Goal: Use online tool/utility: Utilize a website feature to perform a specific function

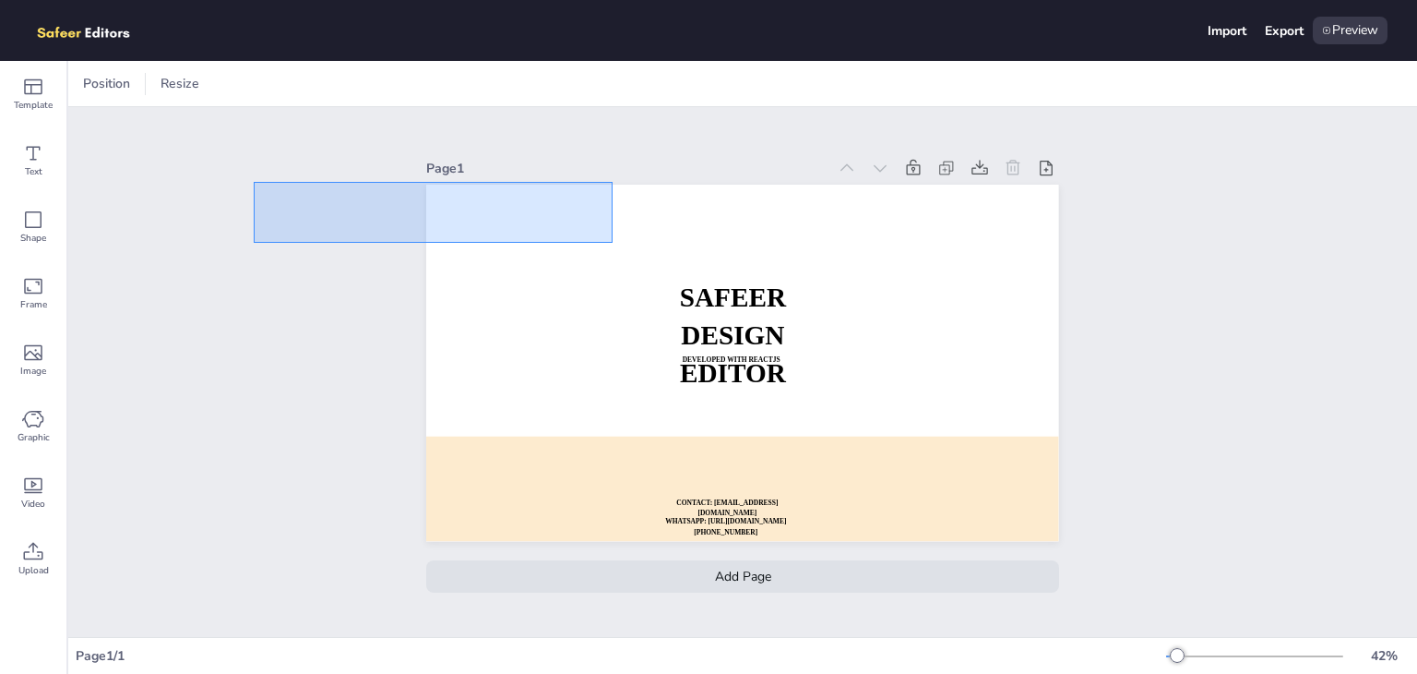
drag, startPoint x: 613, startPoint y: 243, endPoint x: 254, endPoint y: 182, distance: 364.0
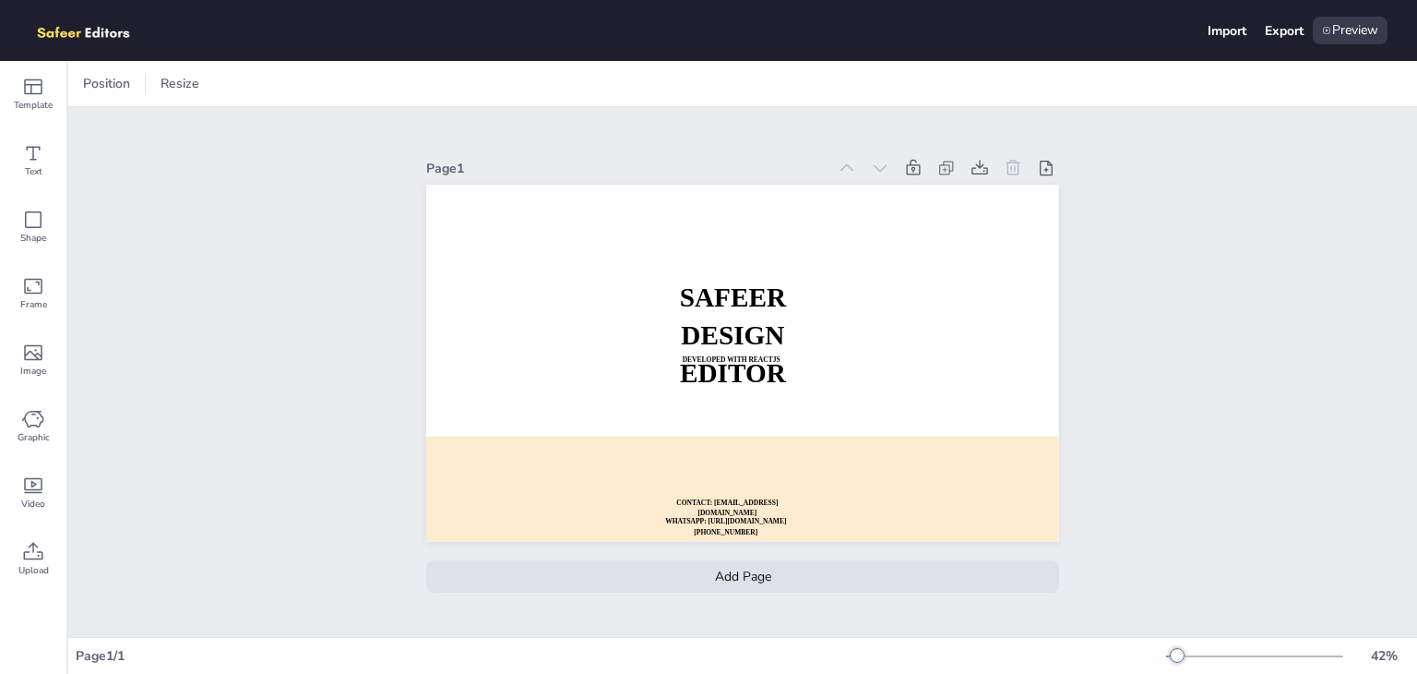
click at [278, 371] on div "Page 1 SAFEER DESIGN EDITOR DEVELOPED WITH REACTJS WHATSAPP: [URL][DOMAIN_NAME]…" at bounding box center [742, 372] width 1349 height 530
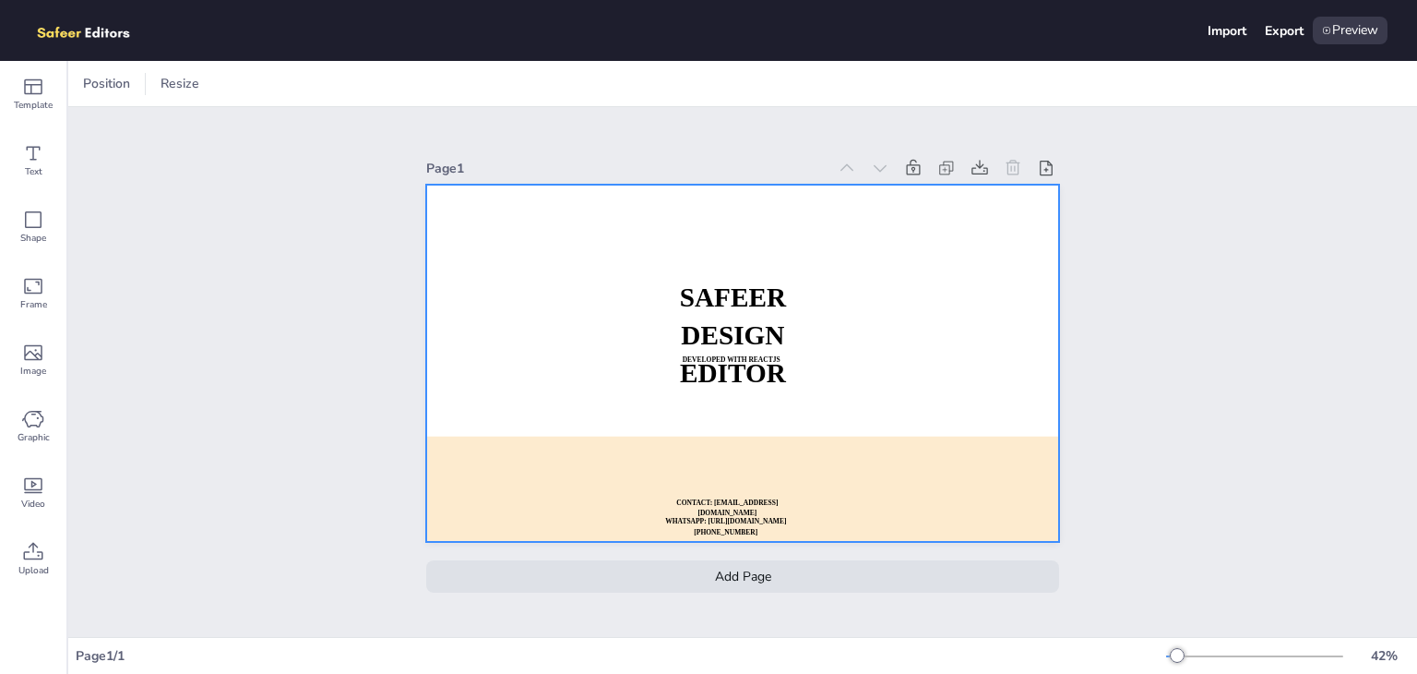
click at [618, 363] on div at bounding box center [742, 363] width 632 height 356
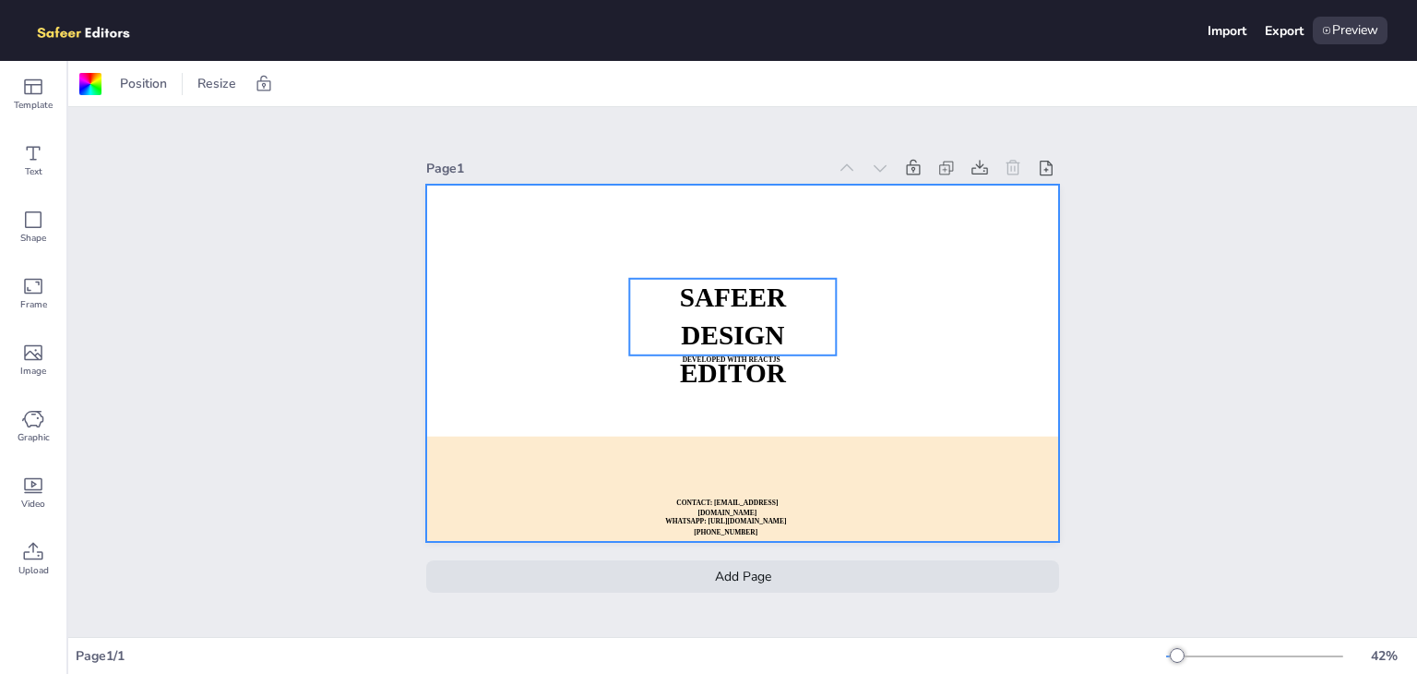
click at [703, 266] on div at bounding box center [742, 363] width 632 height 356
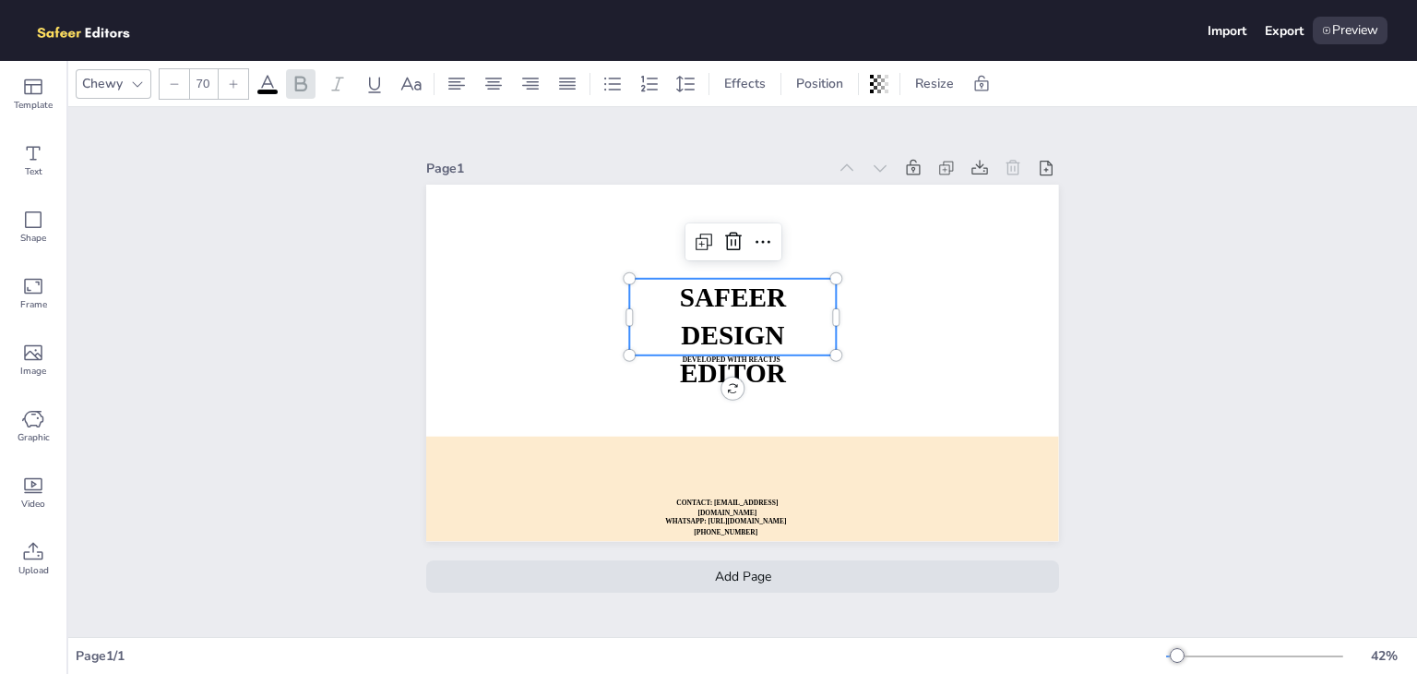
click at [713, 299] on strong "SAFEER" at bounding box center [733, 297] width 106 height 30
click at [697, 379] on strong "DESIGN EDITOR" at bounding box center [733, 353] width 106 height 67
click at [694, 355] on strong "DEVELOPED WITH REACTJS" at bounding box center [732, 358] width 98 height 7
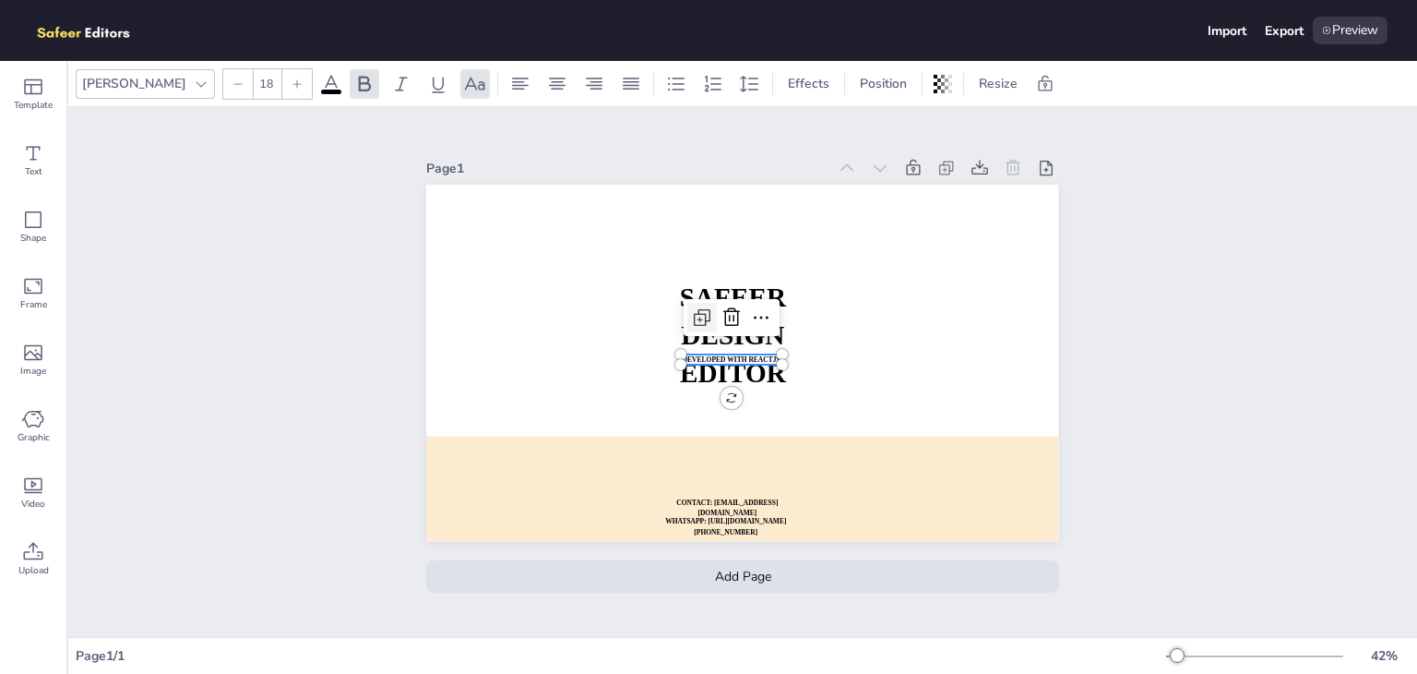
click at [696, 323] on div at bounding box center [702, 318] width 30 height 30
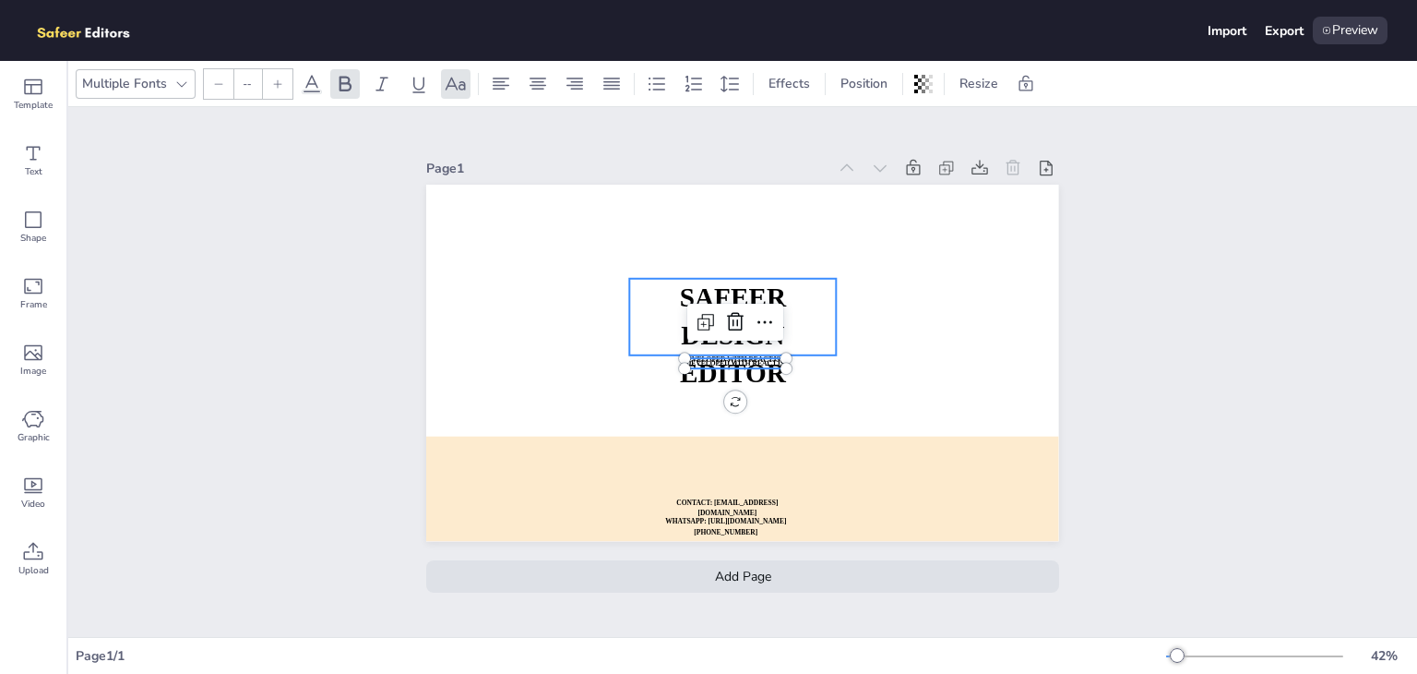
type input "70"
click at [685, 335] on strong "DESIGN EDITOR" at bounding box center [733, 353] width 106 height 67
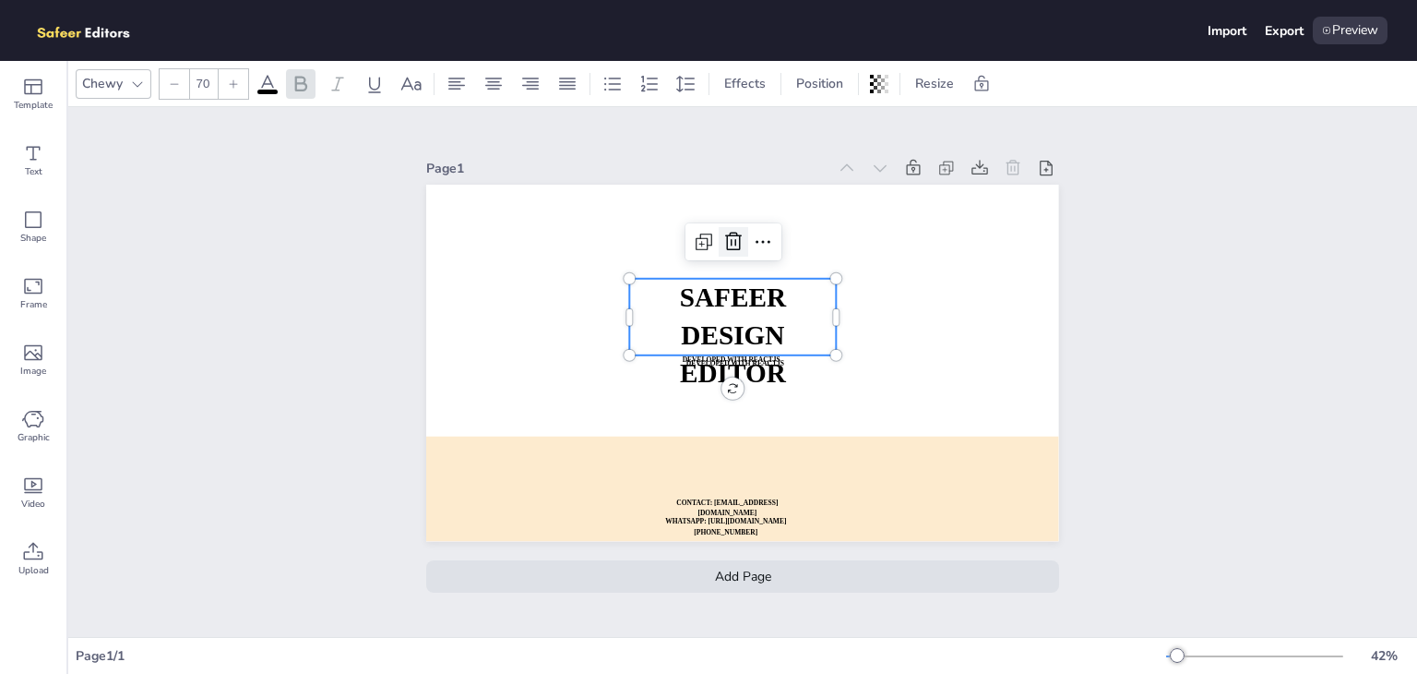
click at [737, 237] on div at bounding box center [734, 242] width 30 height 30
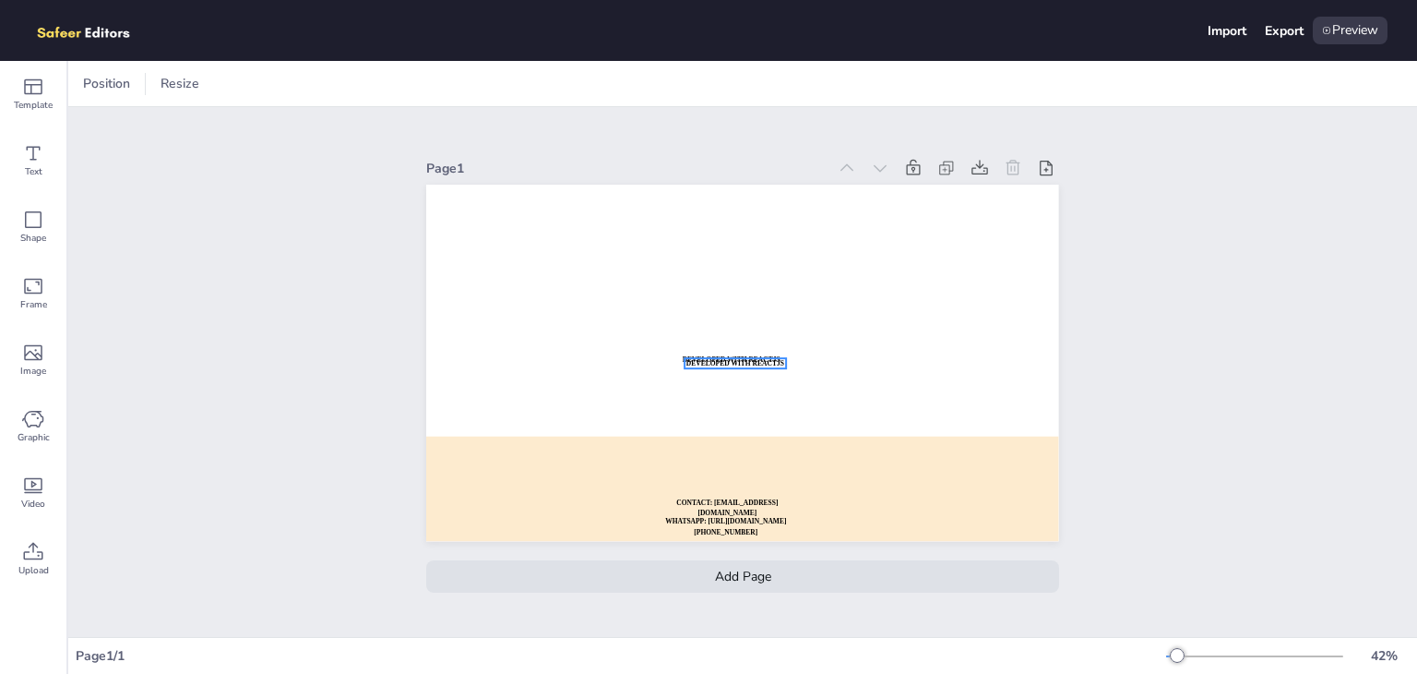
click at [720, 359] on strong "DEVELOPED WITH REACTJS" at bounding box center [735, 362] width 98 height 7
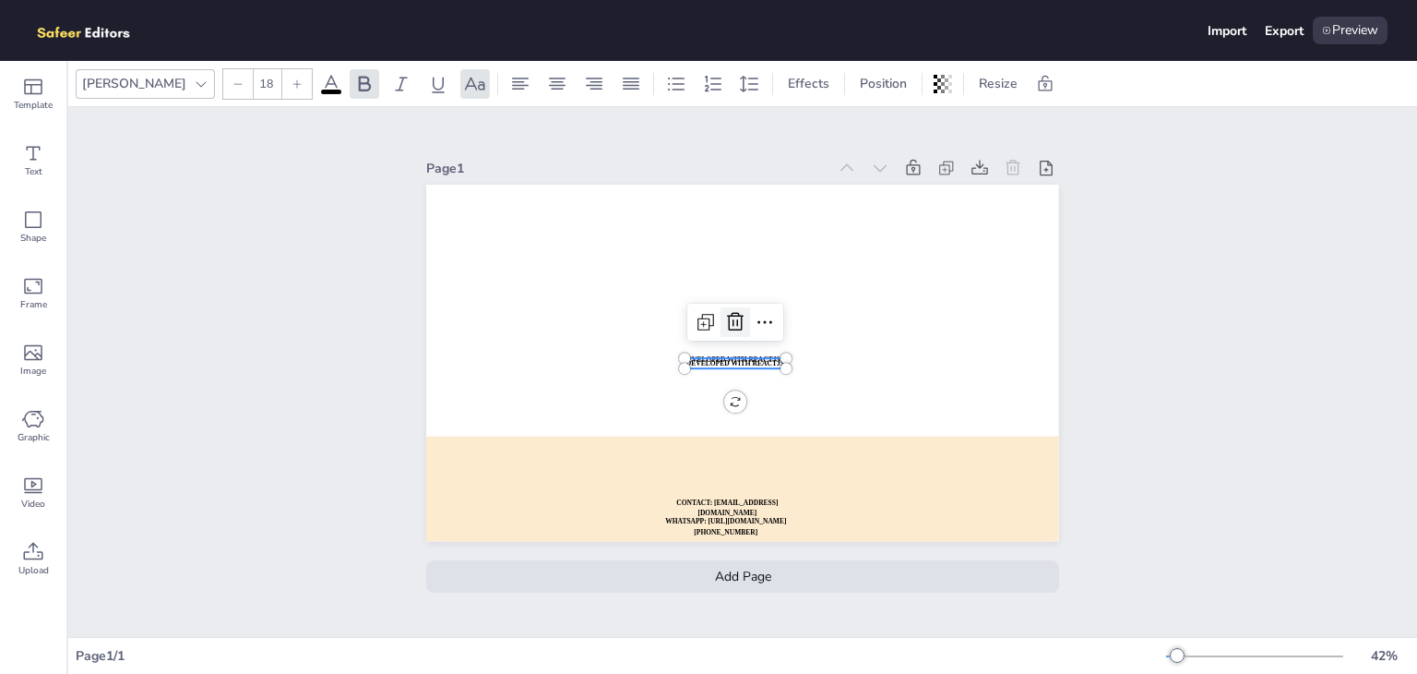
click at [727, 315] on icon at bounding box center [735, 321] width 17 height 18
click at [716, 355] on strong "DEVELOPED WITH REACTJS" at bounding box center [732, 358] width 98 height 7
drag, startPoint x: 718, startPoint y: 302, endPoint x: 716, endPoint y: 321, distance: 19.5
click at [721, 306] on icon at bounding box center [732, 317] width 22 height 22
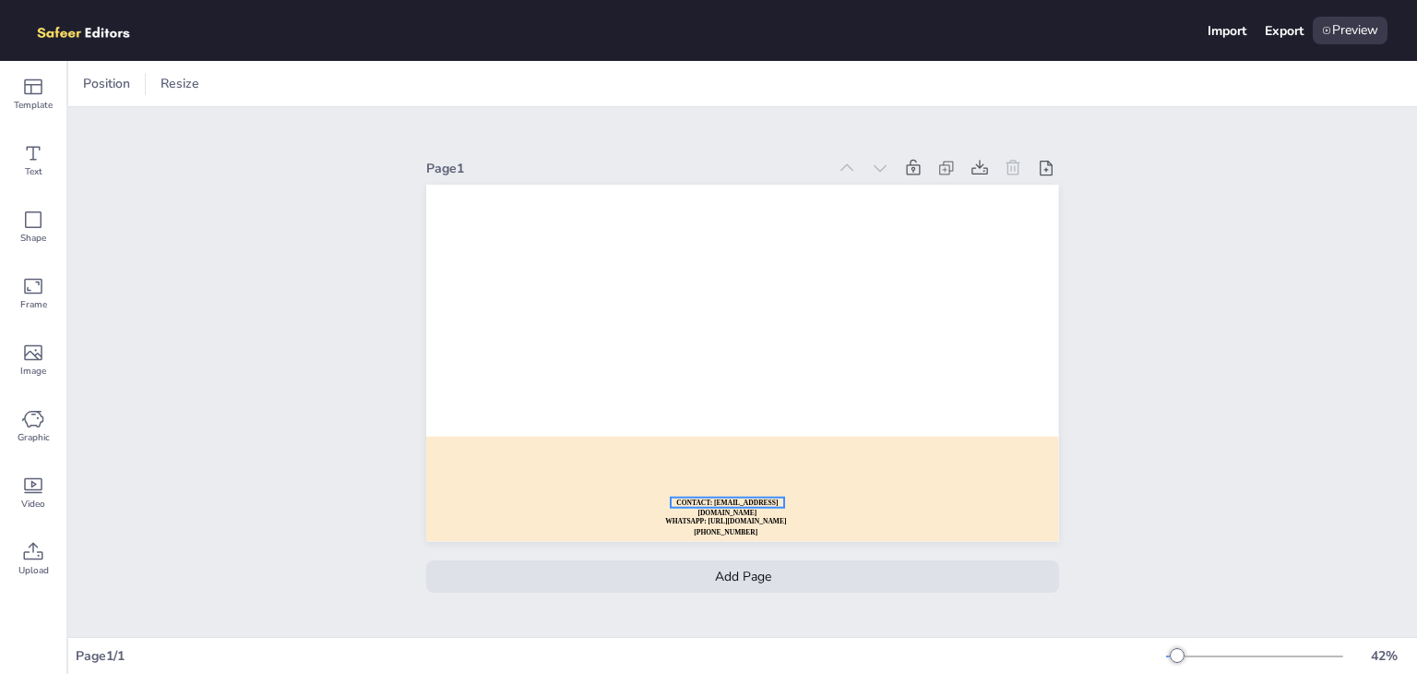
click at [715, 509] on strong "CONTACT: [EMAIL_ADDRESS][DOMAIN_NAME]" at bounding box center [727, 507] width 101 height 18
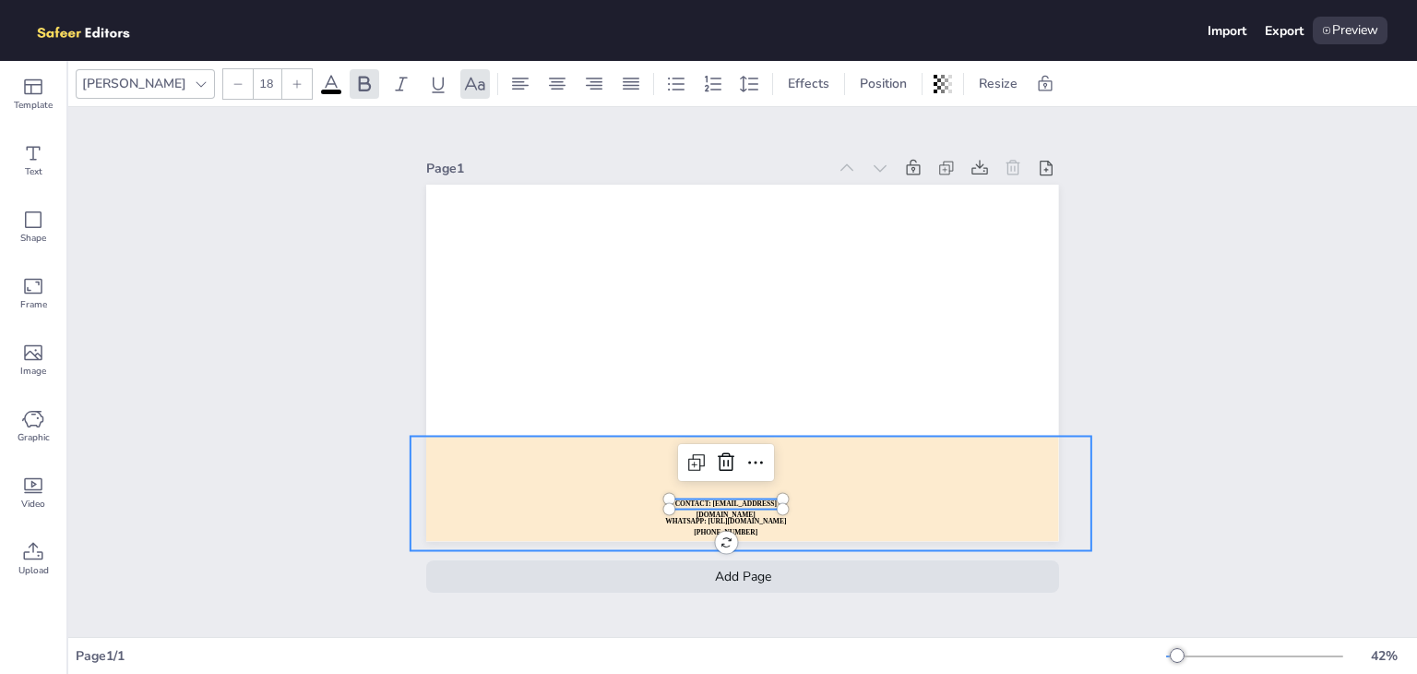
click at [524, 463] on div at bounding box center [751, 493] width 681 height 114
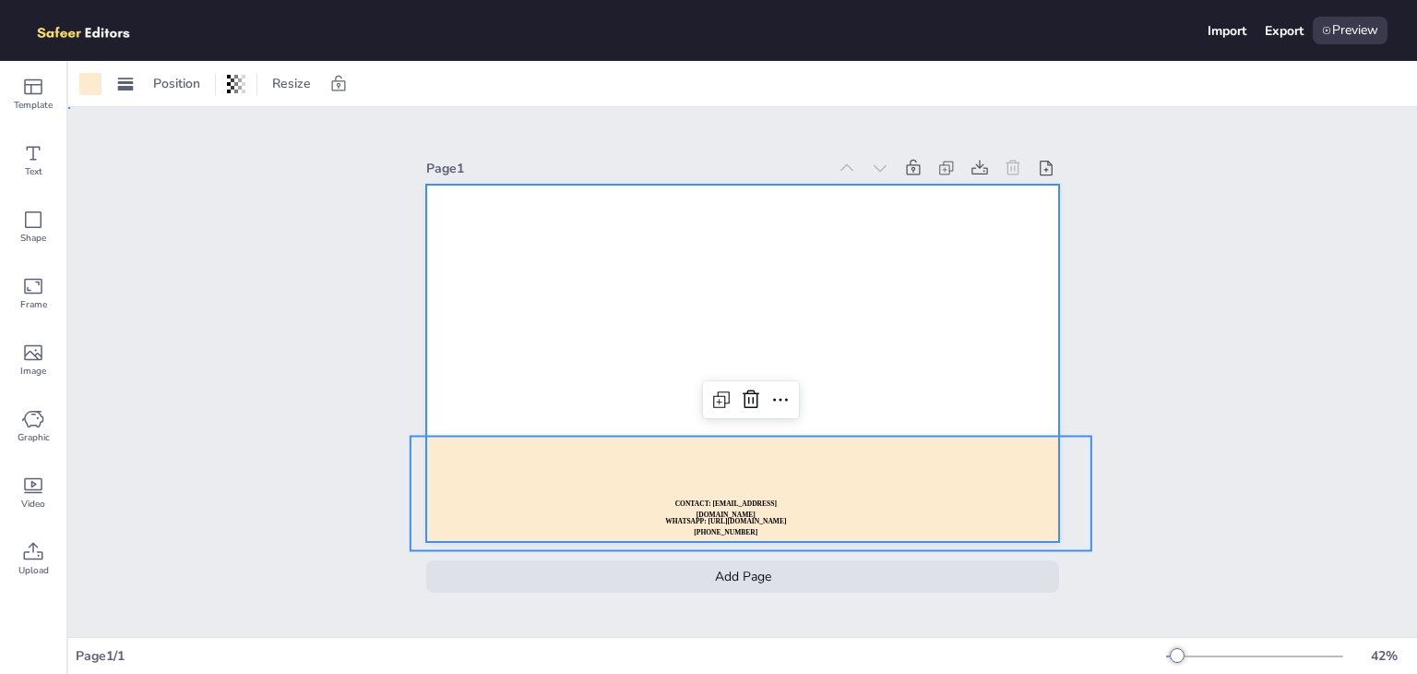
click at [565, 243] on div at bounding box center [742, 363] width 632 height 356
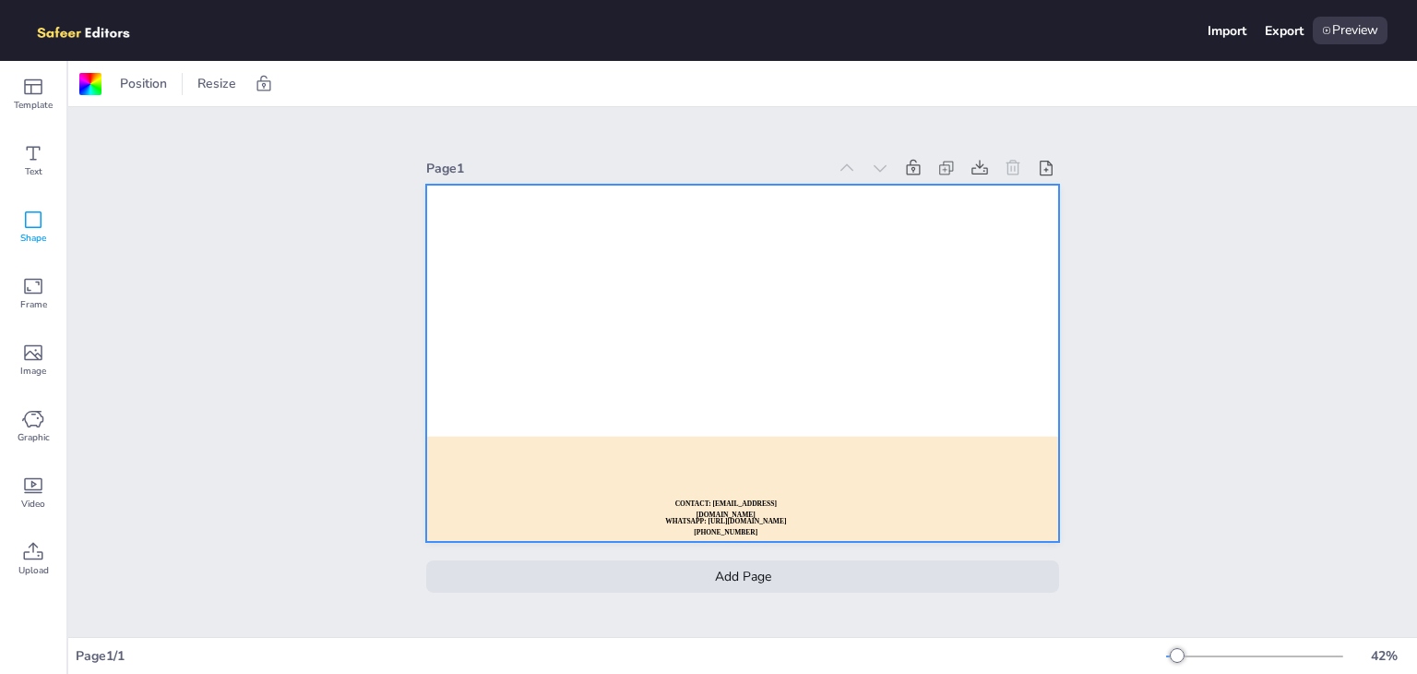
click at [26, 232] on span "Shape" at bounding box center [33, 238] width 26 height 15
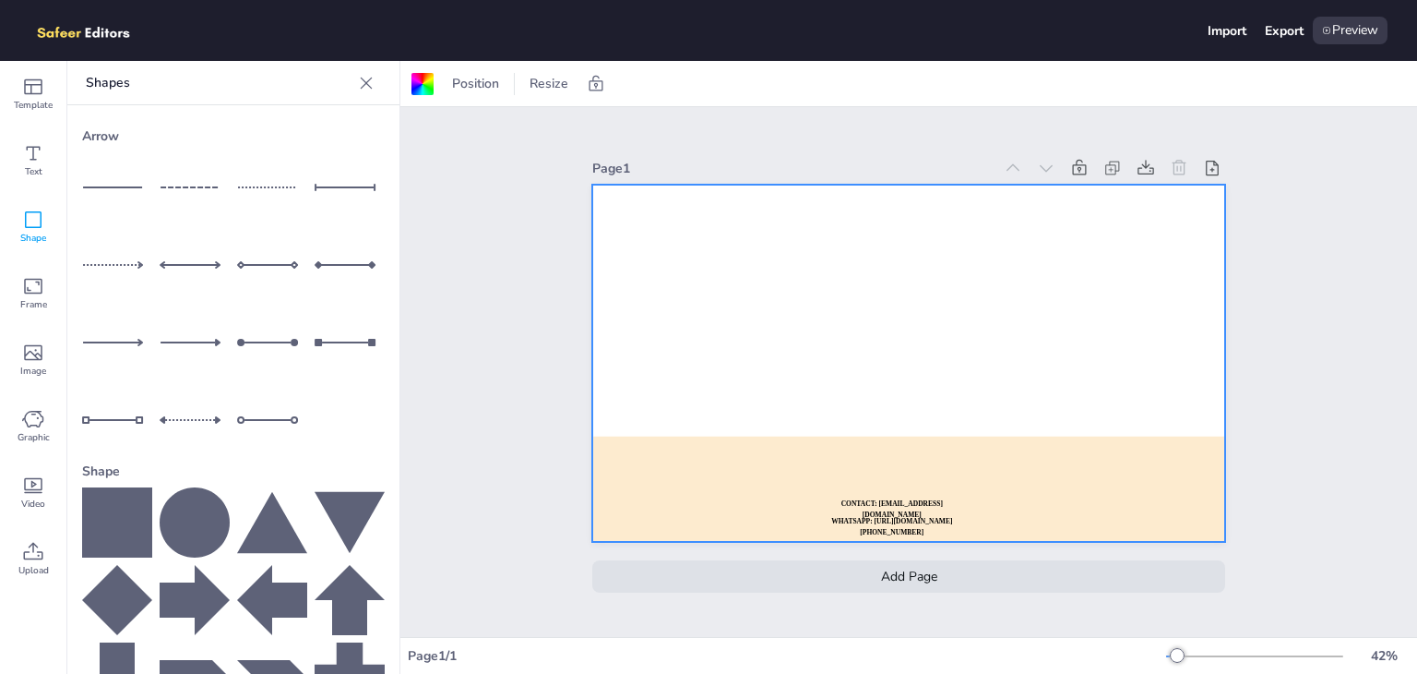
click at [200, 322] on div at bounding box center [195, 342] width 70 height 70
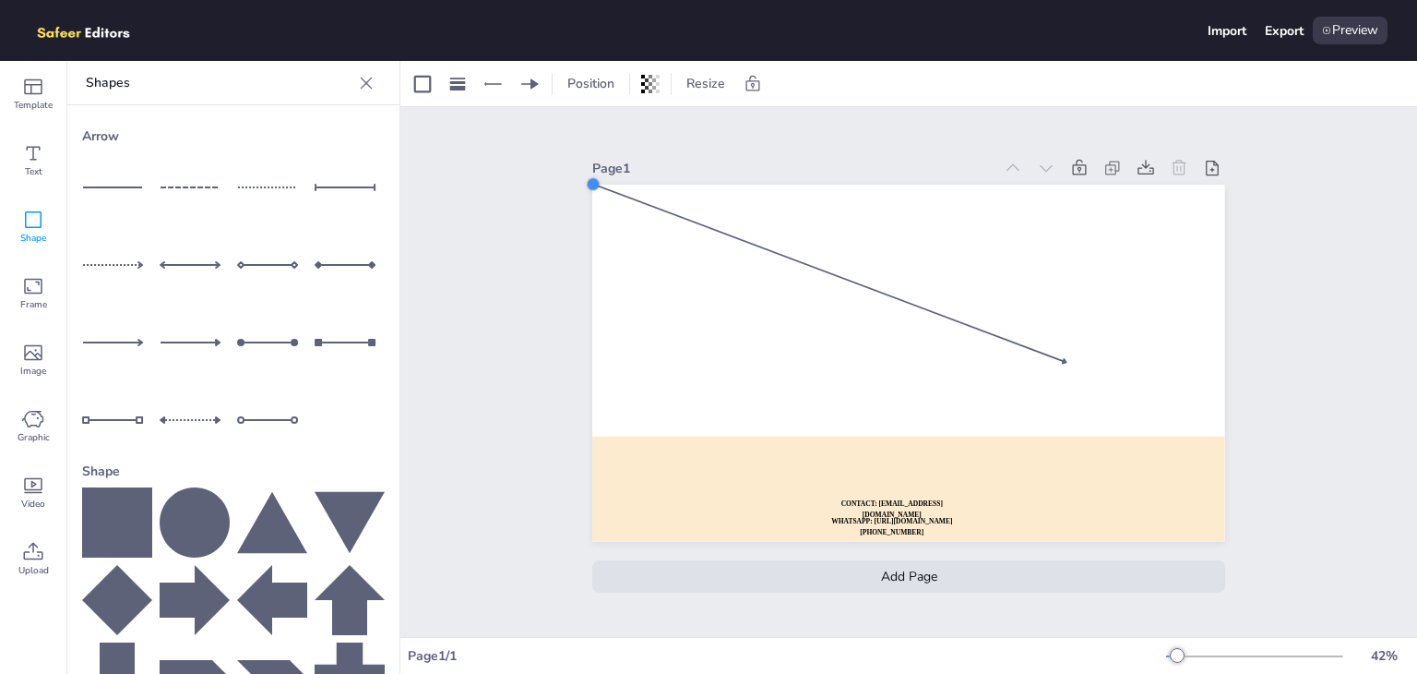
drag, startPoint x: 744, startPoint y: 355, endPoint x: 587, endPoint y: 174, distance: 239.4
click at [587, 175] on div at bounding box center [593, 184] width 19 height 19
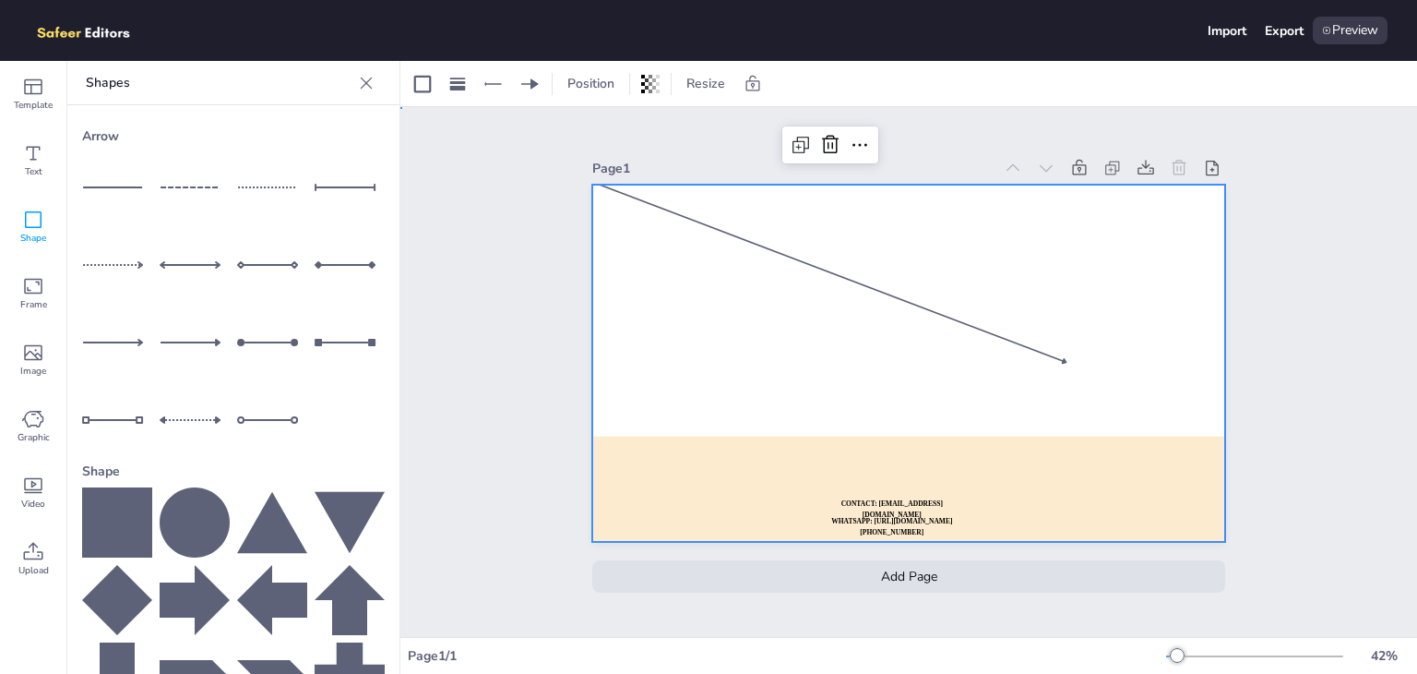
click at [961, 337] on div at bounding box center [908, 363] width 632 height 356
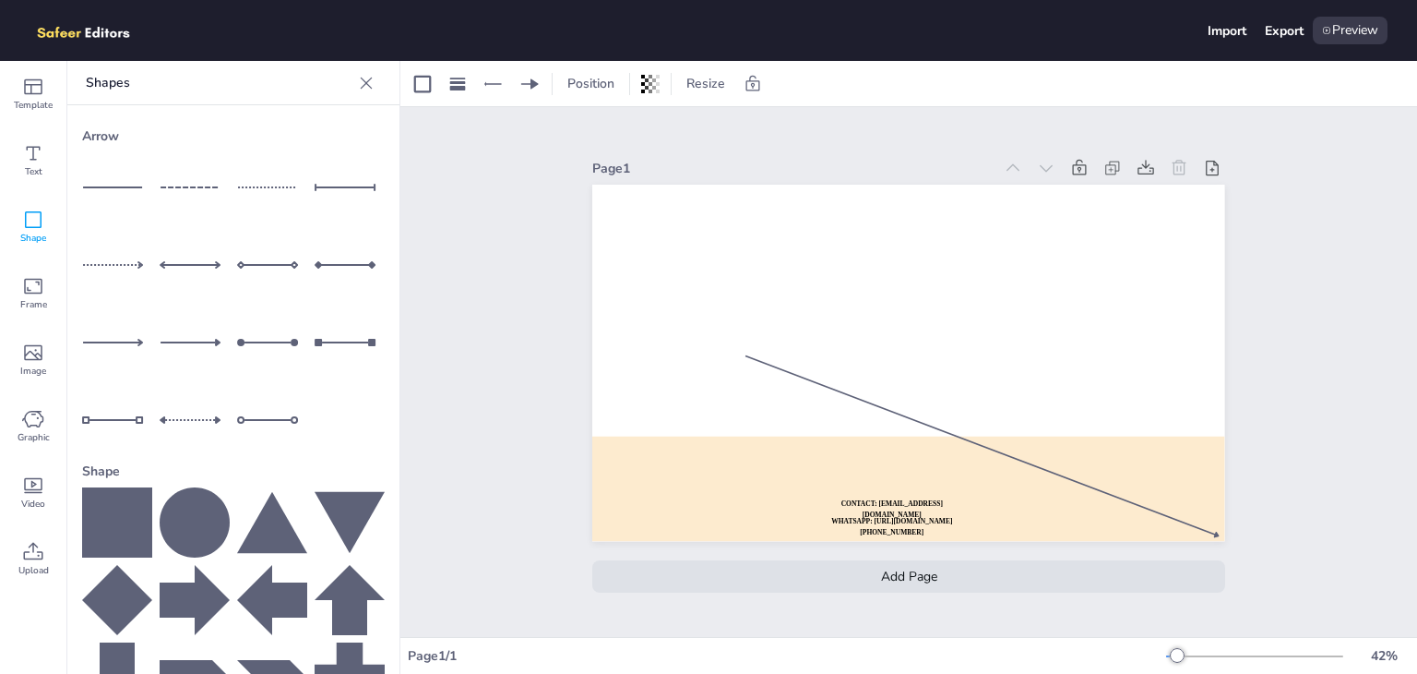
drag, startPoint x: 1058, startPoint y: 355, endPoint x: 1210, endPoint y: 529, distance: 230.8
click at [1210, 529] on div at bounding box center [983, 447] width 478 height 192
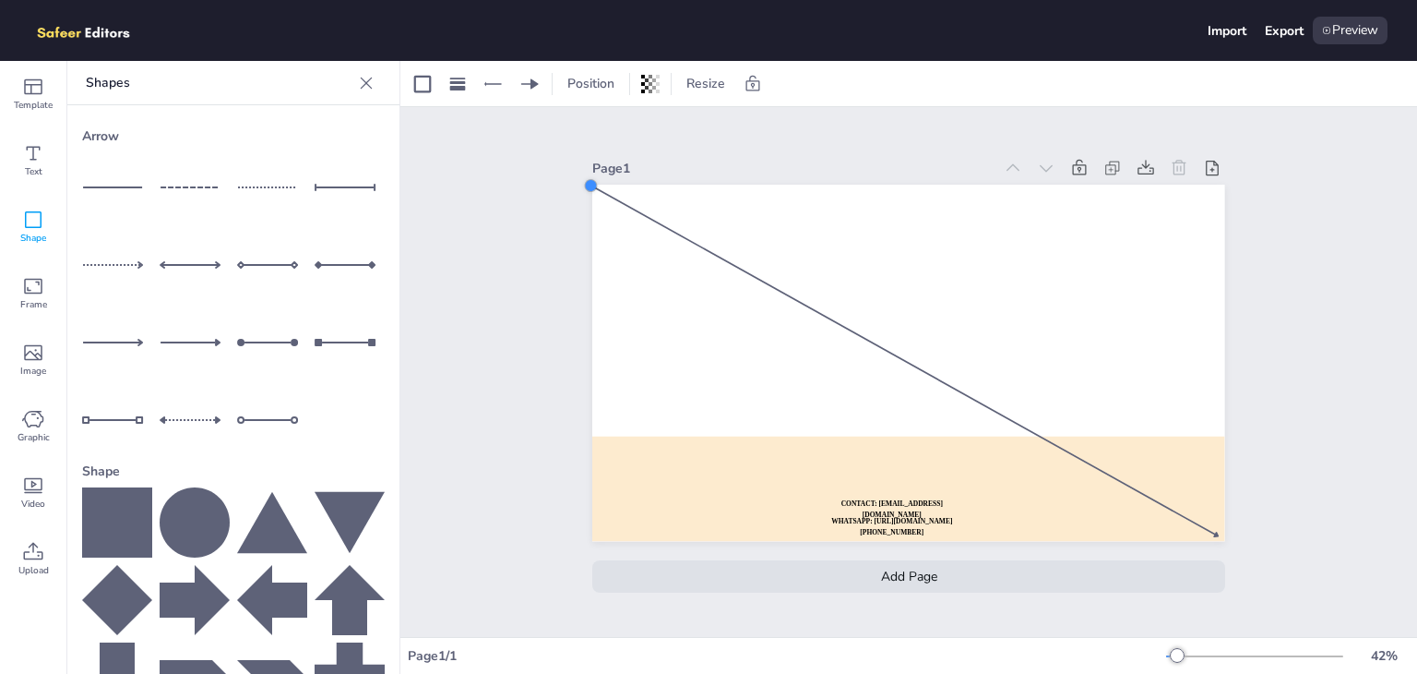
drag, startPoint x: 735, startPoint y: 351, endPoint x: 583, endPoint y: 182, distance: 227.3
click at [583, 182] on div at bounding box center [591, 185] width 20 height 20
click at [582, 274] on div "Page 1 WHATSAPP: [URL][DOMAIN_NAME][PHONE_NUMBER] CONTACT: [EMAIL_ADDRESS][DOMA…" at bounding box center [908, 371] width 735 height 477
click at [189, 328] on div at bounding box center [195, 342] width 70 height 70
drag, startPoint x: 1058, startPoint y: 354, endPoint x: 1214, endPoint y: 178, distance: 235.3
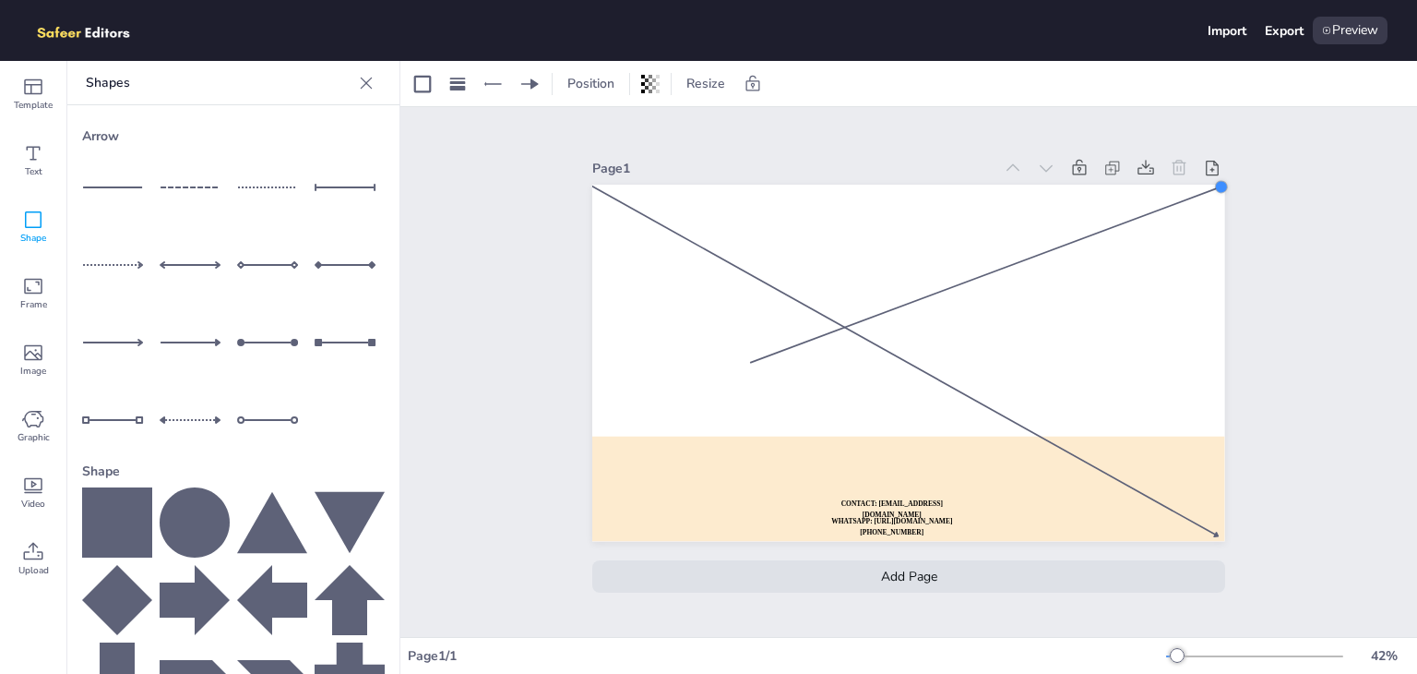
click at [1214, 178] on div at bounding box center [1221, 186] width 19 height 19
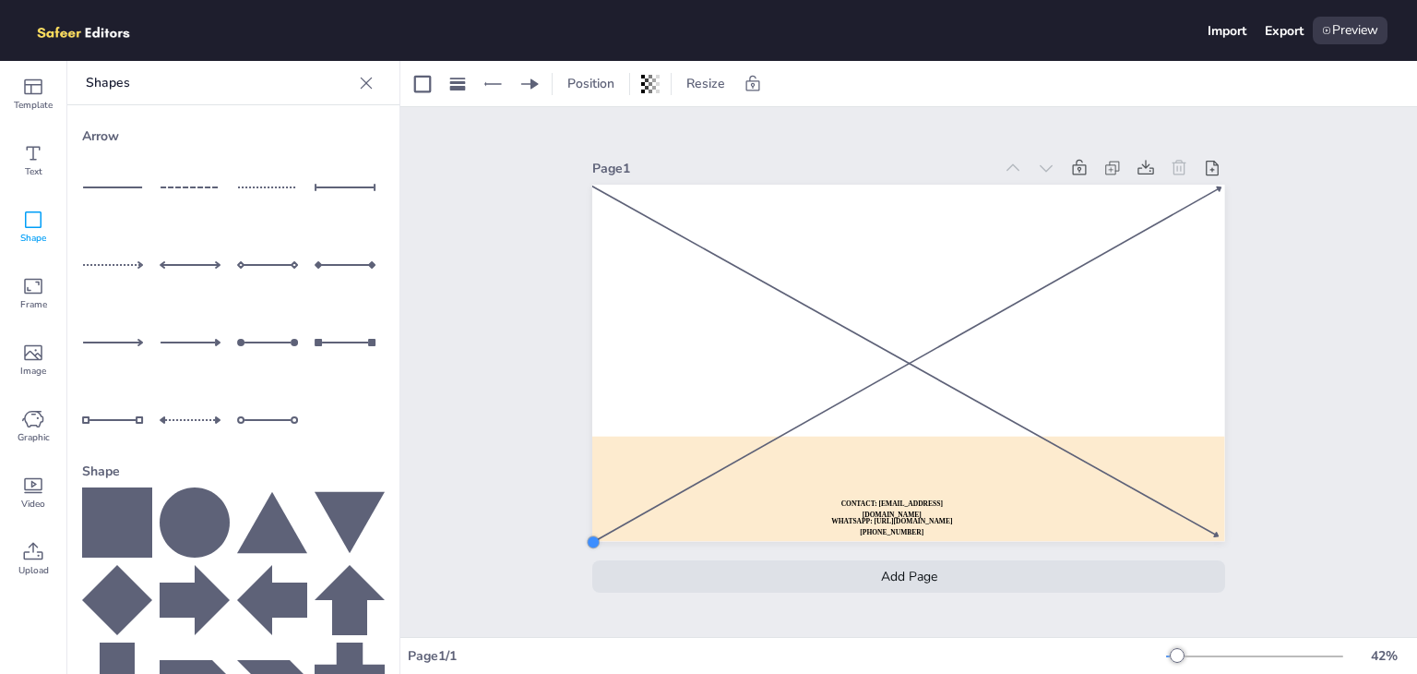
drag, startPoint x: 745, startPoint y: 356, endPoint x: 588, endPoint y: 536, distance: 239.3
click at [588, 536] on div at bounding box center [594, 542] width 20 height 20
click at [545, 488] on div "Page 1 WHATSAPP: [URL][DOMAIN_NAME][PHONE_NUMBER] CONTACT: [EMAIL_ADDRESS][DOMA…" at bounding box center [908, 371] width 735 height 477
click at [640, 507] on div at bounding box center [907, 364] width 635 height 365
click at [587, 536] on div at bounding box center [592, 541] width 20 height 20
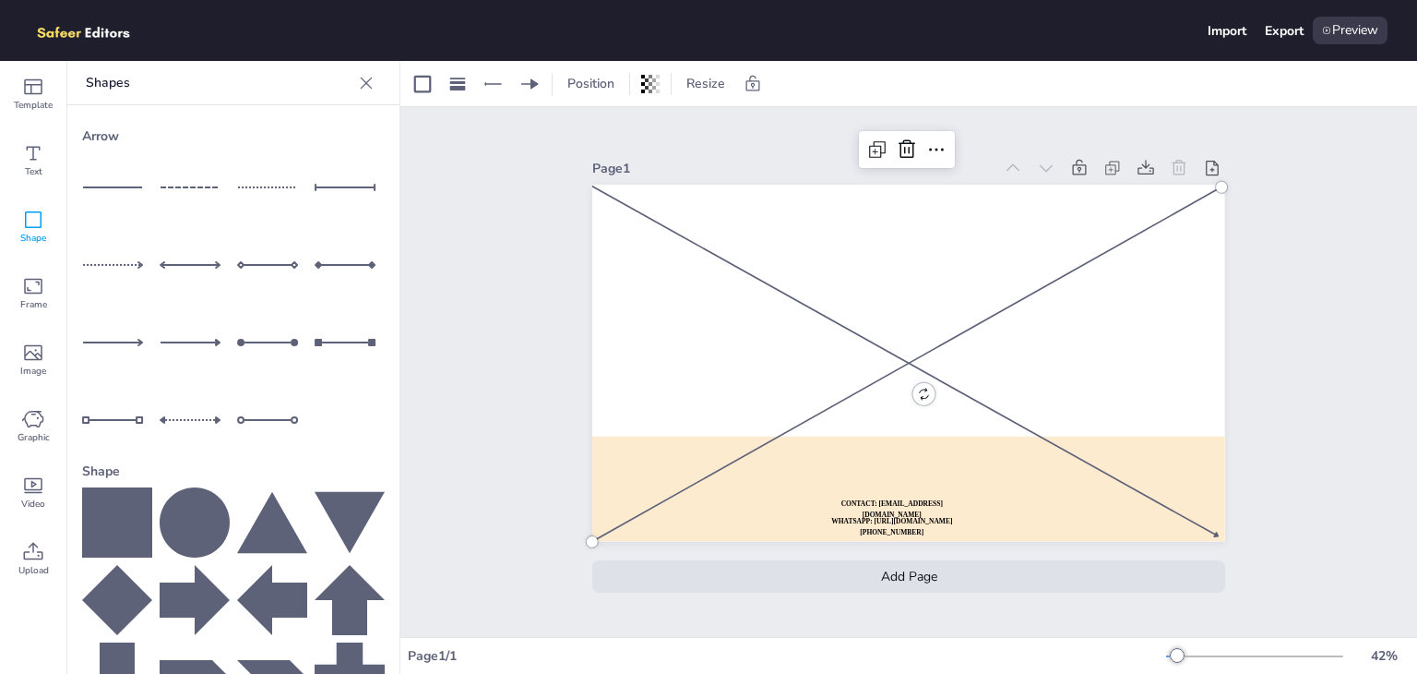
click at [554, 528] on div "Page 1 WHATSAPP: [URL][DOMAIN_NAME][PHONE_NUMBER] CONTACT: [EMAIL_ADDRESS][DOMA…" at bounding box center [908, 371] width 735 height 477
click at [133, 263] on div at bounding box center [117, 265] width 70 height 70
drag, startPoint x: 1058, startPoint y: 356, endPoint x: 1213, endPoint y: 351, distance: 155.1
click at [1213, 351] on div at bounding box center [1220, 357] width 15 height 15
drag, startPoint x: 737, startPoint y: 355, endPoint x: 590, endPoint y: 355, distance: 146.7
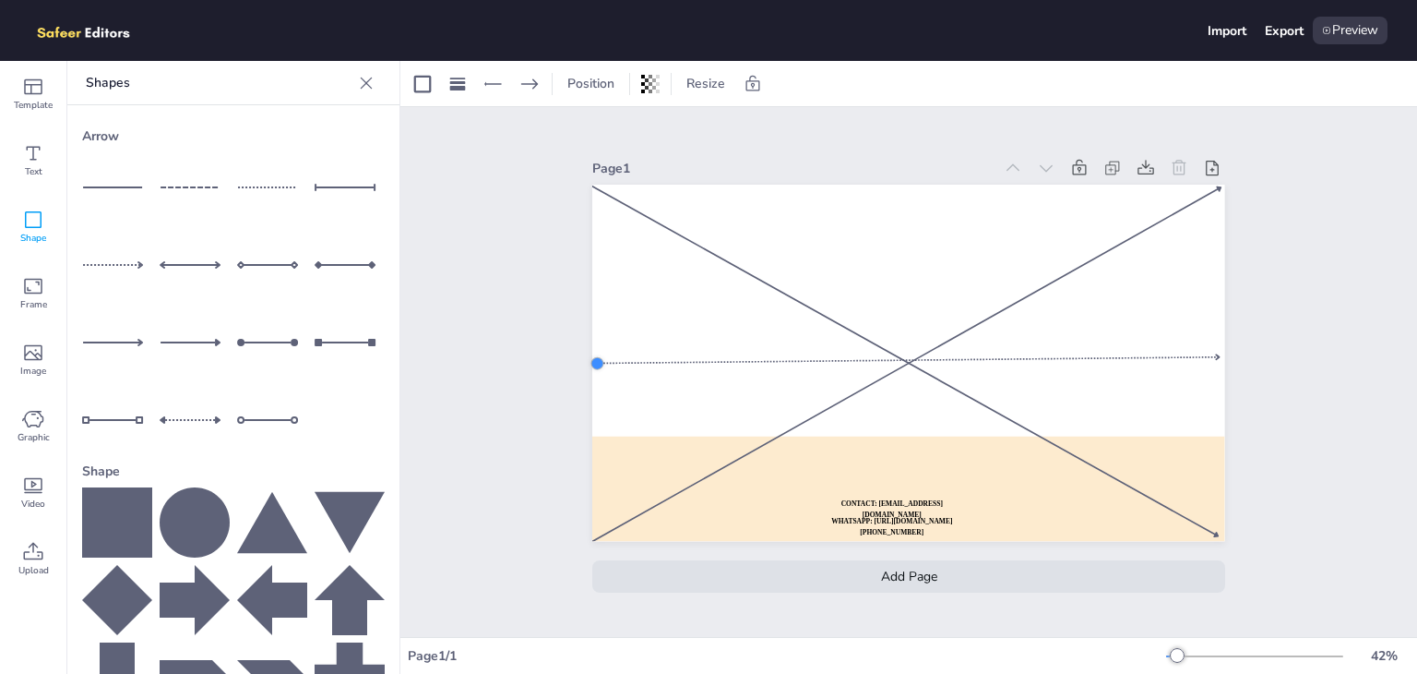
click at [590, 356] on div at bounding box center [597, 363] width 15 height 15
click at [277, 335] on div at bounding box center [272, 342] width 70 height 70
drag, startPoint x: 745, startPoint y: 356, endPoint x: 734, endPoint y: 528, distance: 172.0
click at [734, 528] on div at bounding box center [742, 535] width 20 height 20
drag, startPoint x: 1107, startPoint y: 351, endPoint x: 1110, endPoint y: 248, distance: 102.4
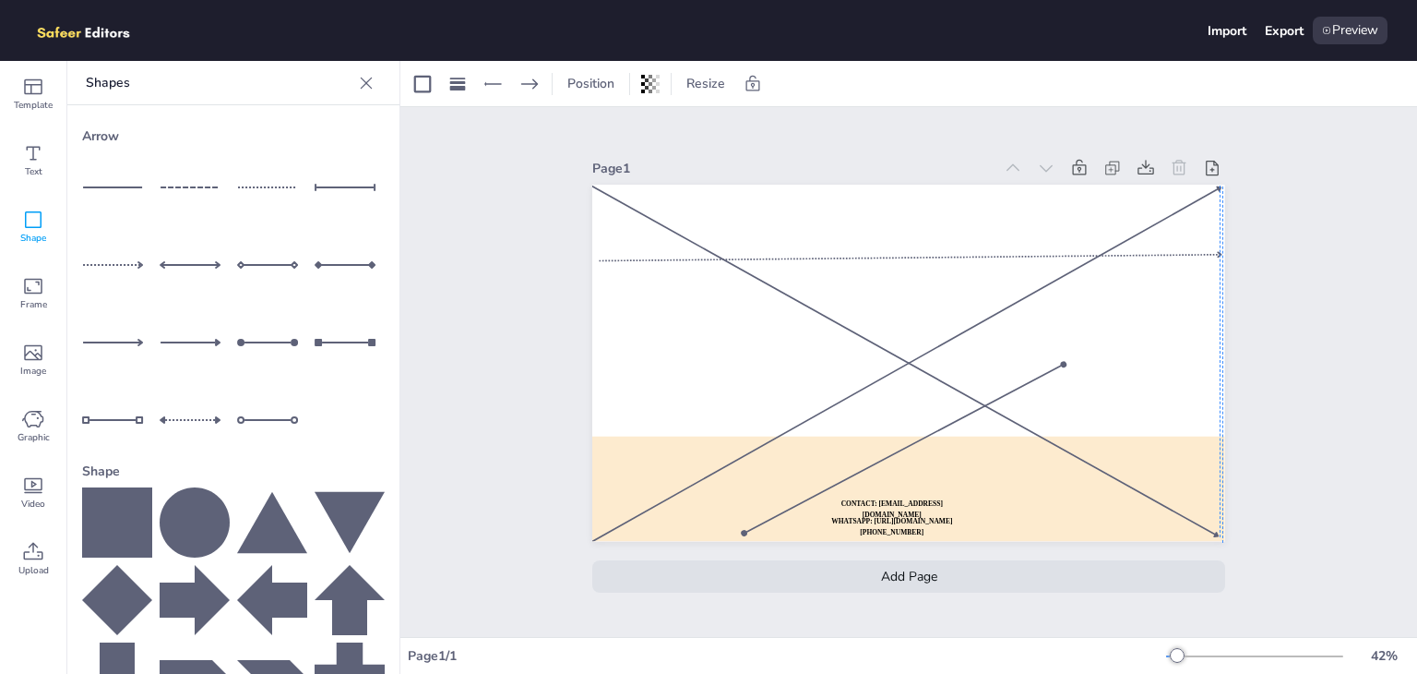
click at [1110, 248] on div at bounding box center [911, 257] width 623 height 18
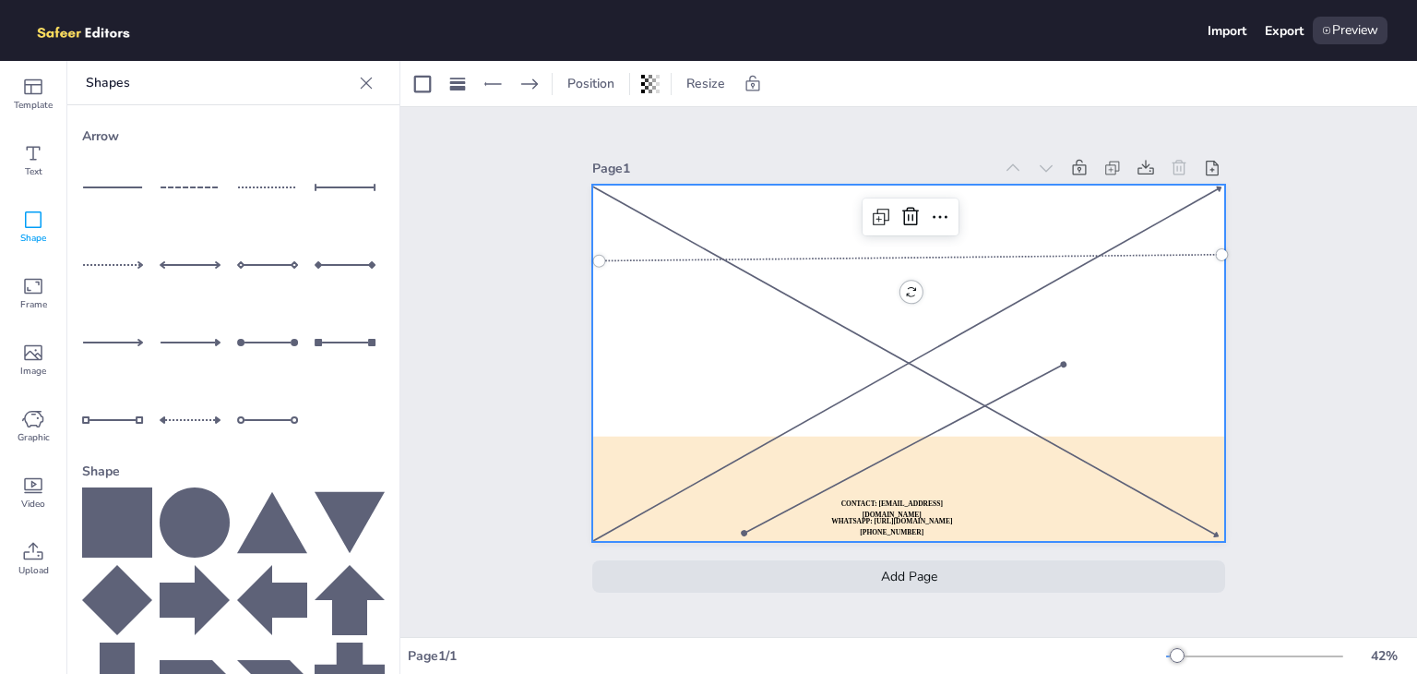
click at [1039, 293] on div at bounding box center [908, 363] width 632 height 356
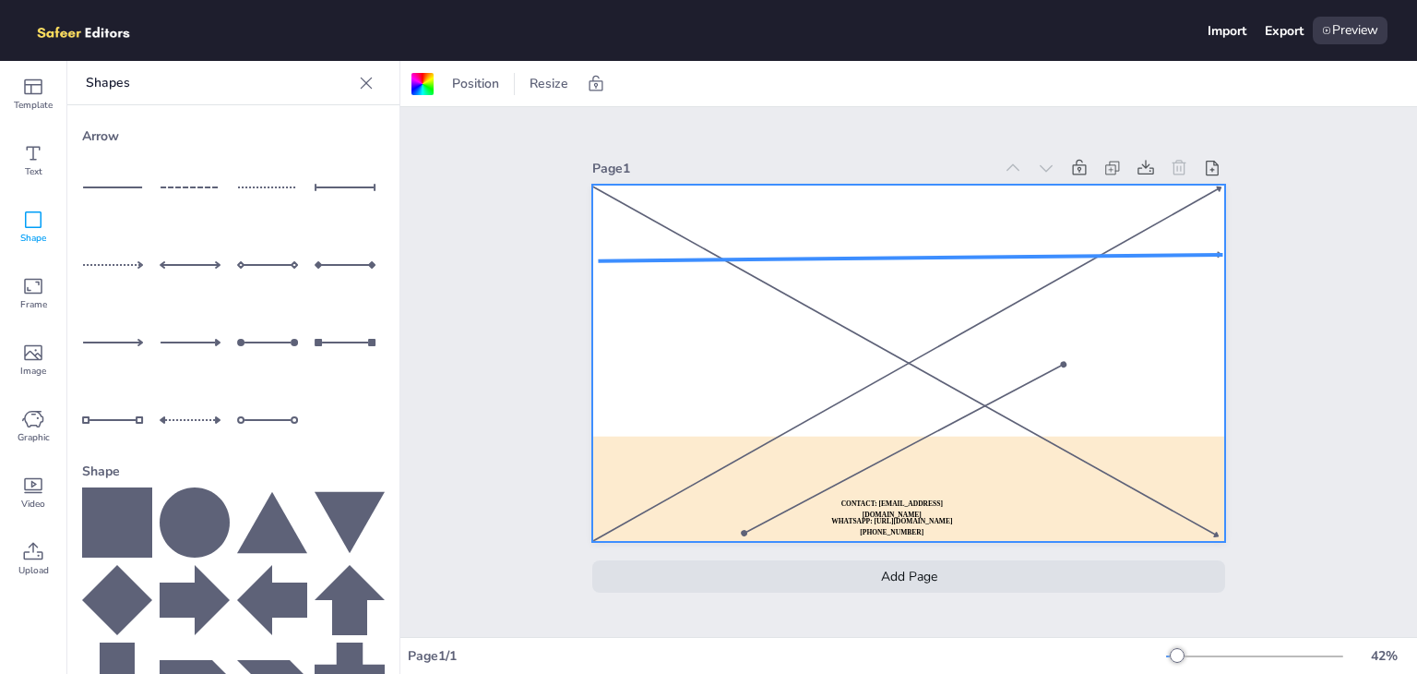
click at [751, 249] on div at bounding box center [911, 257] width 623 height 18
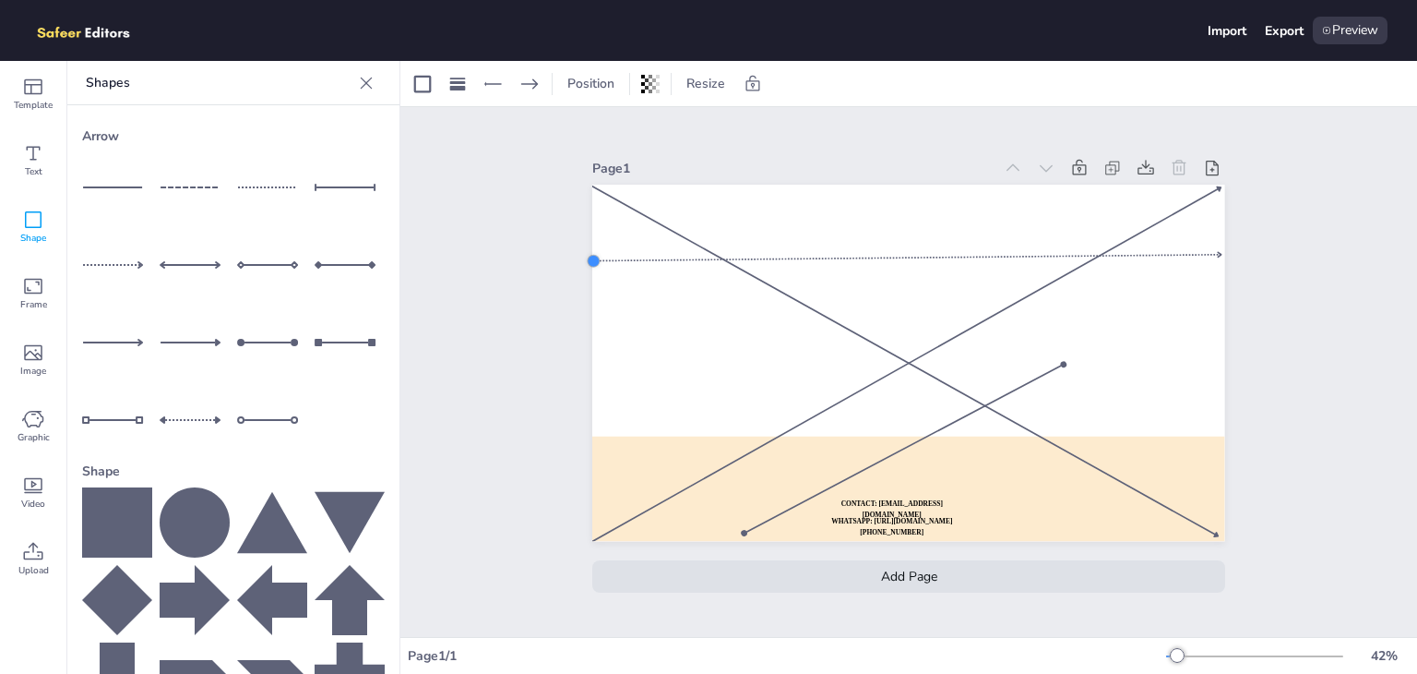
click at [587, 258] on div at bounding box center [594, 261] width 15 height 15
click at [522, 300] on div "Page 1 WHATSAPP: [URL][DOMAIN_NAME][PHONE_NUMBER] CONTACT: [EMAIL_ADDRESS][DOMA…" at bounding box center [908, 372] width 1017 height 530
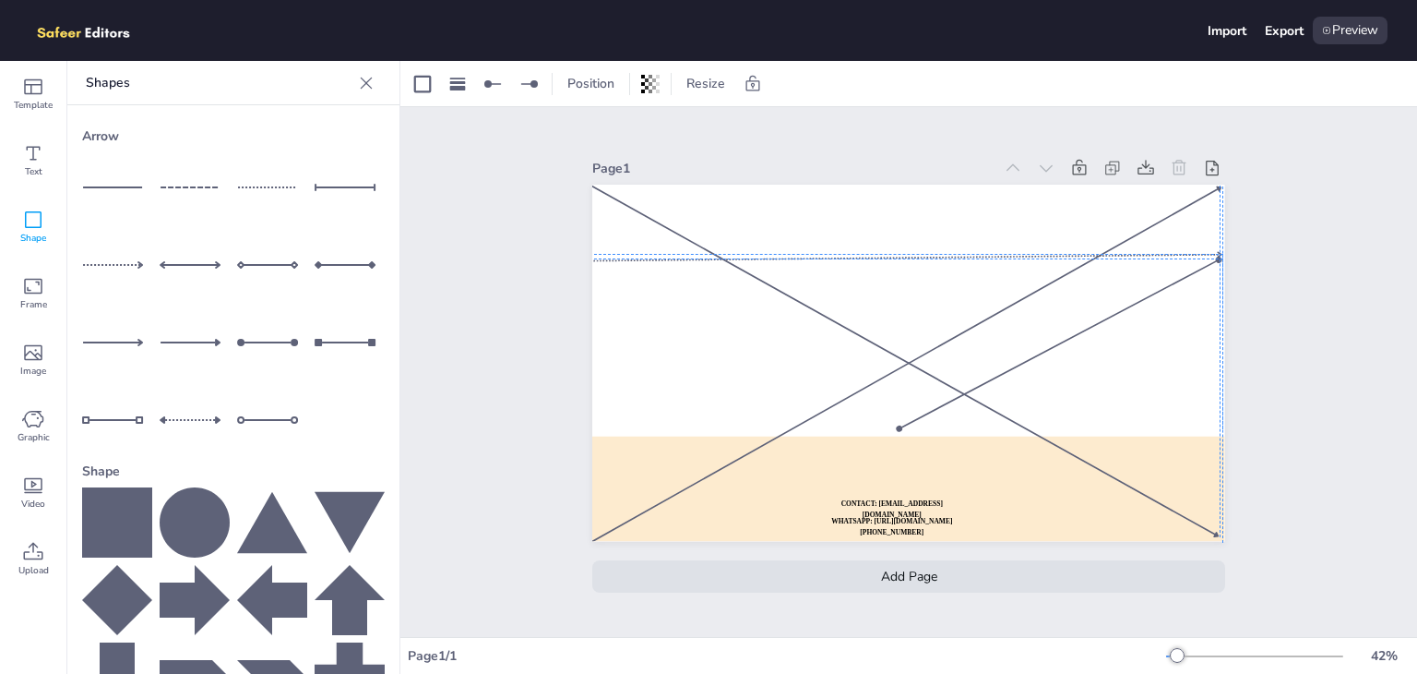
drag, startPoint x: 955, startPoint y: 409, endPoint x: 1111, endPoint y: 303, distance: 188.6
click at [1111, 303] on div at bounding box center [1059, 344] width 331 height 183
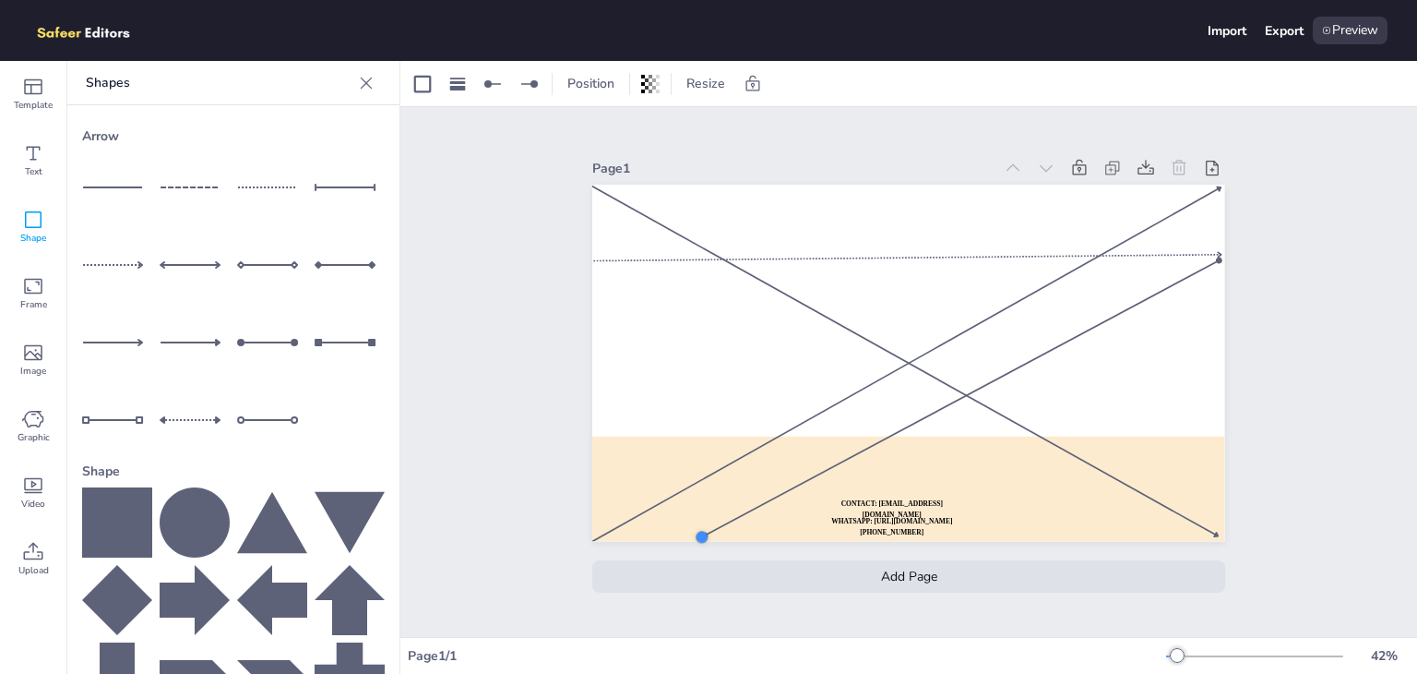
drag, startPoint x: 889, startPoint y: 425, endPoint x: 697, endPoint y: 531, distance: 220.1
click at [697, 531] on div at bounding box center [702, 537] width 20 height 20
click at [458, 409] on div "Page 1 WHATSAPP: [URL][DOMAIN_NAME][PHONE_NUMBER] CONTACT: [EMAIL_ADDRESS][DOMA…" at bounding box center [908, 372] width 1017 height 530
click at [699, 532] on div at bounding box center [962, 402] width 526 height 289
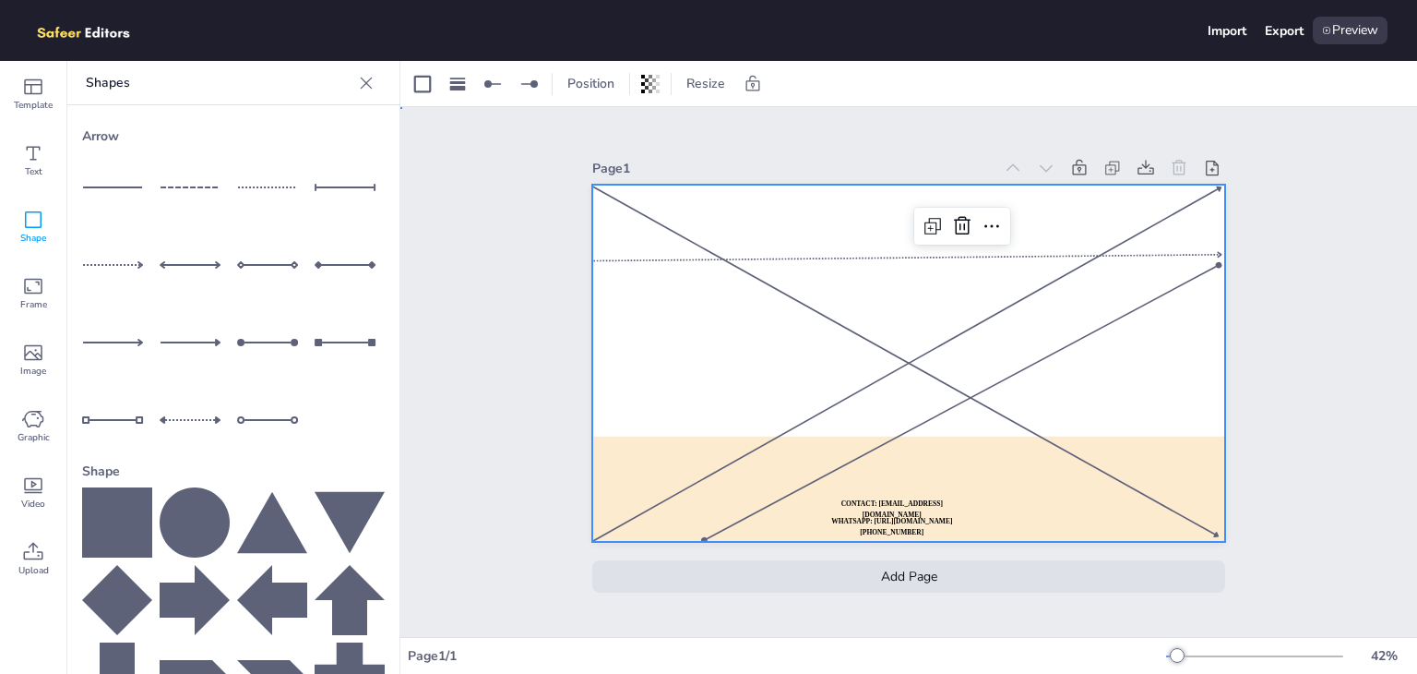
click at [618, 346] on div at bounding box center [908, 363] width 632 height 356
click at [185, 400] on div at bounding box center [195, 420] width 70 height 70
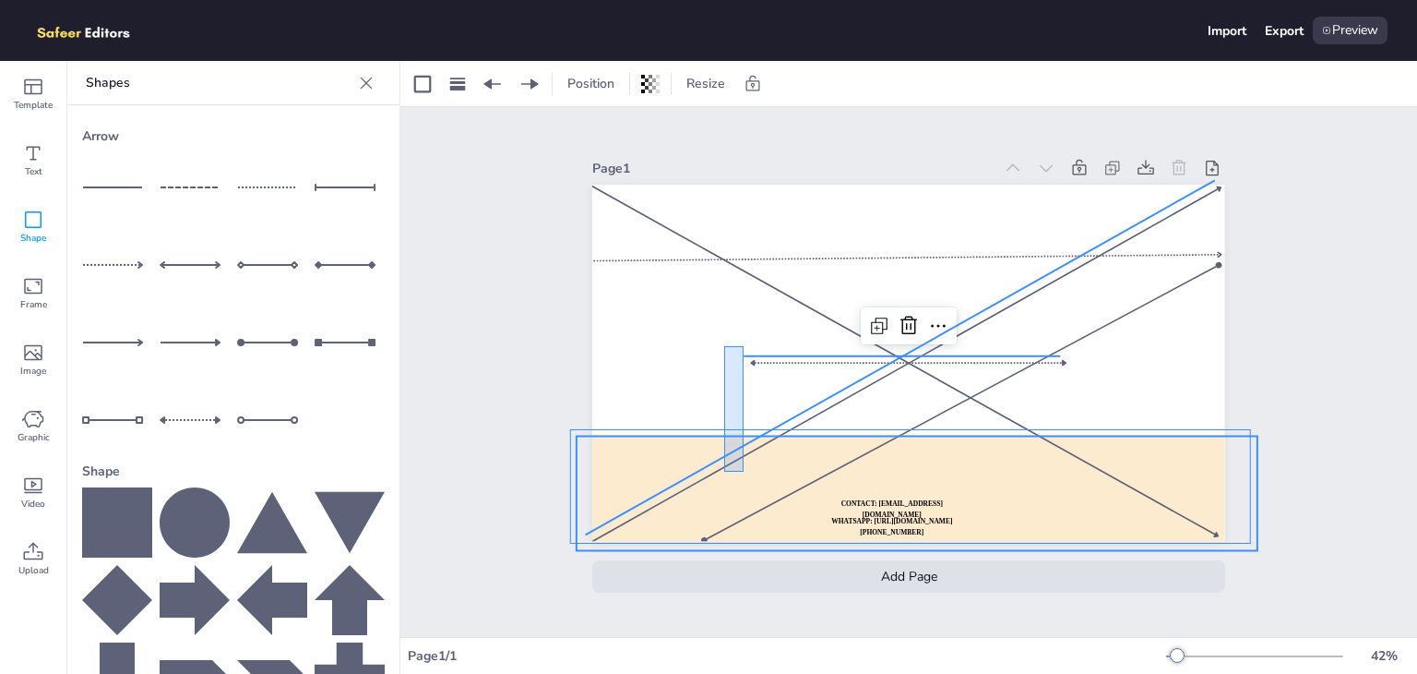
drag, startPoint x: 744, startPoint y: 346, endPoint x: 752, endPoint y: 418, distance: 72.4
click at [724, 185] on div "WHATSAPP: [URL][DOMAIN_NAME][PHONE_NUMBER] CONTACT: [EMAIL_ADDRESS][DOMAIN_NAME]" at bounding box center [908, 185] width 632 height 0
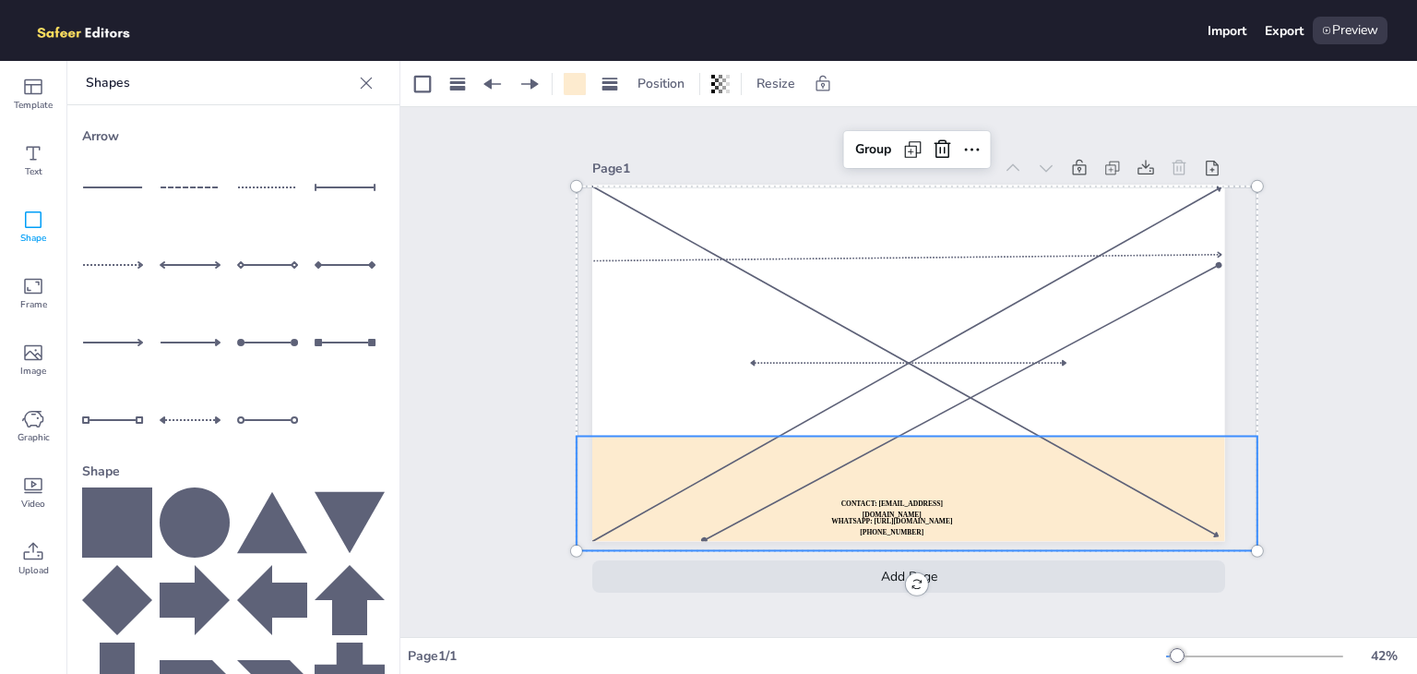
click at [787, 357] on div at bounding box center [909, 363] width 316 height 12
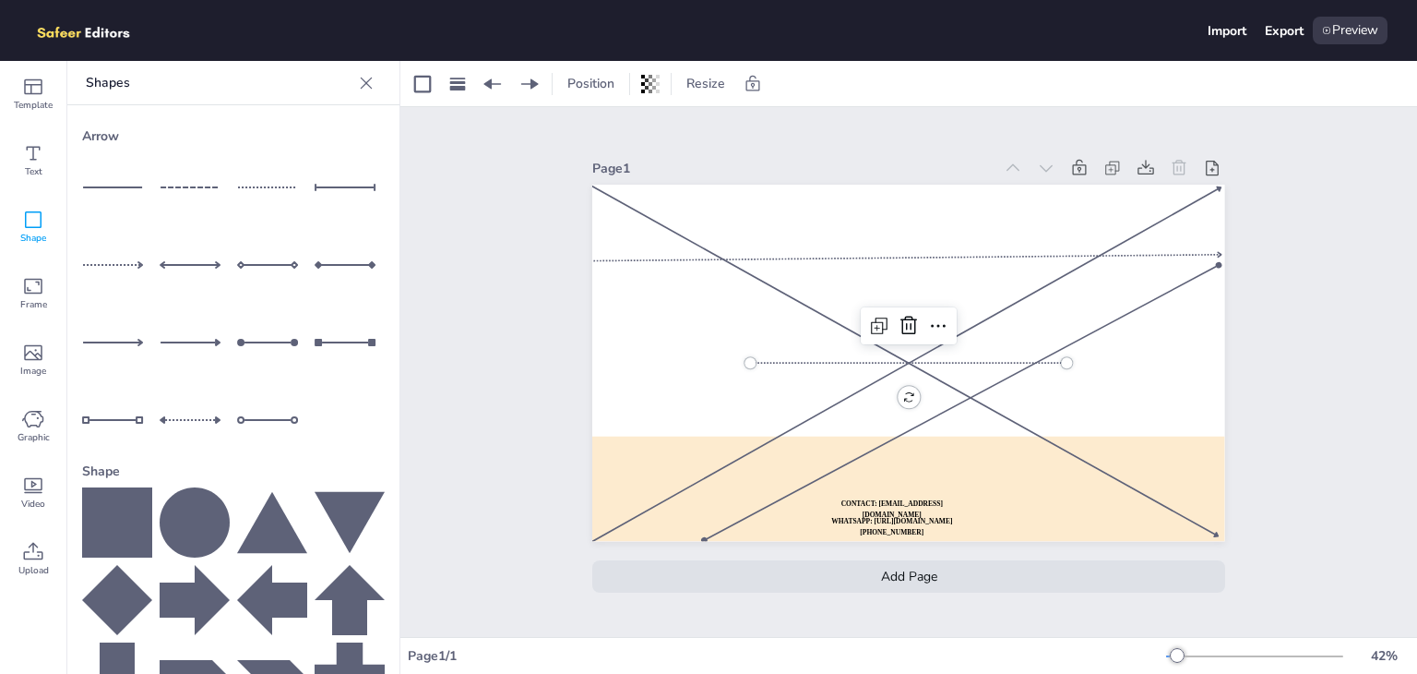
click at [787, 357] on div at bounding box center [909, 363] width 316 height 12
drag, startPoint x: 787, startPoint y: 354, endPoint x: 667, endPoint y: 297, distance: 132.9
click at [667, 300] on div at bounding box center [791, 306] width 316 height 12
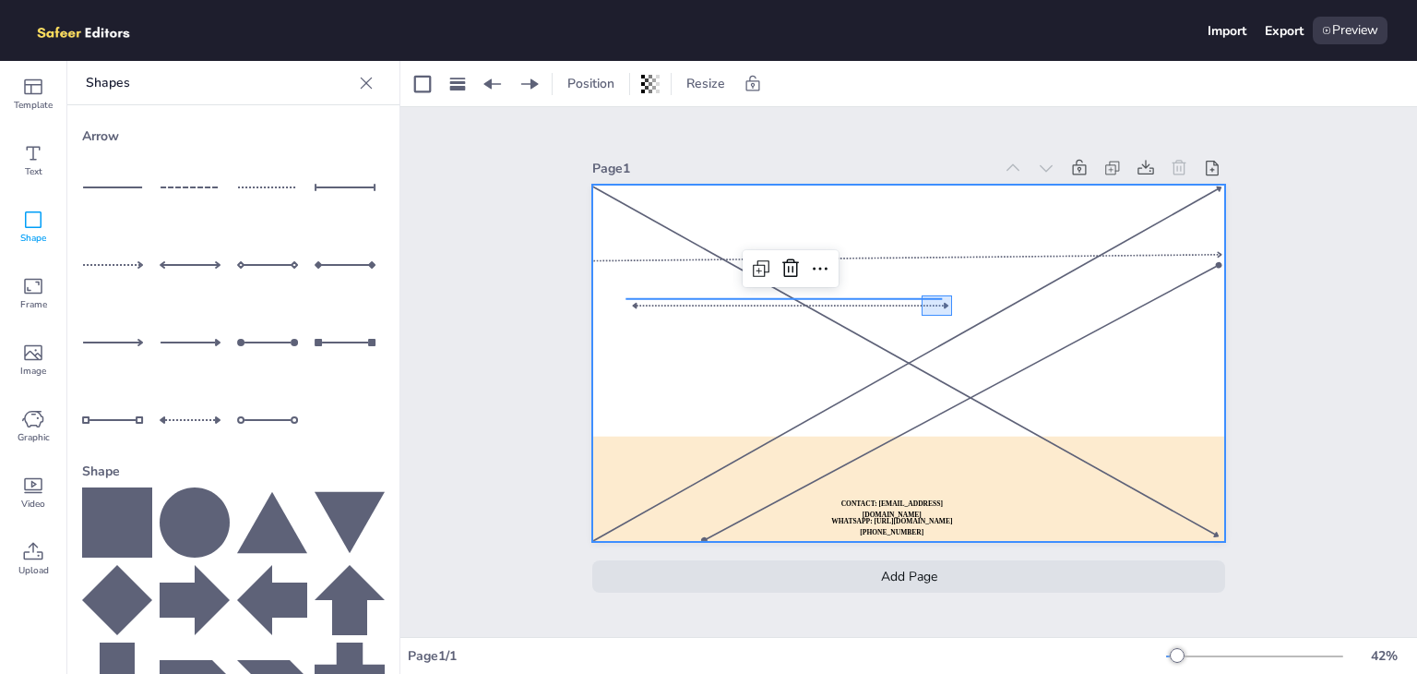
drag, startPoint x: 952, startPoint y: 295, endPoint x: 918, endPoint y: 321, distance: 42.8
click at [918, 321] on div at bounding box center [908, 363] width 632 height 356
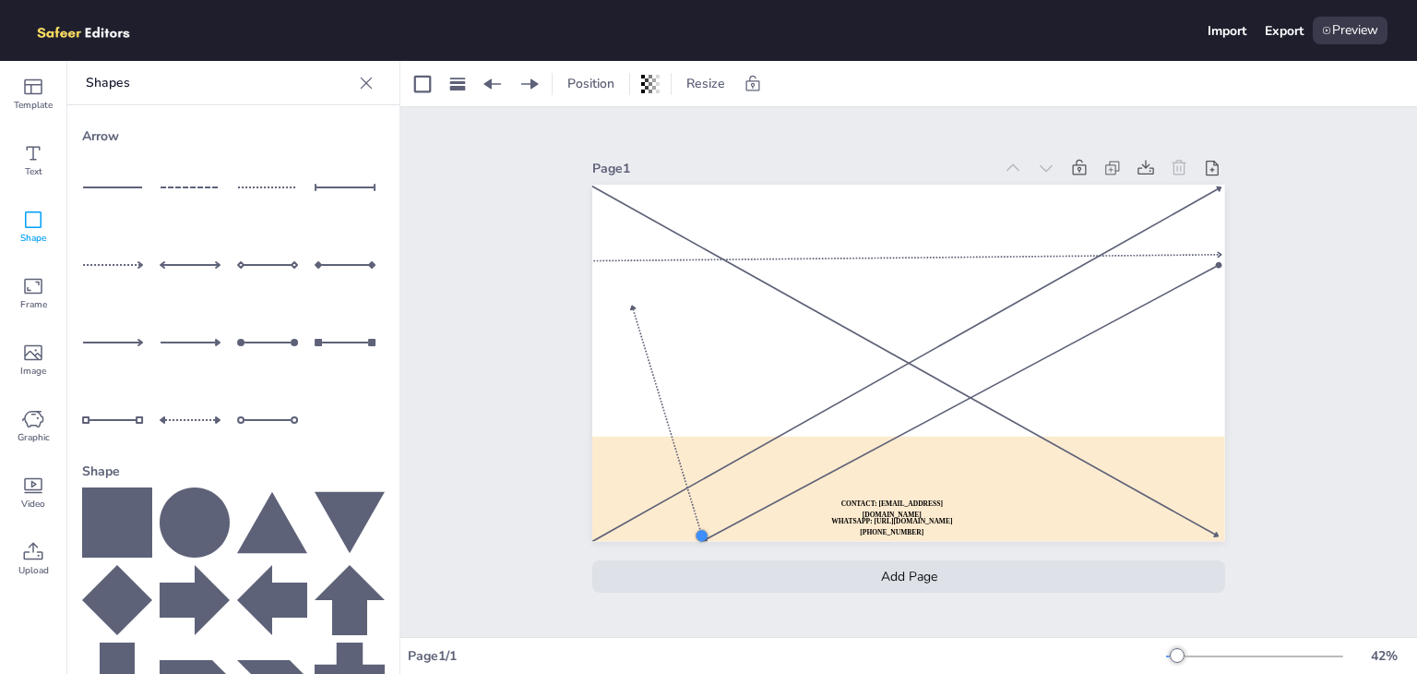
drag, startPoint x: 940, startPoint y: 299, endPoint x: 684, endPoint y: 433, distance: 289.3
click at [695, 527] on div at bounding box center [702, 536] width 18 height 18
drag, startPoint x: 624, startPoint y: 302, endPoint x: 587, endPoint y: 257, distance: 57.6
click at [587, 257] on div at bounding box center [596, 263] width 19 height 19
click at [564, 292] on div "Page 1 WHATSAPP: [URL][DOMAIN_NAME][PHONE_NUMBER] CONTACT: [EMAIL_ADDRESS][DOMA…" at bounding box center [908, 371] width 735 height 477
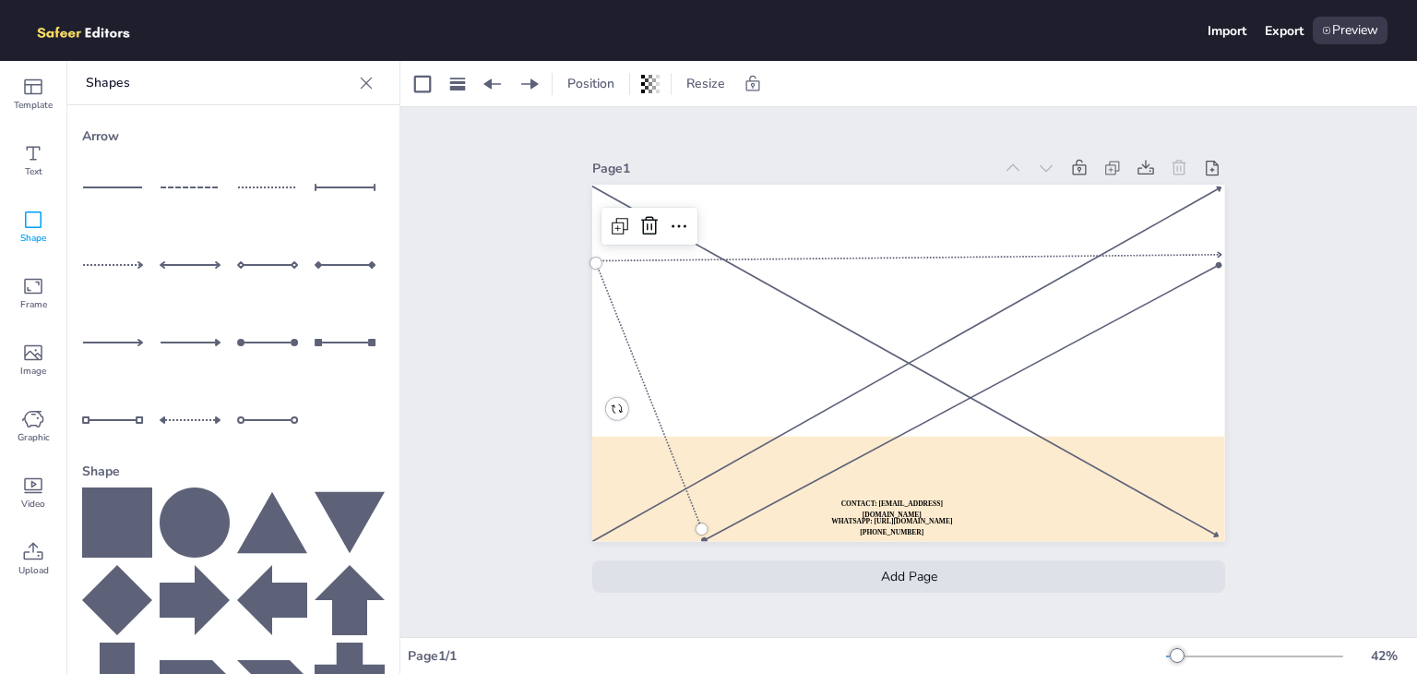
click at [692, 503] on div at bounding box center [648, 396] width 117 height 270
click at [688, 534] on div at bounding box center [697, 540] width 19 height 19
click at [513, 414] on div "Page 1 WHATSAPP: [URL][DOMAIN_NAME][PHONE_NUMBER] CONTACT: [EMAIL_ADDRESS][DOMA…" at bounding box center [908, 372] width 1017 height 530
click at [589, 263] on div at bounding box center [645, 403] width 113 height 281
click at [550, 284] on div "Page 1 WHATSAPP: [URL][DOMAIN_NAME][PHONE_NUMBER] CONTACT: [EMAIL_ADDRESS][DOMA…" at bounding box center [908, 371] width 735 height 477
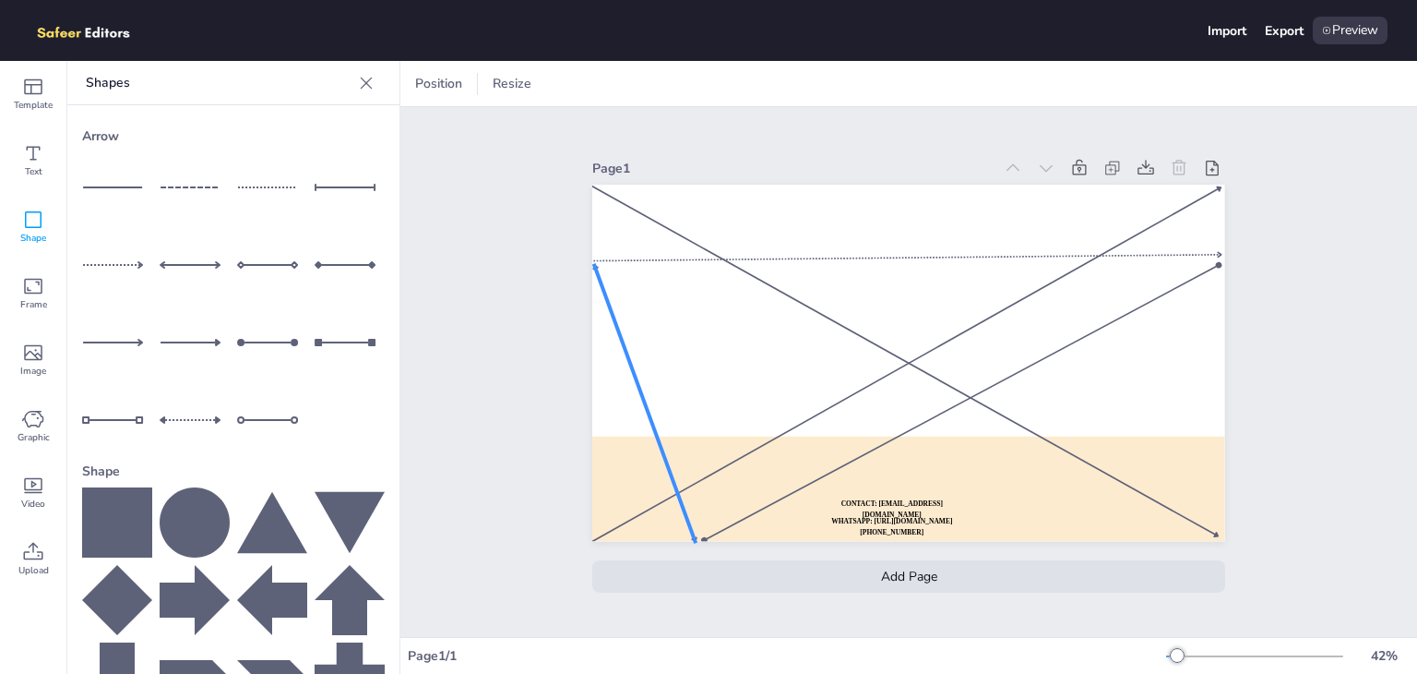
click at [675, 503] on div at bounding box center [645, 403] width 113 height 281
click at [692, 532] on div at bounding box center [698, 540] width 19 height 19
click at [548, 465] on div "Page 1 WHATSAPP: [URL][DOMAIN_NAME][PHONE_NUMBER] CONTACT: [EMAIL_ADDRESS][DOMA…" at bounding box center [908, 371] width 735 height 477
click at [195, 403] on div at bounding box center [195, 420] width 70 height 70
drag, startPoint x: 742, startPoint y: 355, endPoint x: 594, endPoint y: 259, distance: 176.1
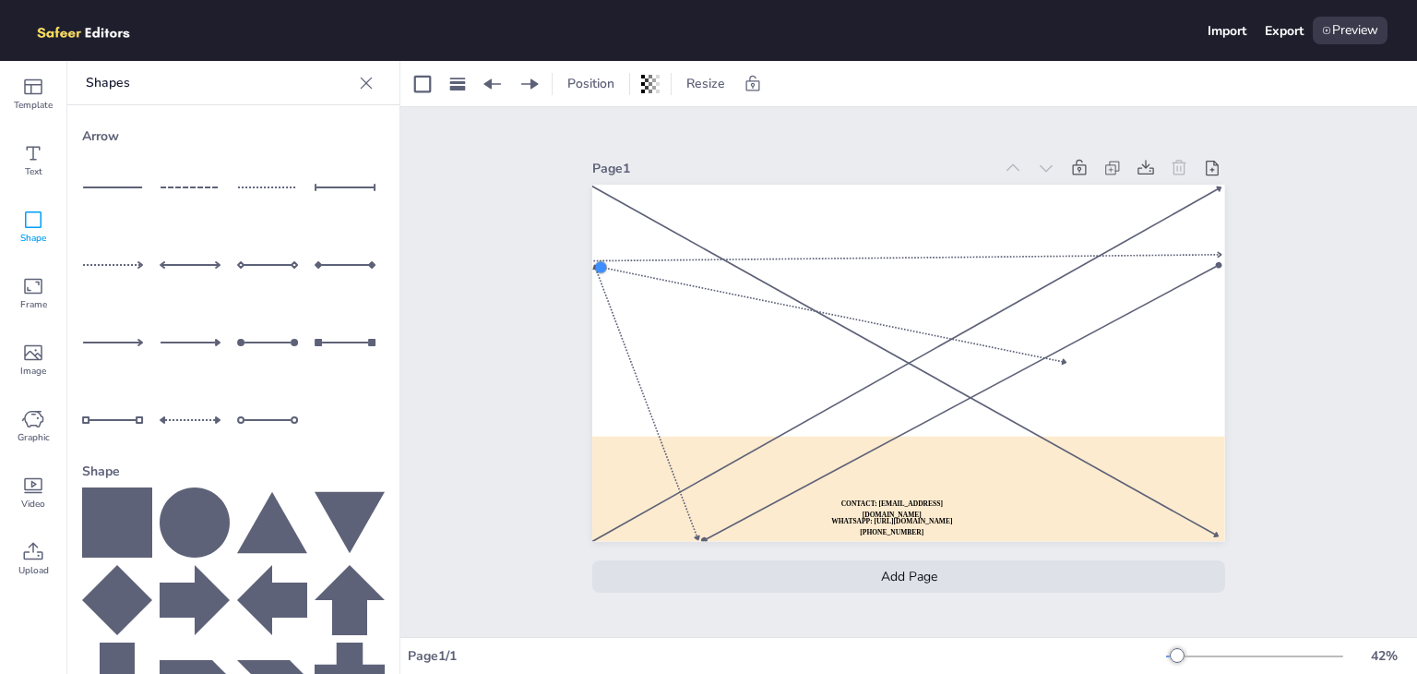
click at [594, 259] on div at bounding box center [601, 267] width 18 height 18
drag, startPoint x: 1057, startPoint y: 356, endPoint x: 1209, endPoint y: 529, distance: 229.5
click at [1209, 529] on div at bounding box center [1216, 534] width 19 height 19
click at [1071, 584] on div "Add Page" at bounding box center [908, 576] width 632 height 32
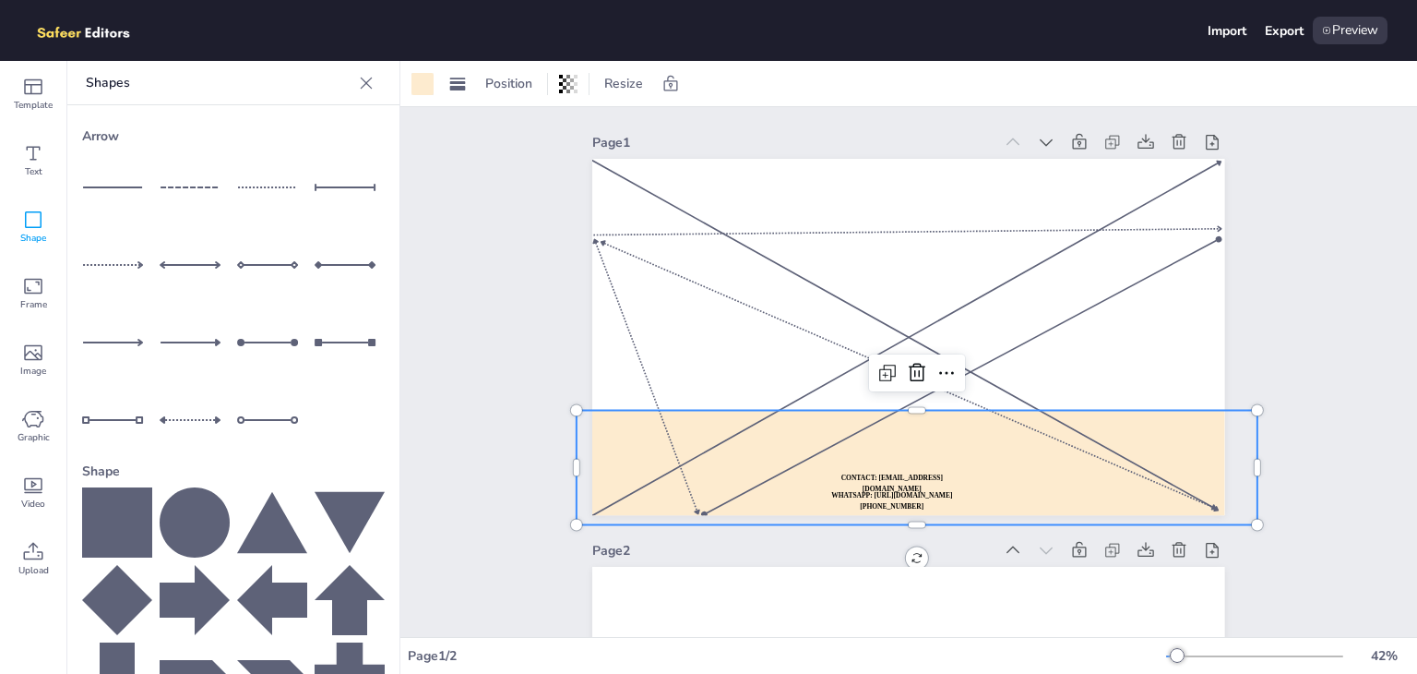
click at [1149, 497] on div at bounding box center [917, 467] width 681 height 114
click at [528, 386] on div "Page 1 WHATSAPP: [URL][DOMAIN_NAME][PHONE_NUMBER] CONTACT: [EMAIL_ADDRESS][DOMA…" at bounding box center [908, 549] width 1017 height 885
click at [603, 423] on div at bounding box center [917, 467] width 681 height 114
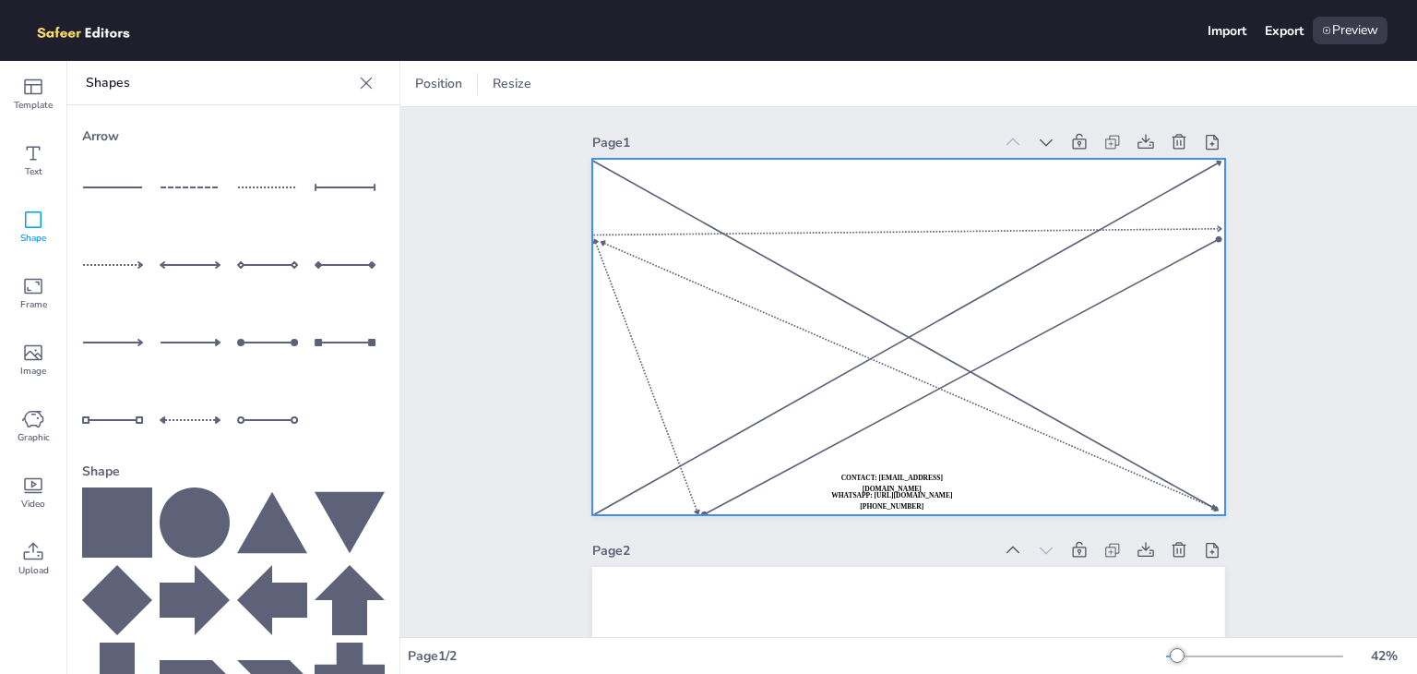
click at [1136, 324] on div at bounding box center [908, 337] width 632 height 356
click at [192, 507] on icon at bounding box center [195, 522] width 70 height 70
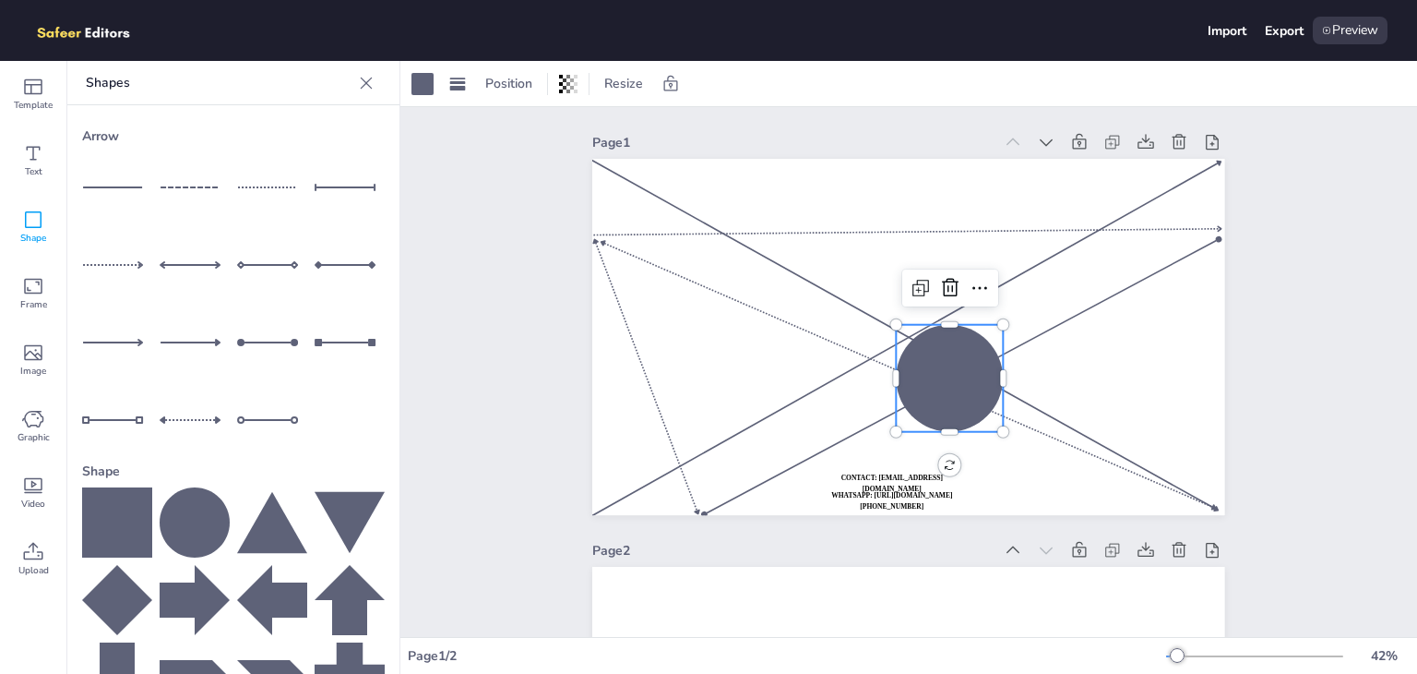
click at [291, 537] on icon at bounding box center [272, 522] width 70 height 70
click at [256, 582] on icon at bounding box center [272, 600] width 70 height 70
click at [164, 578] on icon at bounding box center [195, 600] width 70 height 70
drag, startPoint x: 116, startPoint y: 540, endPoint x: 77, endPoint y: 495, distance: 58.8
click at [113, 536] on div at bounding box center [233, 677] width 303 height 380
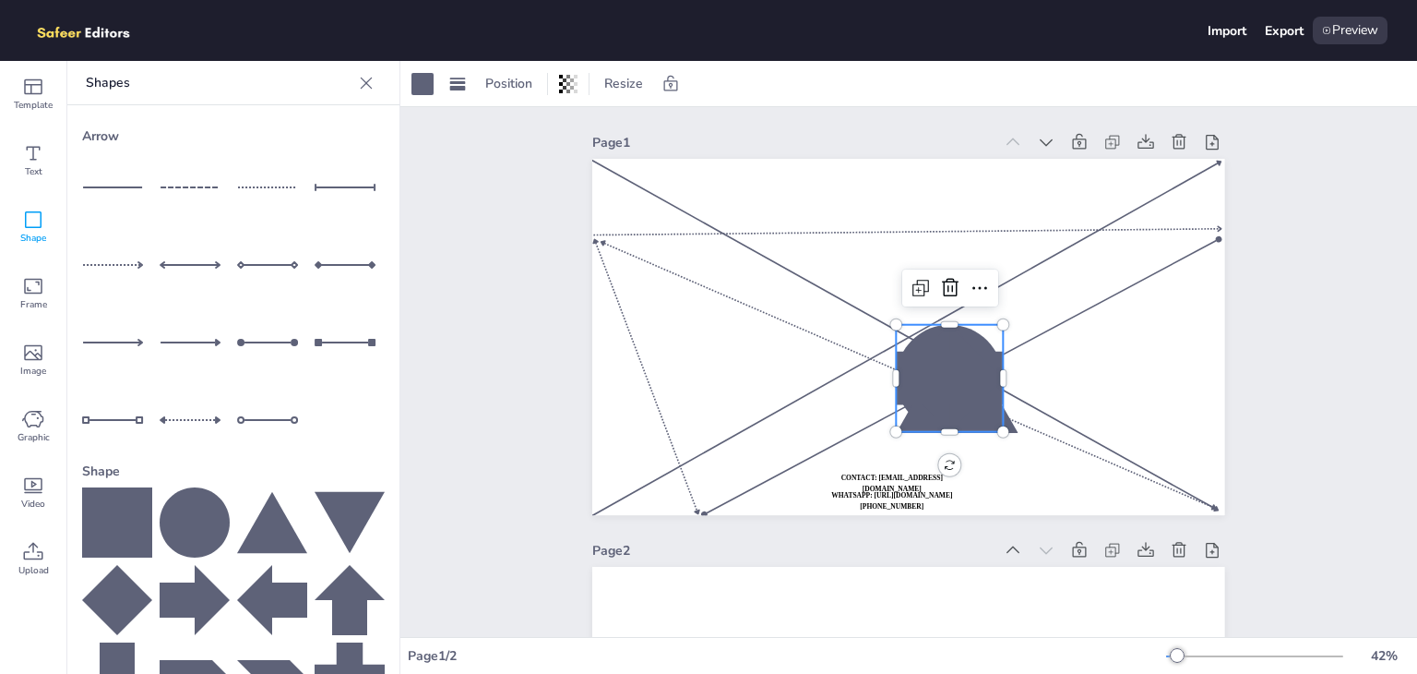
click at [77, 495] on div "Arrow Shape" at bounding box center [233, 493] width 332 height 777
click at [80, 547] on div "Arrow Shape" at bounding box center [233, 493] width 332 height 777
click at [97, 595] on icon at bounding box center [117, 600] width 70 height 70
click at [105, 521] on icon at bounding box center [117, 522] width 70 height 70
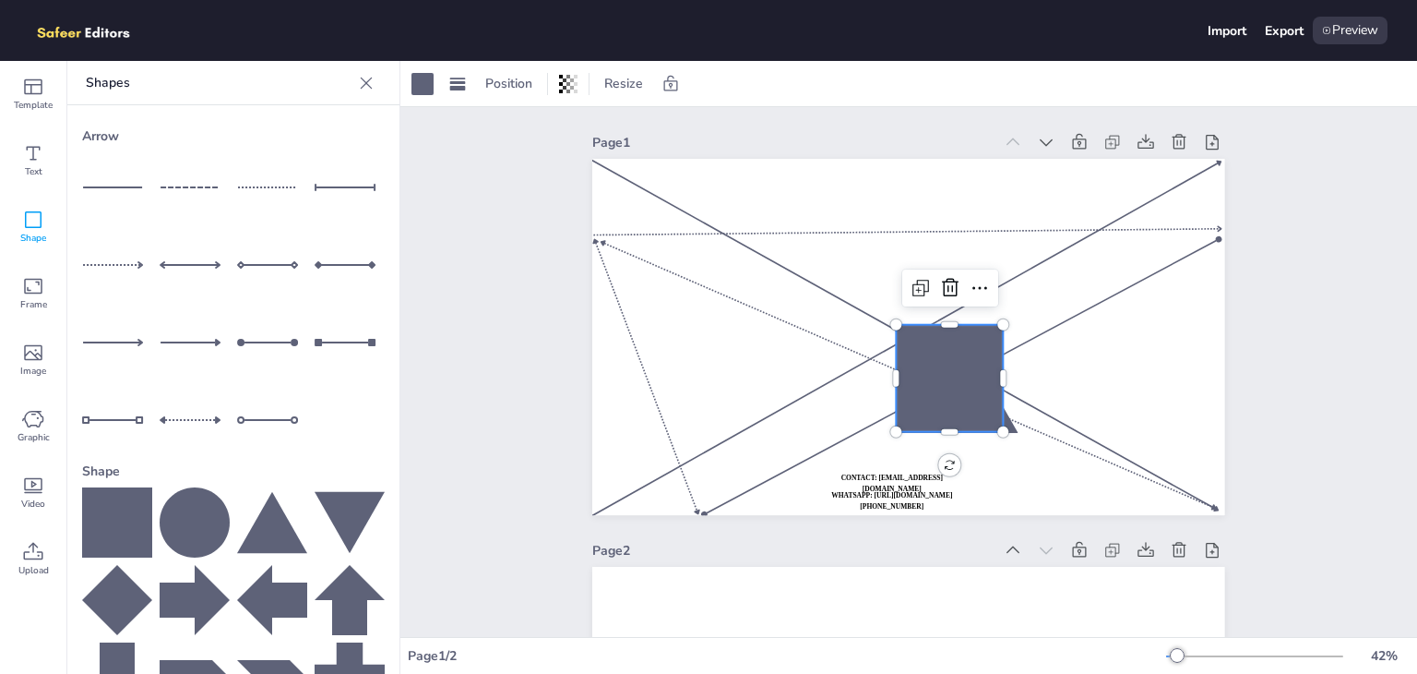
click at [105, 521] on icon at bounding box center [117, 522] width 70 height 70
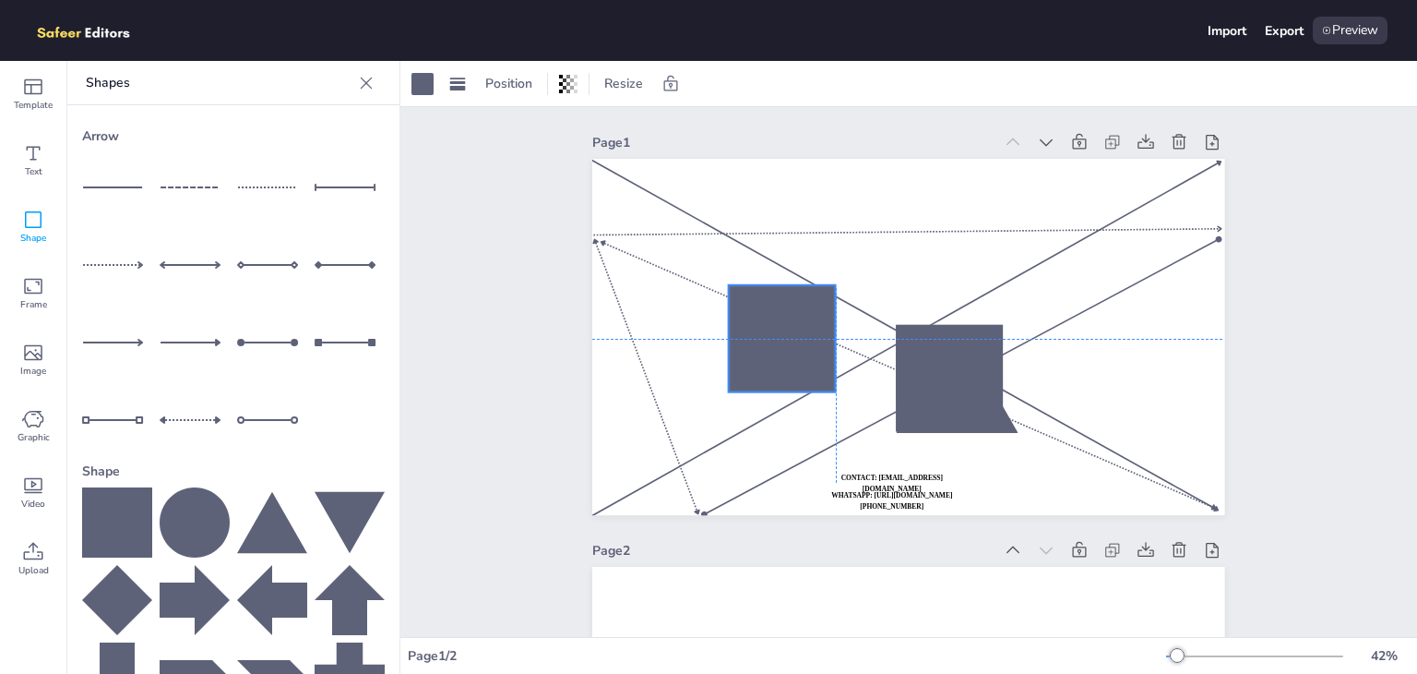
drag, startPoint x: 963, startPoint y: 385, endPoint x: 779, endPoint y: 338, distance: 190.4
click at [779, 338] on div at bounding box center [782, 338] width 107 height 107
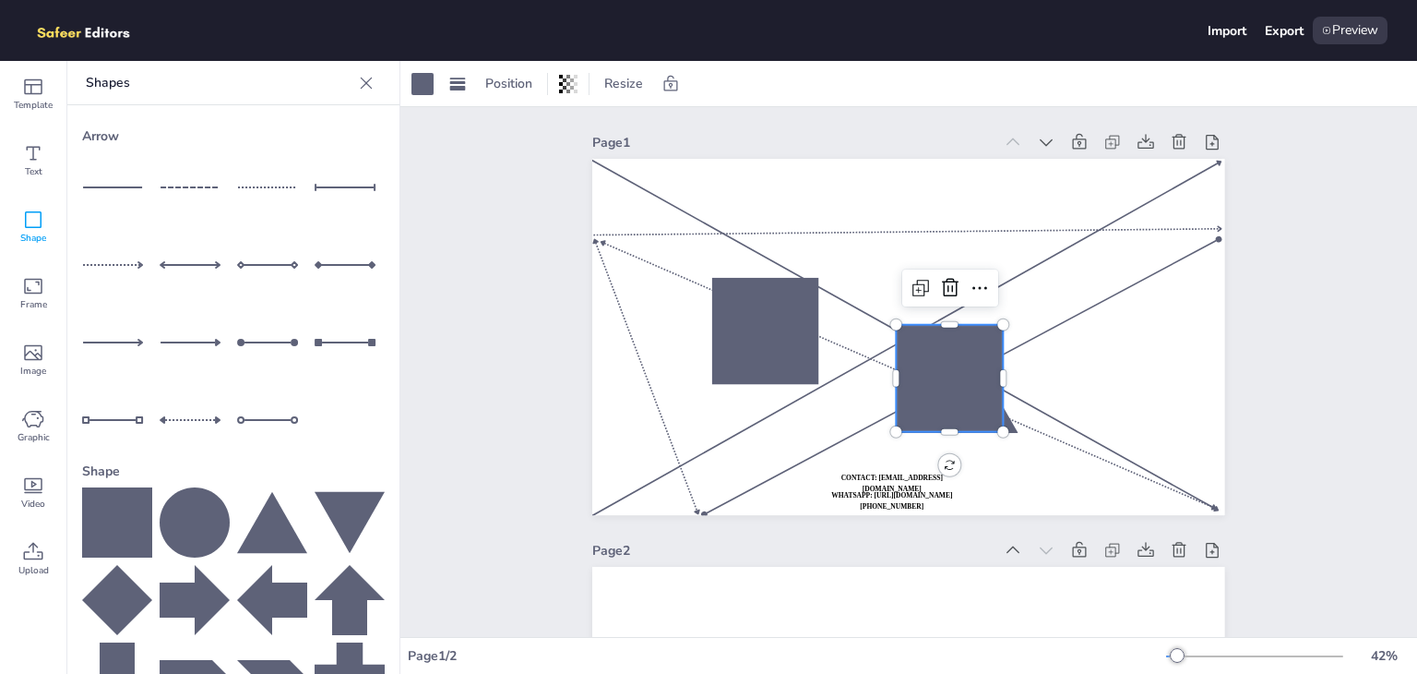
drag, startPoint x: 950, startPoint y: 361, endPoint x: 1157, endPoint y: 333, distance: 208.5
click at [1004, 333] on div at bounding box center [950, 378] width 107 height 107
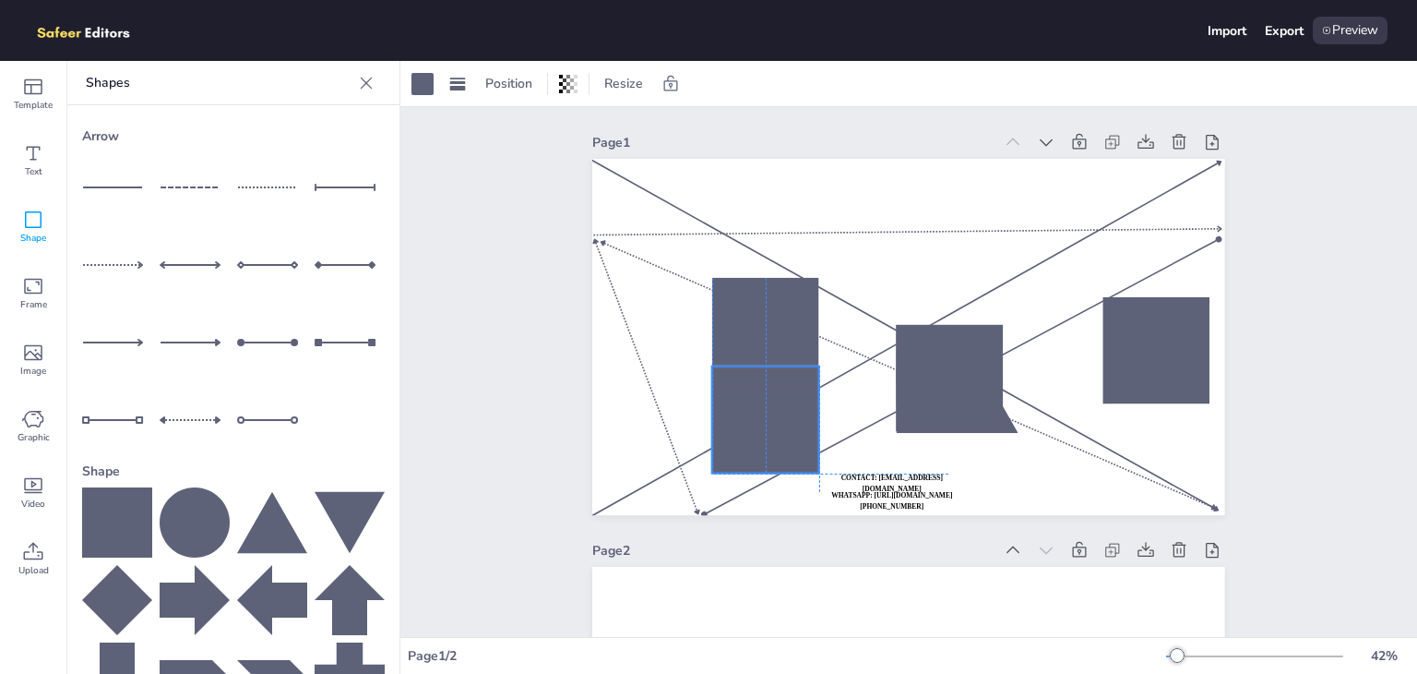
drag, startPoint x: 950, startPoint y: 370, endPoint x: 671, endPoint y: 424, distance: 284.8
click at [712, 424] on div at bounding box center [765, 419] width 107 height 107
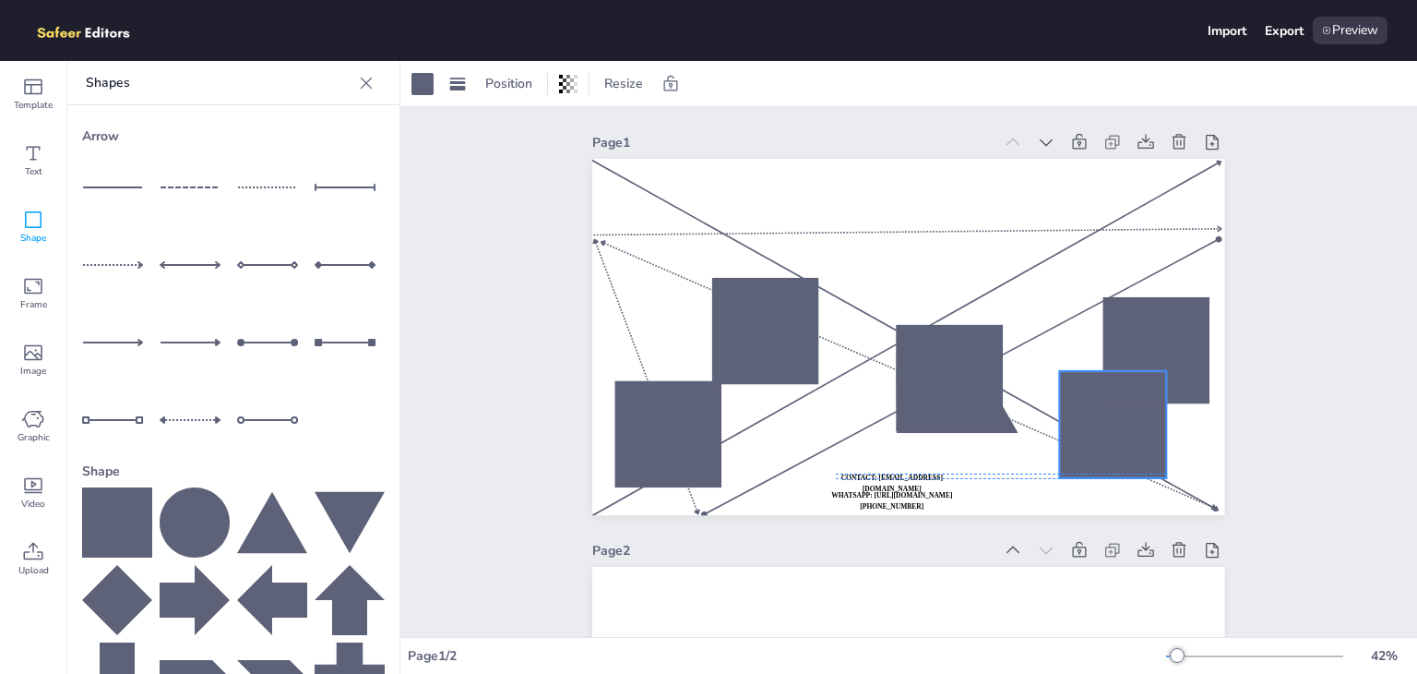
drag, startPoint x: 918, startPoint y: 424, endPoint x: 1075, endPoint y: 452, distance: 159.3
click at [1083, 467] on div at bounding box center [1113, 424] width 107 height 107
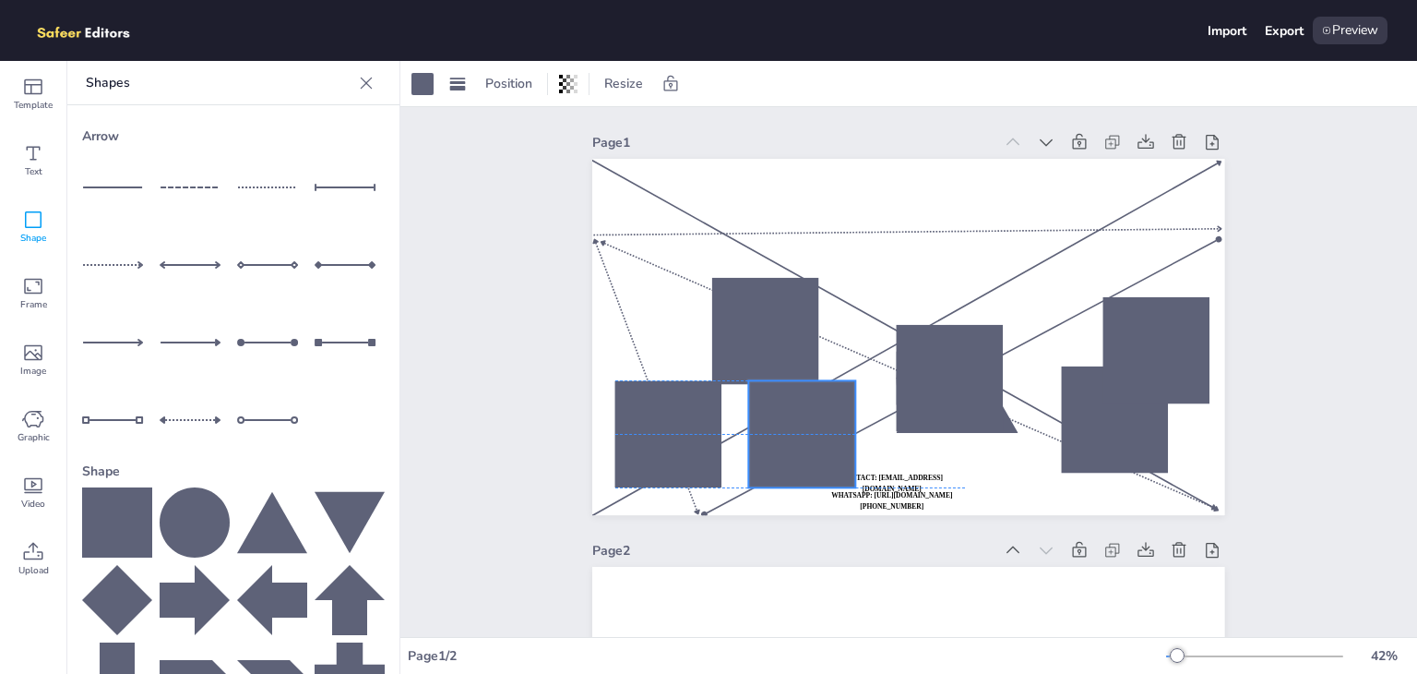
drag, startPoint x: 966, startPoint y: 403, endPoint x: 816, endPoint y: 459, distance: 160.3
click at [816, 459] on div at bounding box center [802, 433] width 107 height 107
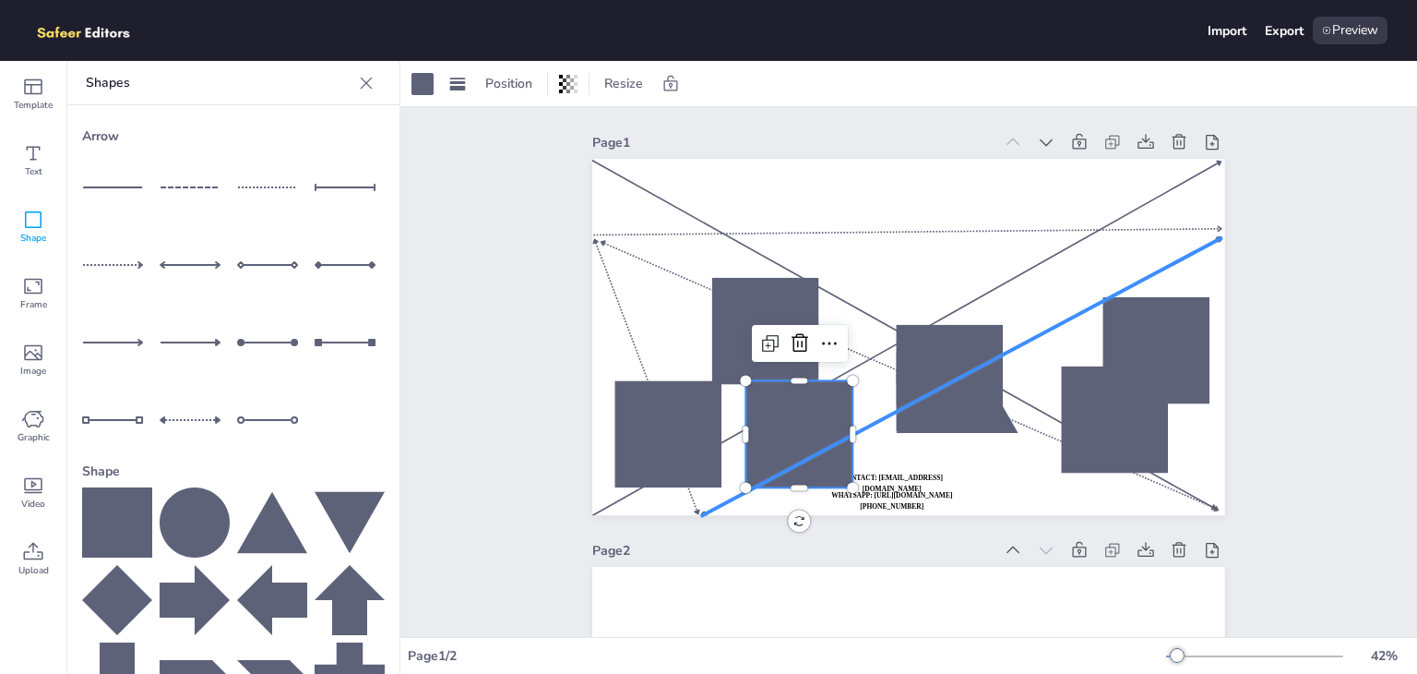
drag, startPoint x: 1064, startPoint y: 311, endPoint x: 1012, endPoint y: 357, distance: 69.3
click at [1057, 321] on div at bounding box center [962, 376] width 526 height 289
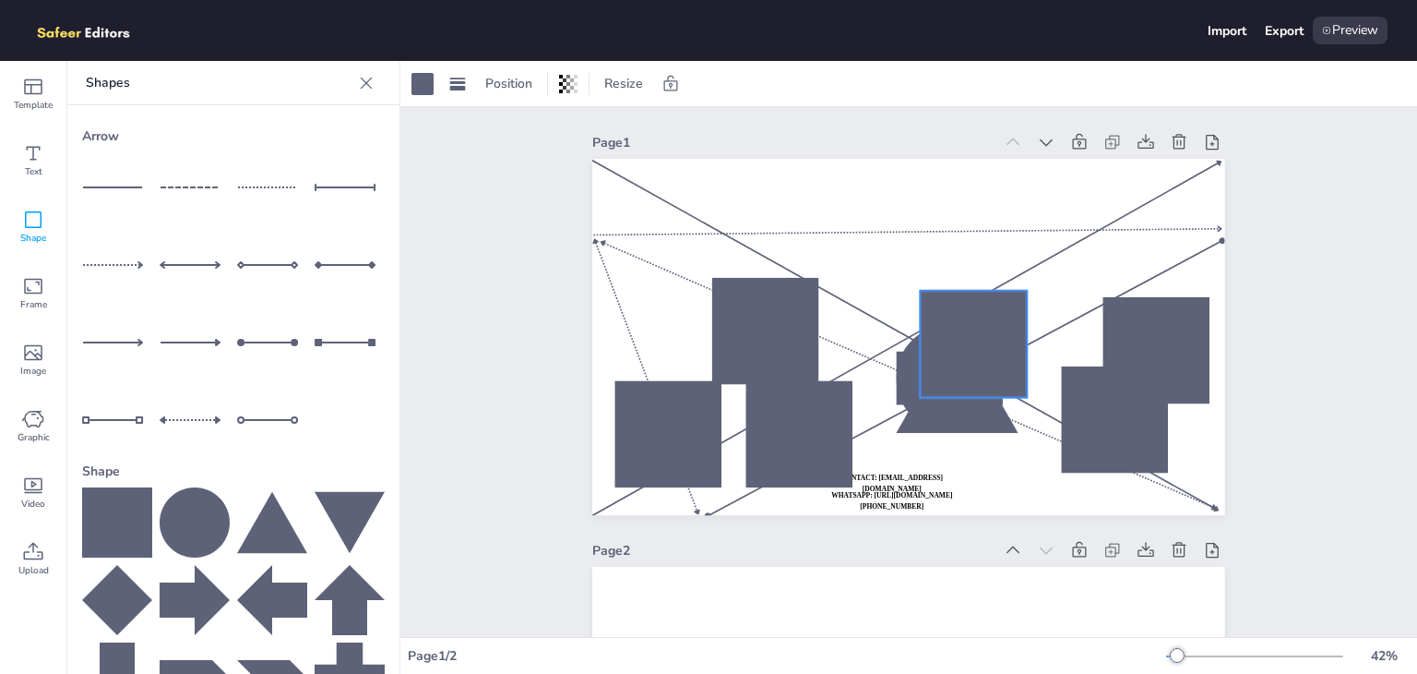
drag, startPoint x: 974, startPoint y: 365, endPoint x: 1048, endPoint y: 289, distance: 106.4
click at [1019, 315] on div at bounding box center [974, 344] width 107 height 107
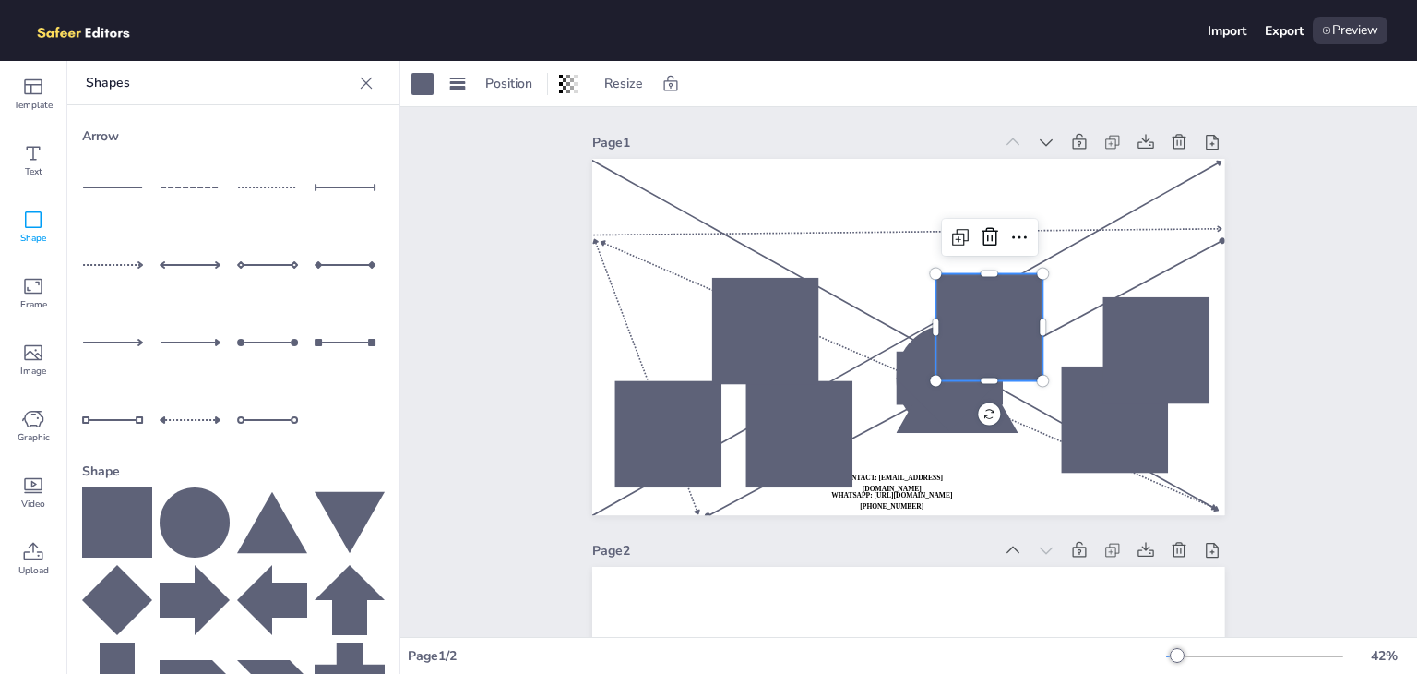
drag, startPoint x: 943, startPoint y: 341, endPoint x: 975, endPoint y: 264, distance: 84.0
click at [964, 280] on div at bounding box center [989, 327] width 107 height 107
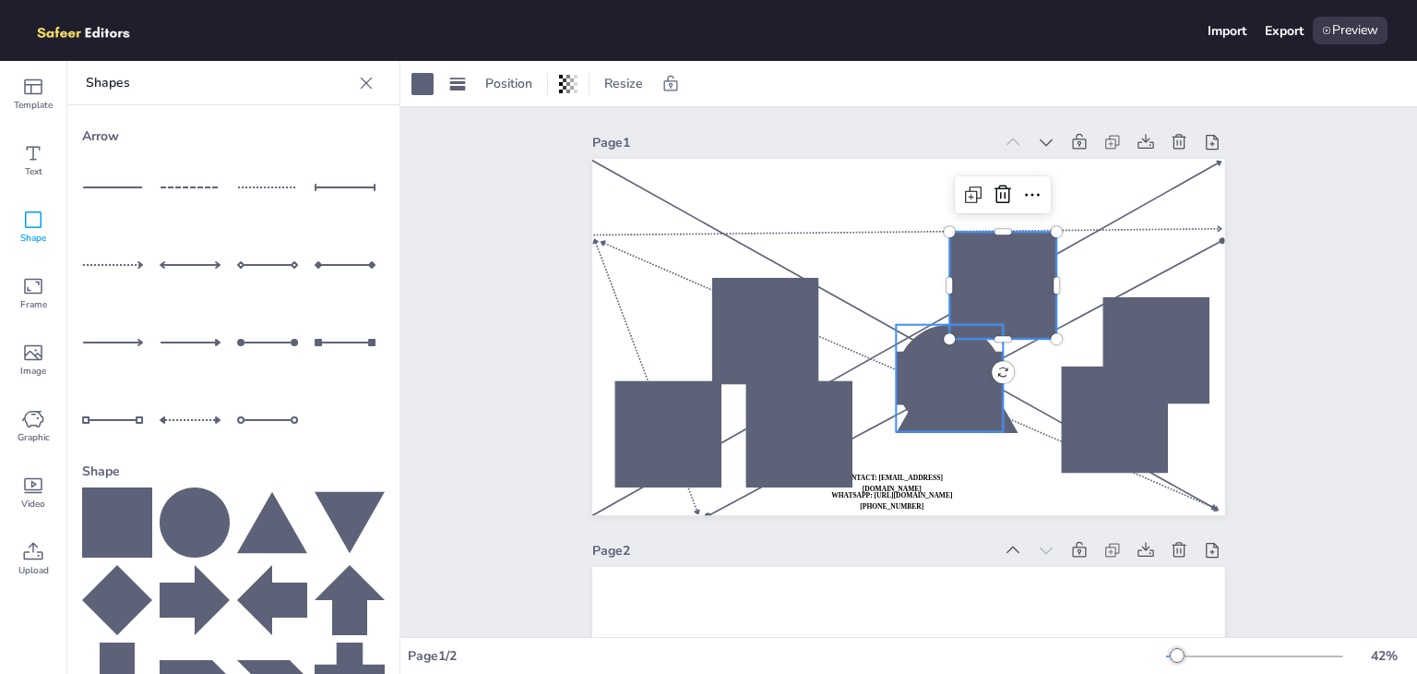
drag, startPoint x: 937, startPoint y: 362, endPoint x: 835, endPoint y: 273, distance: 135.4
click at [897, 325] on div at bounding box center [950, 378] width 107 height 107
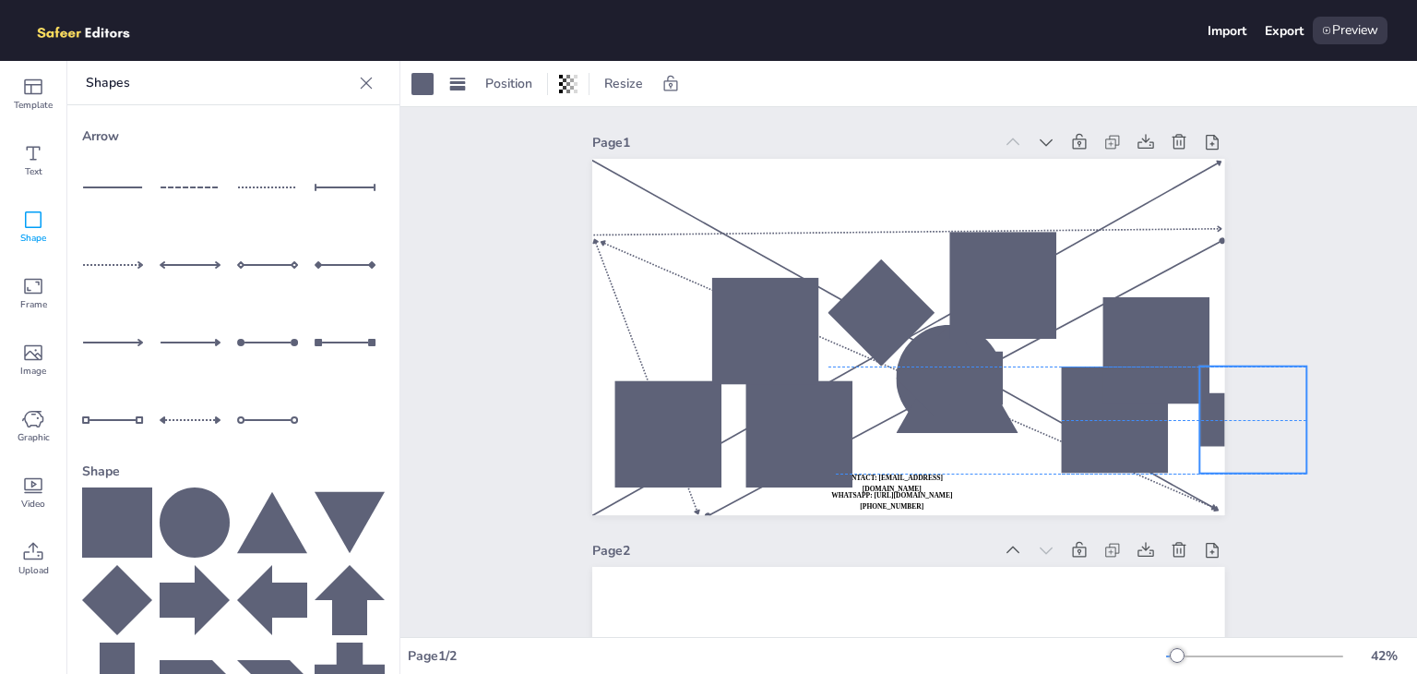
drag, startPoint x: 921, startPoint y: 392, endPoint x: 1229, endPoint y: 433, distance: 310.8
click at [1229, 433] on div "Page 1 WHATSAPP: [URL][DOMAIN_NAME][PHONE_NUMBER] CONTACT: [EMAIL_ADDRESS][DOMA…" at bounding box center [908, 549] width 735 height 885
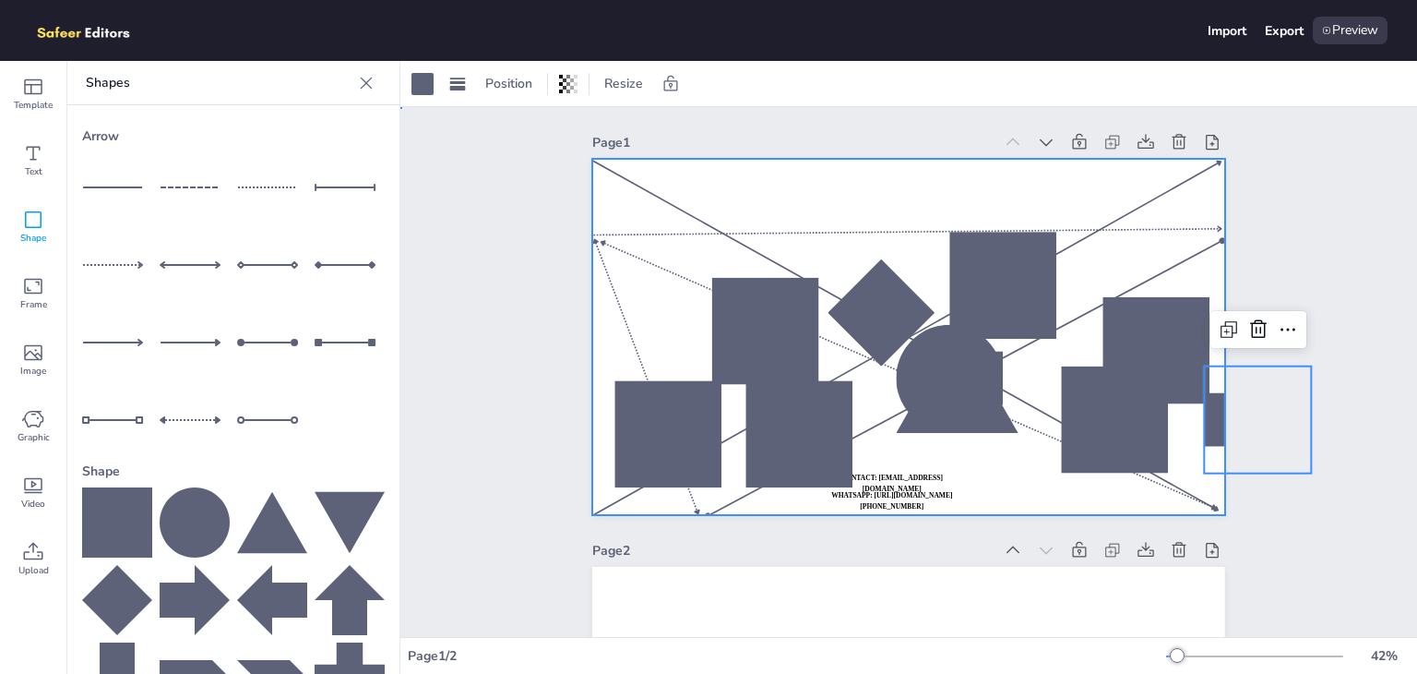
drag, startPoint x: 882, startPoint y: 388, endPoint x: 936, endPoint y: 540, distance: 160.8
click at [936, 540] on div "Page 1 WHATSAPP: [URL][DOMAIN_NAME][PHONE_NUMBER] CONTACT: [EMAIL_ADDRESS][DOMA…" at bounding box center [908, 549] width 632 height 885
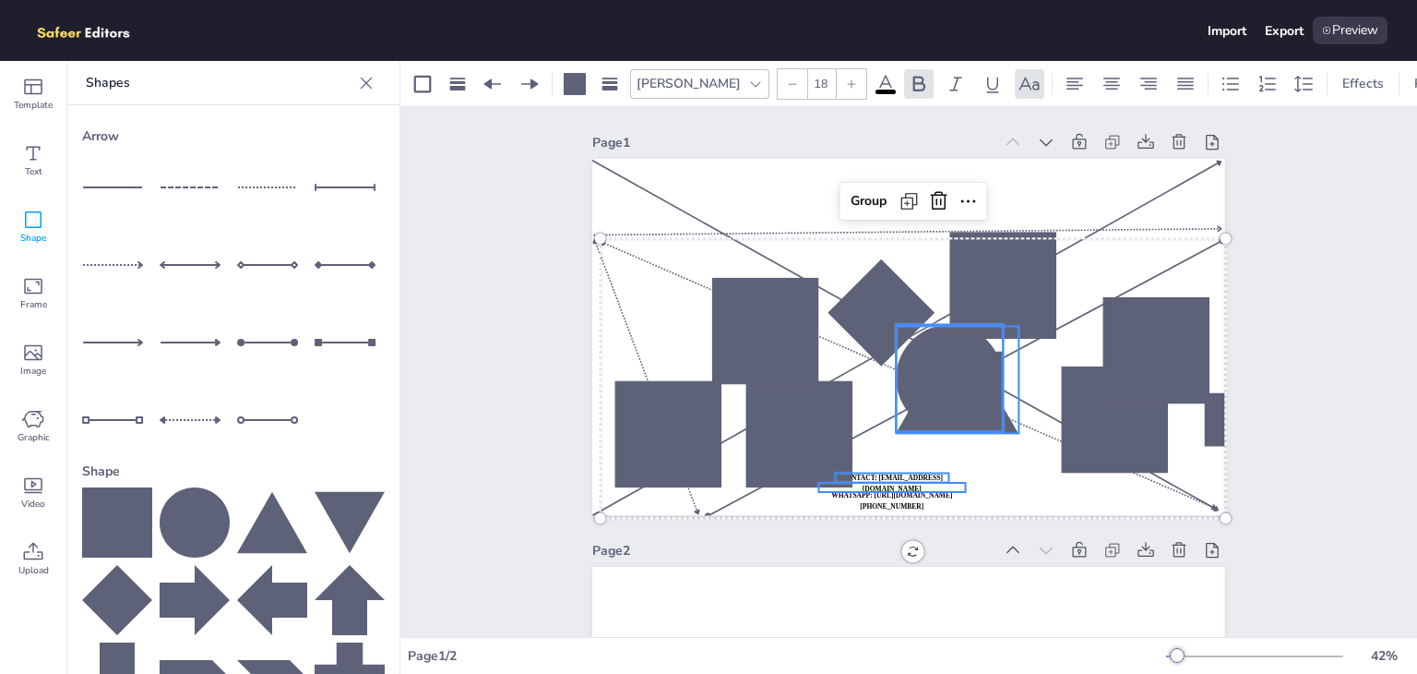
drag, startPoint x: 938, startPoint y: 399, endPoint x: 1038, endPoint y: 571, distance: 198.4
click at [1038, 571] on div "Page 1 WHATSAPP: [URL][DOMAIN_NAME][PHONE_NUMBER] CONTACT: [EMAIL_ADDRESS][DOMA…" at bounding box center [908, 549] width 632 height 885
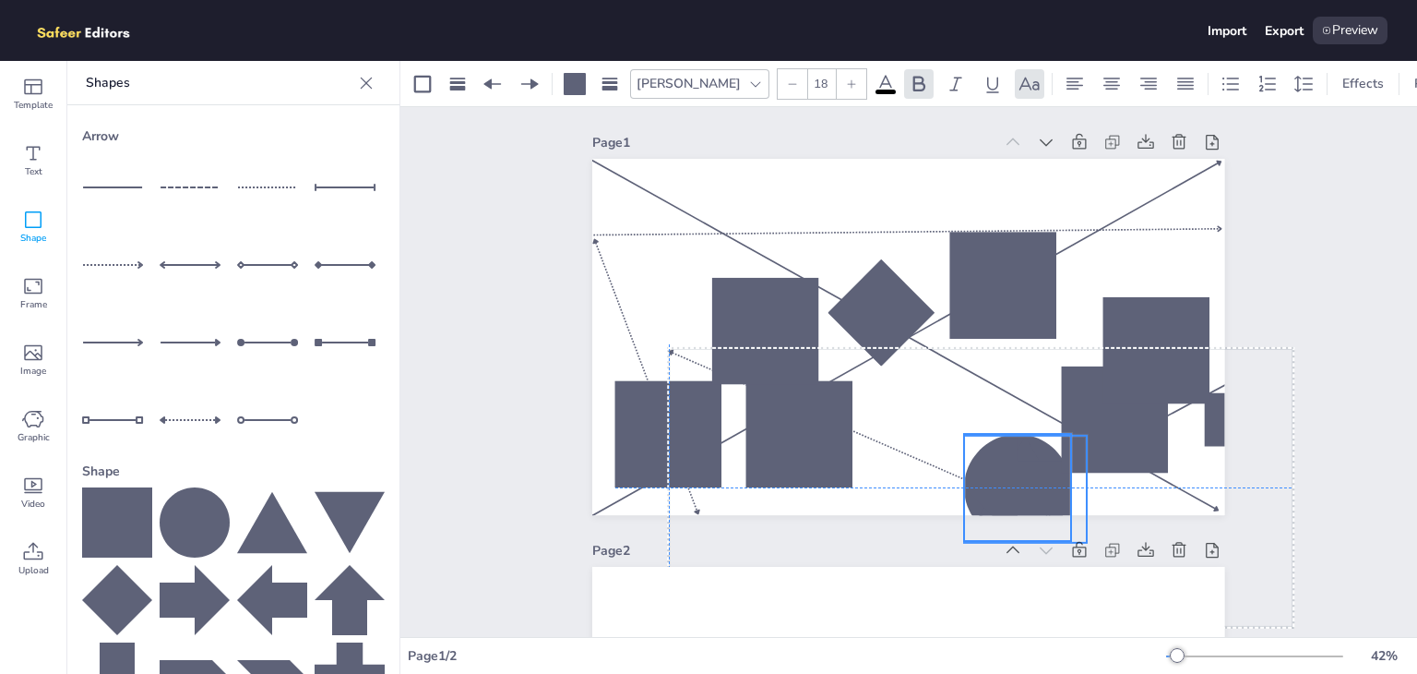
drag, startPoint x: 1045, startPoint y: 498, endPoint x: 1012, endPoint y: 433, distance: 73.4
click at [1012, 434] on div at bounding box center [1017, 487] width 107 height 107
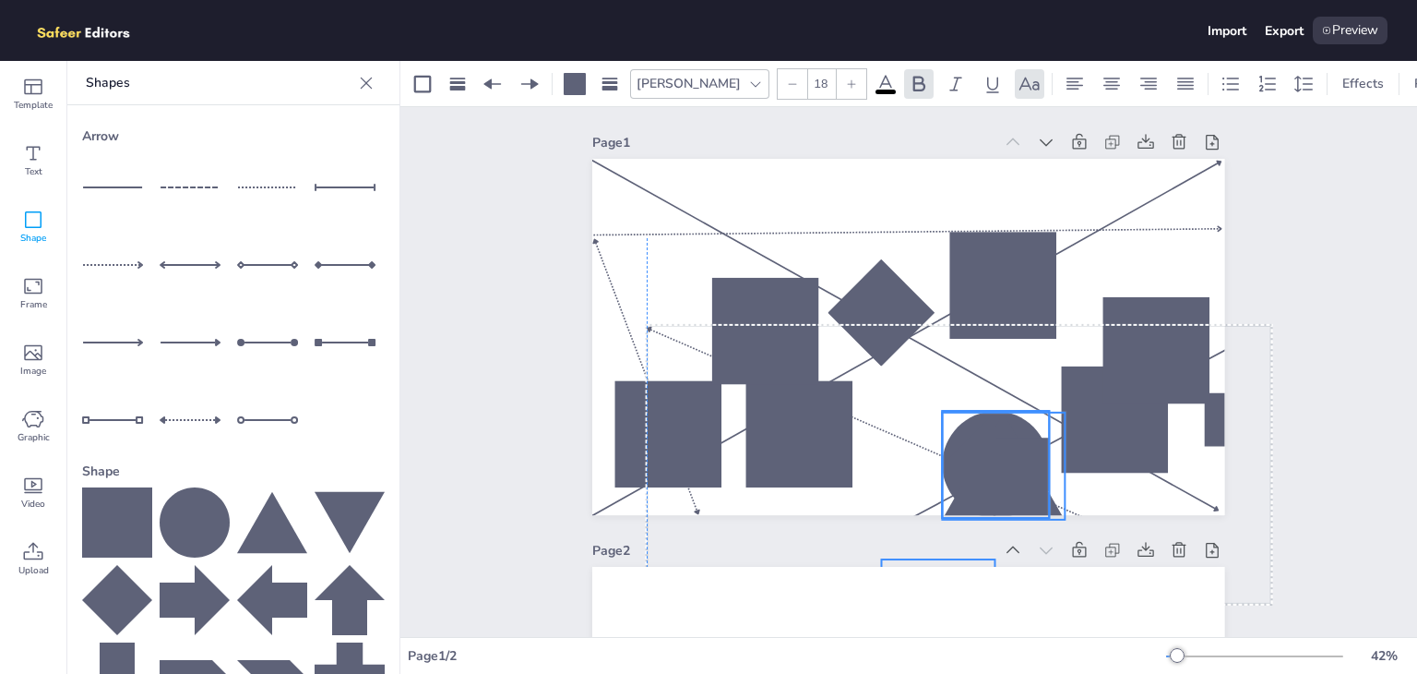
drag, startPoint x: 978, startPoint y: 448, endPoint x: 901, endPoint y: 390, distance: 96.1
click at [943, 411] on div at bounding box center [996, 464] width 107 height 107
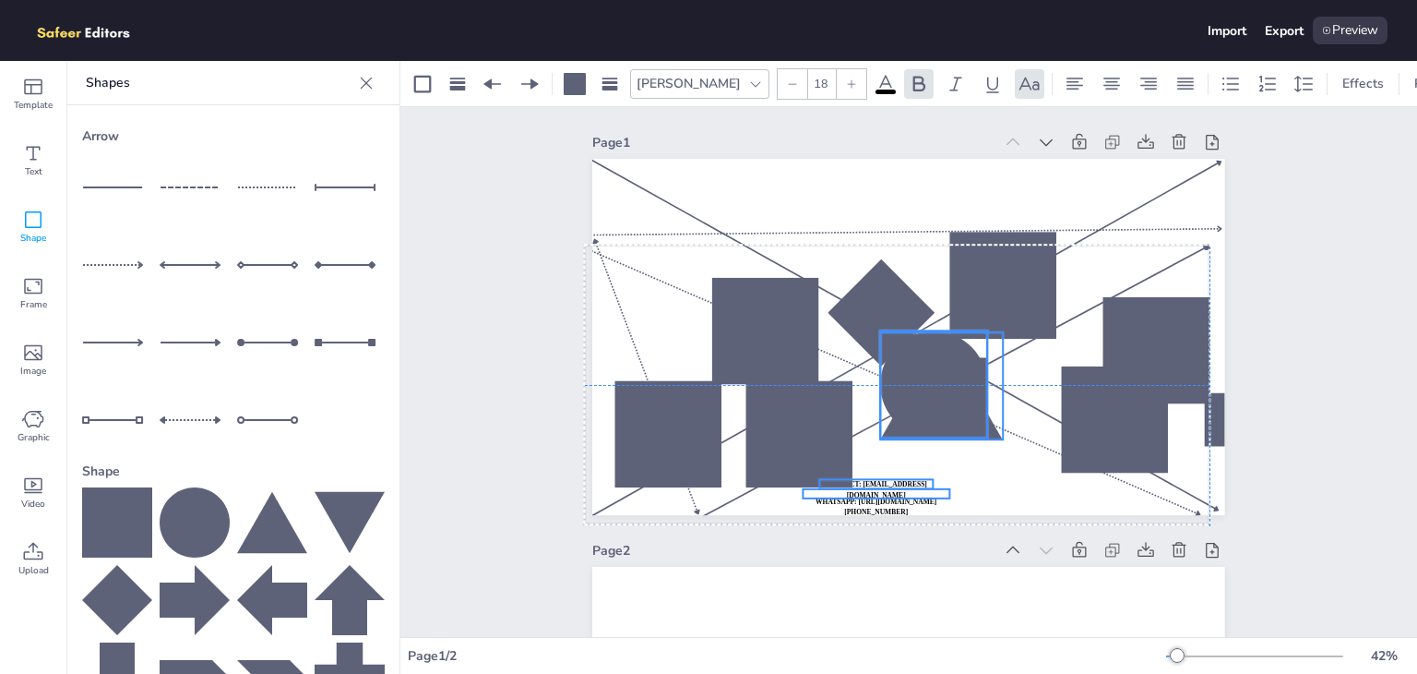
drag, startPoint x: 989, startPoint y: 475, endPoint x: 989, endPoint y: 436, distance: 38.7
click at [989, 436] on div at bounding box center [942, 385] width 122 height 107
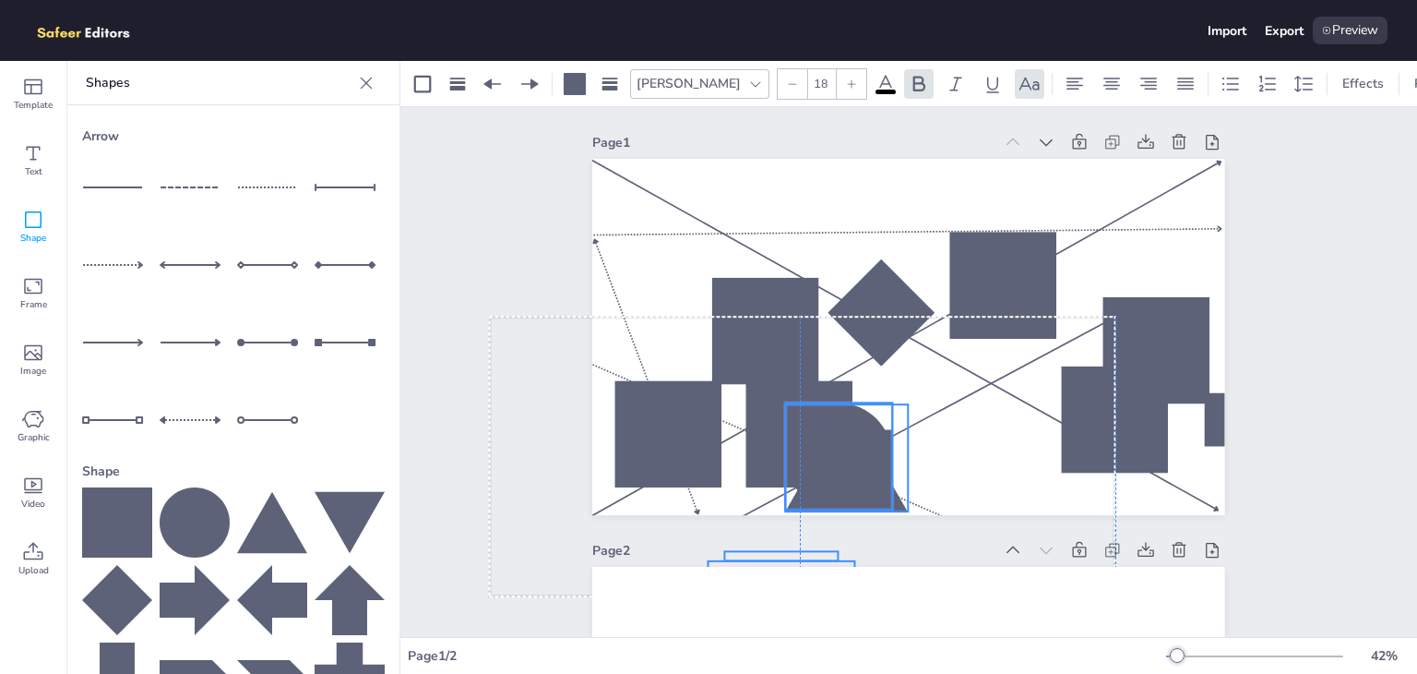
drag, startPoint x: 947, startPoint y: 407, endPoint x: 938, endPoint y: 434, distance: 28.0
click at [893, 434] on div at bounding box center [839, 456] width 107 height 107
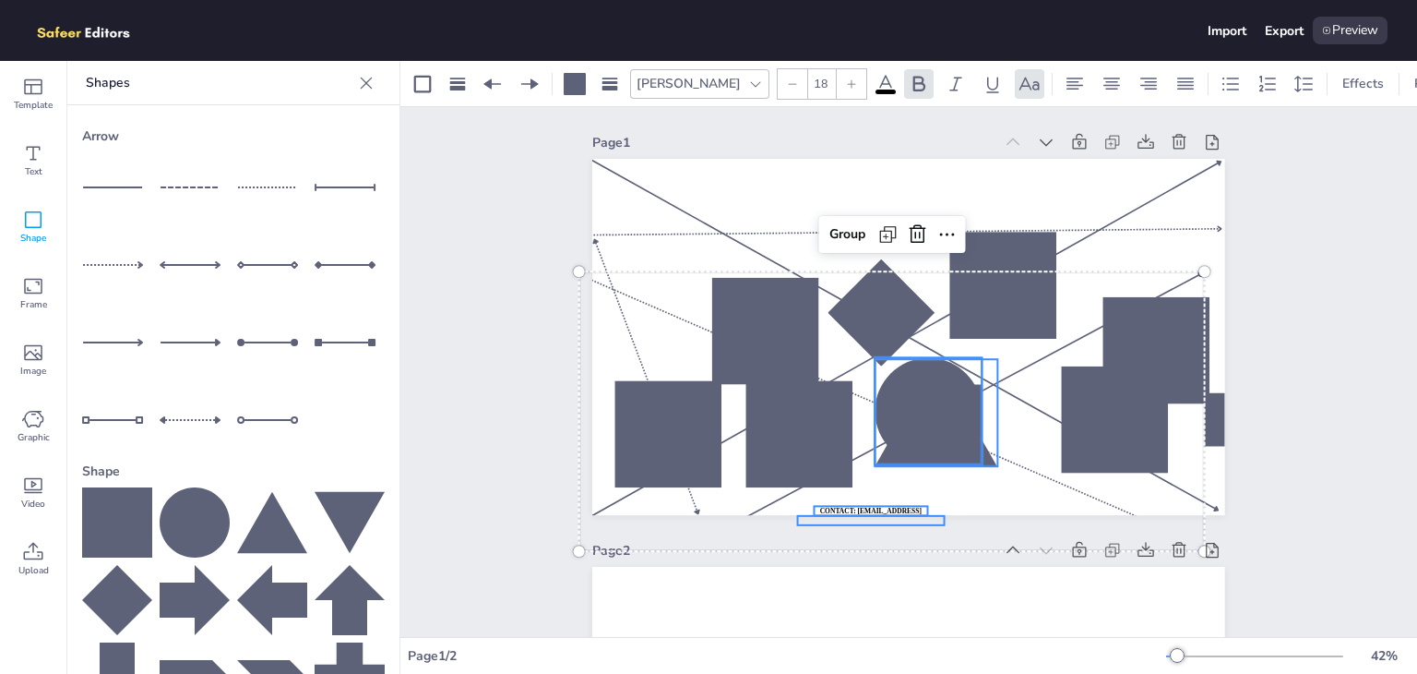
click at [901, 371] on div at bounding box center [929, 411] width 107 height 107
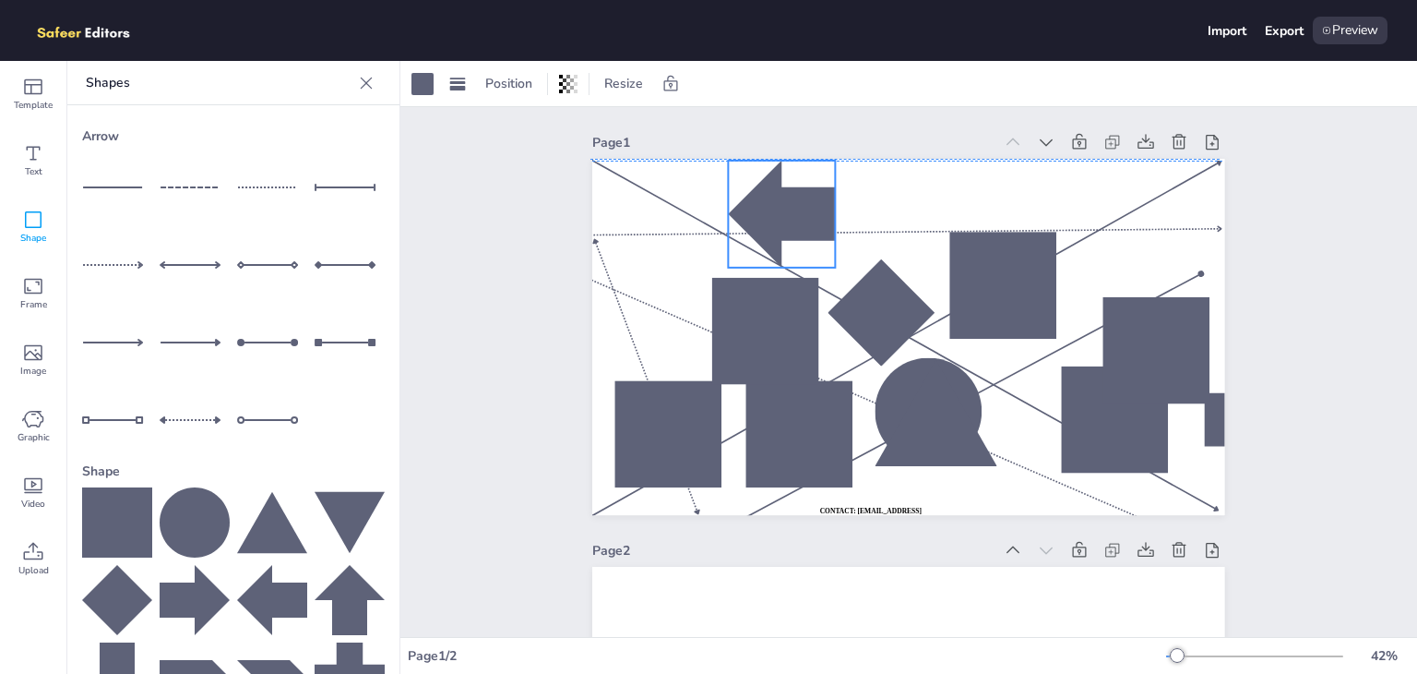
drag, startPoint x: 901, startPoint y: 371, endPoint x: 755, endPoint y: 171, distance: 248.2
click at [755, 171] on div at bounding box center [782, 214] width 107 height 107
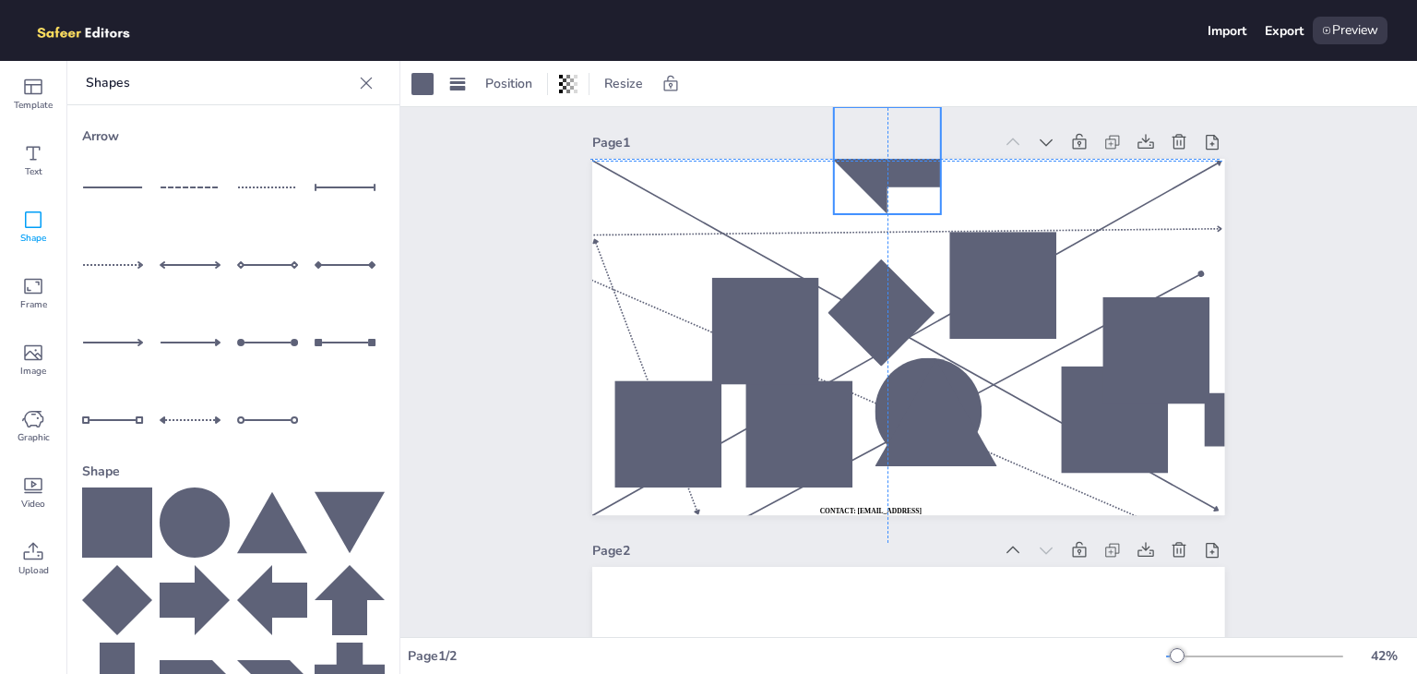
drag, startPoint x: 753, startPoint y: 213, endPoint x: 856, endPoint y: 156, distance: 118.1
click at [856, 156] on div "Page 1 WHATSAPP: [URL][DOMAIN_NAME][PHONE_NUMBER] CONTACT: [EMAIL_ADDRESS][DOMA…" at bounding box center [908, 322] width 632 height 386
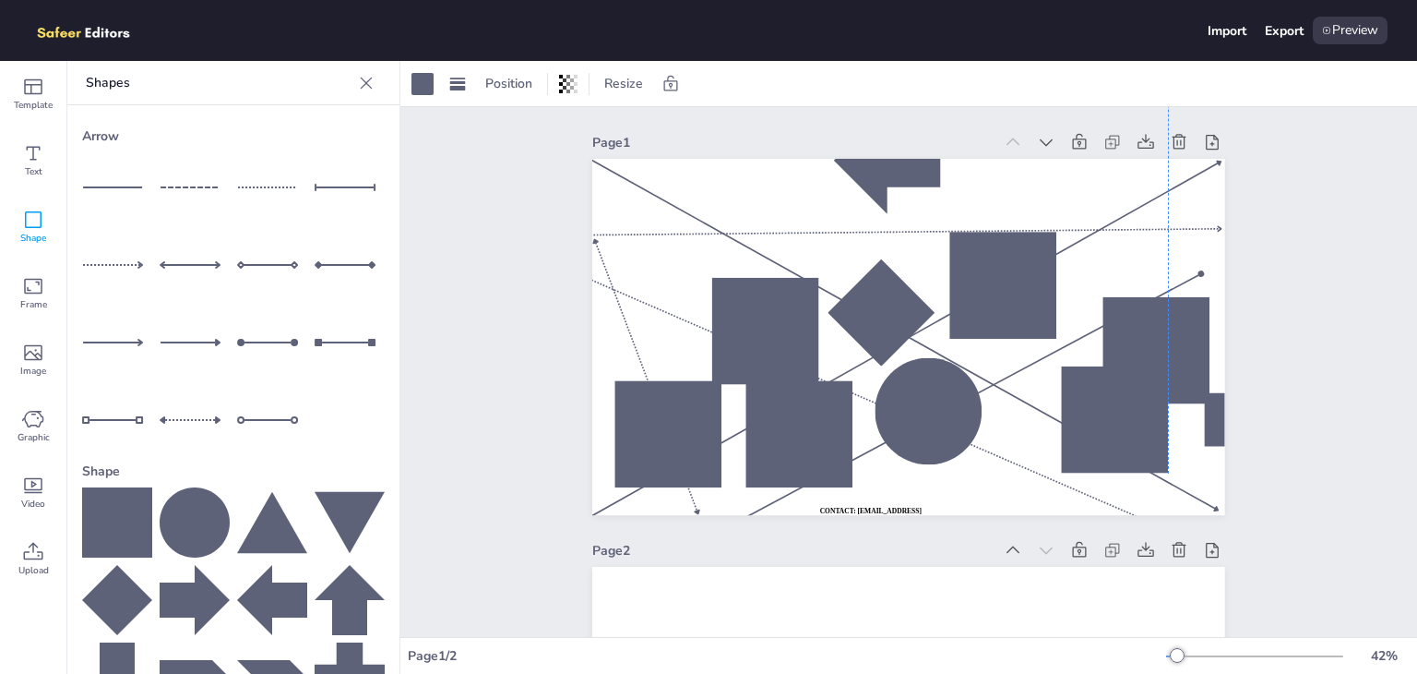
drag, startPoint x: 915, startPoint y: 380, endPoint x: 1087, endPoint y: 4, distance: 413.7
drag, startPoint x: 930, startPoint y: 403, endPoint x: 1408, endPoint y: 17, distance: 614.7
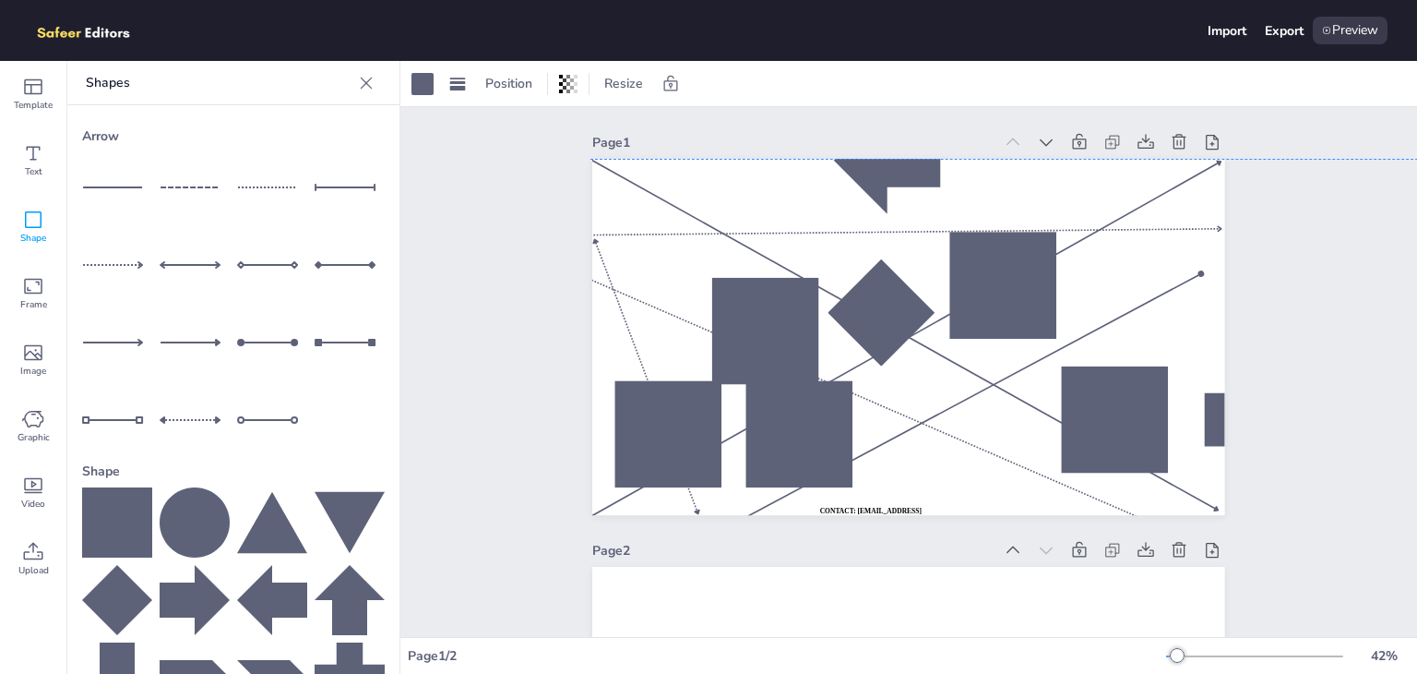
drag, startPoint x: 1181, startPoint y: 359, endPoint x: 1544, endPoint y: 234, distance: 383.4
drag, startPoint x: 1197, startPoint y: 430, endPoint x: 1415, endPoint y: 391, distance: 222.1
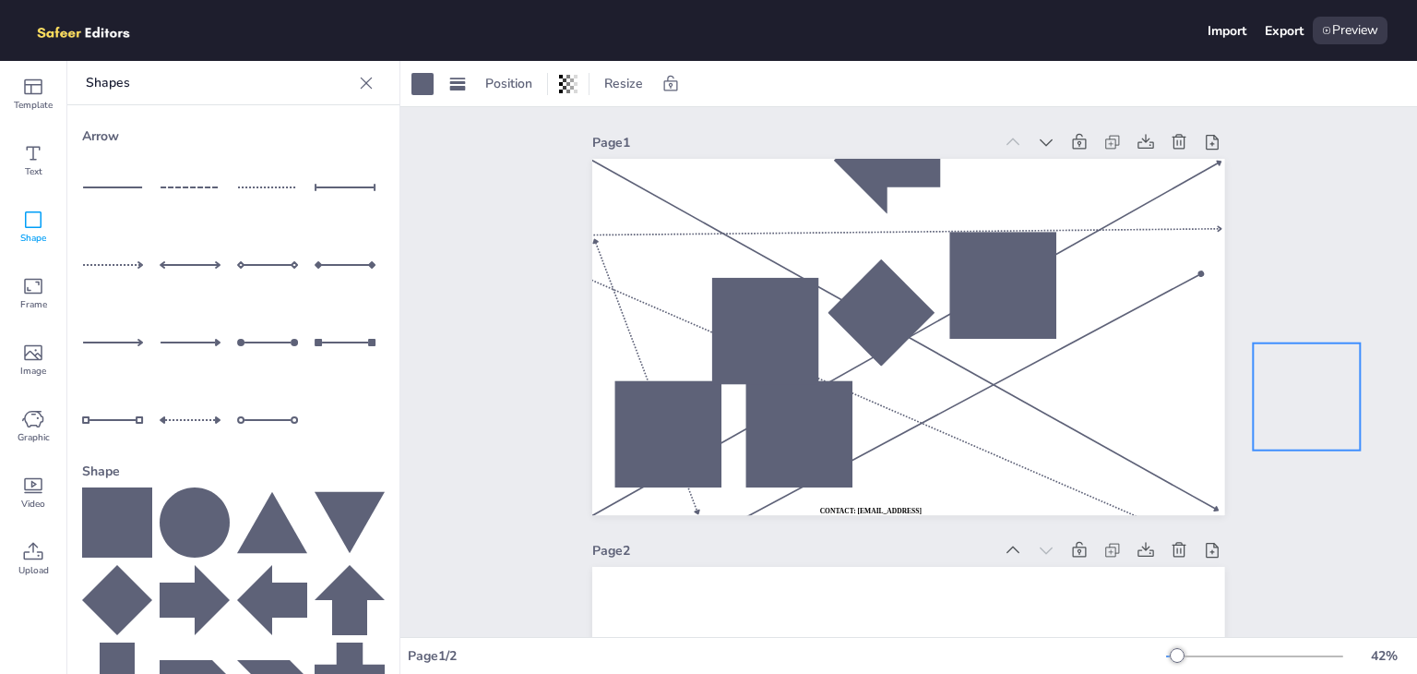
drag, startPoint x: 1306, startPoint y: 382, endPoint x: 1467, endPoint y: 358, distance: 162.3
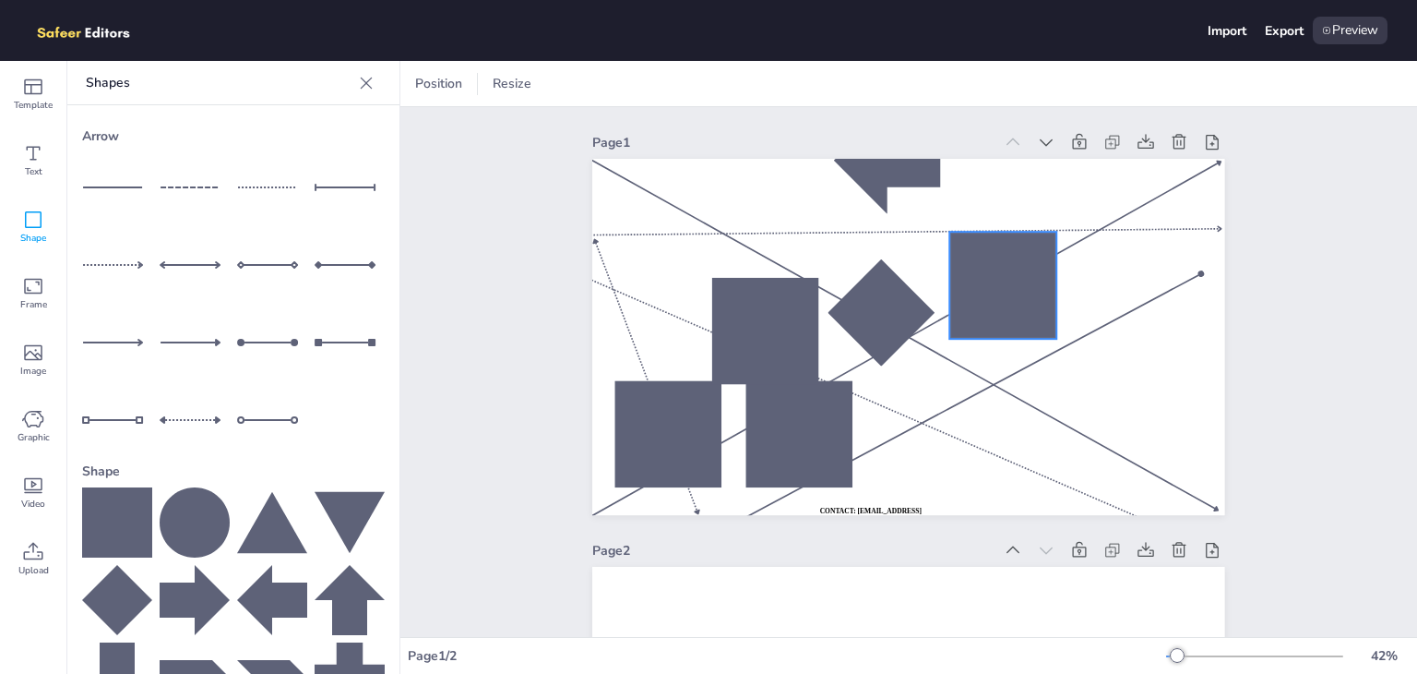
drag, startPoint x: 1024, startPoint y: 285, endPoint x: 1762, endPoint y: 329, distance: 739.4
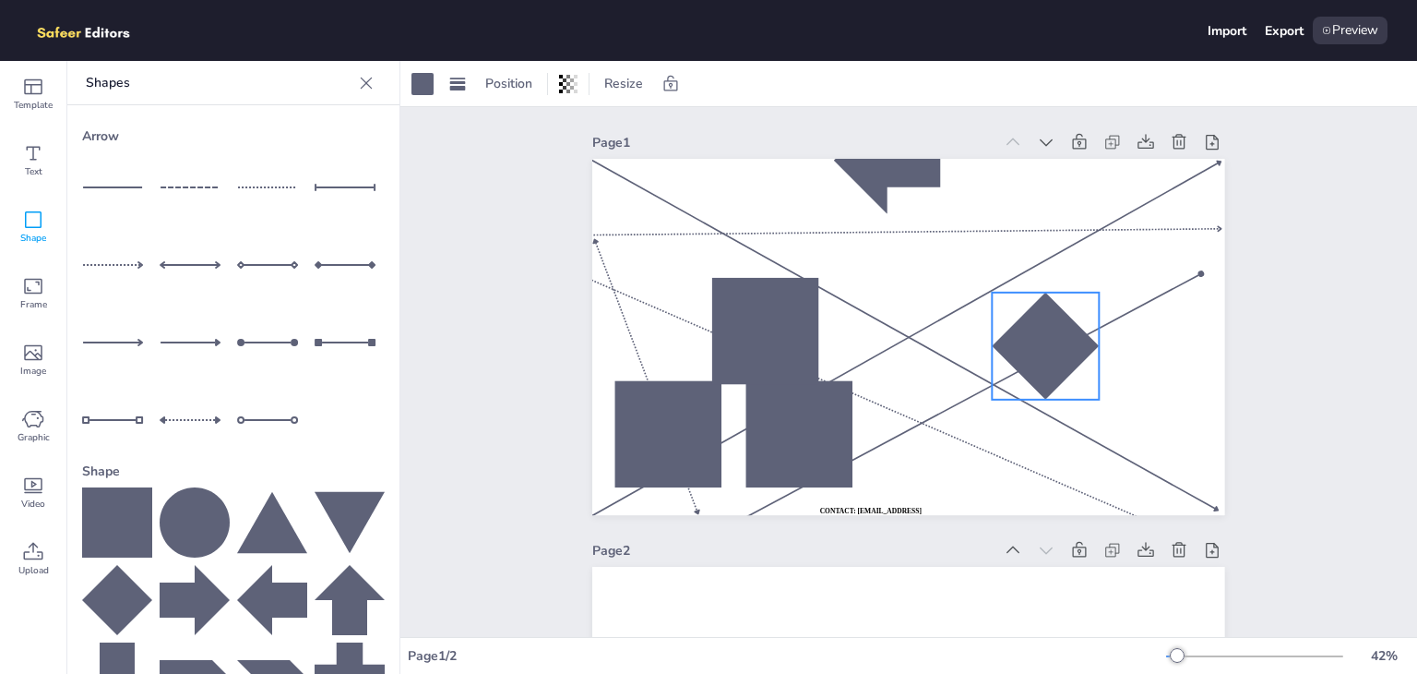
drag, startPoint x: 900, startPoint y: 292, endPoint x: 1616, endPoint y: 335, distance: 717.2
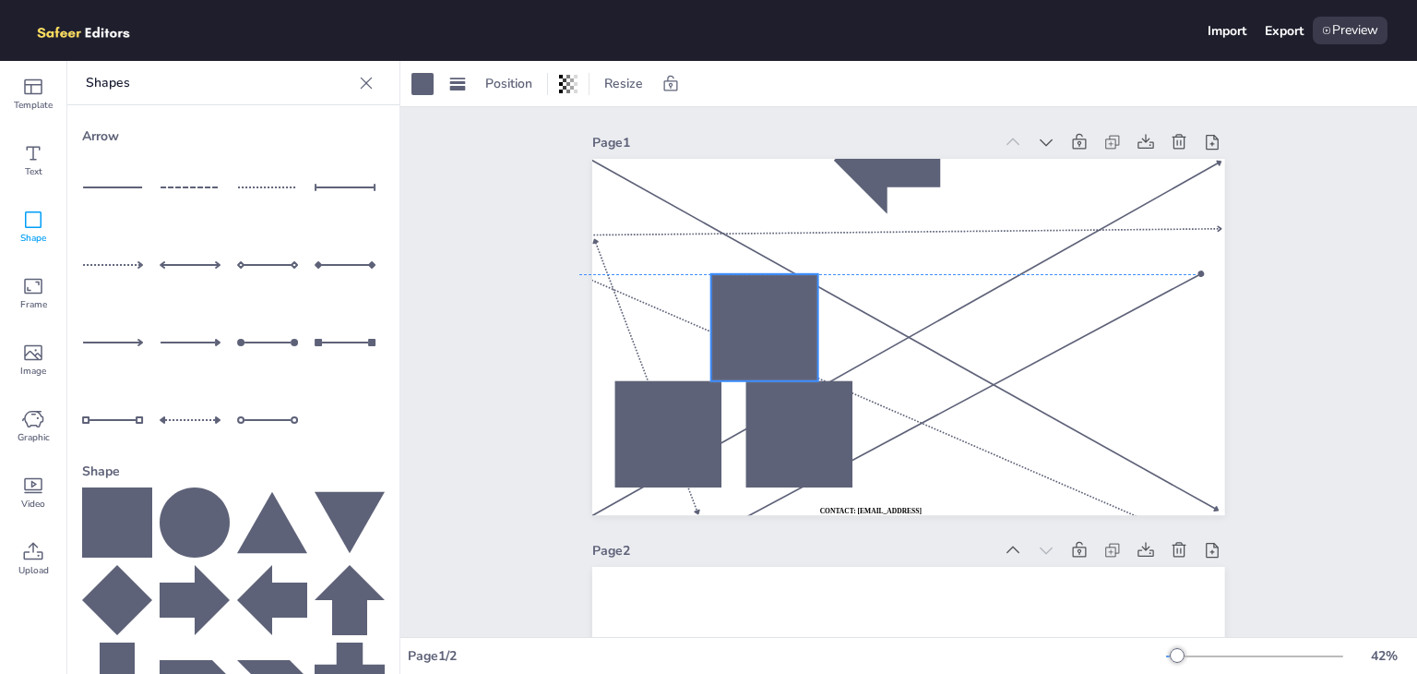
drag, startPoint x: 797, startPoint y: 308, endPoint x: 1399, endPoint y: 280, distance: 602.2
click at [924, 159] on div "WHATSAPP: [URL][DOMAIN_NAME][PHONE_NUMBER] CONTACT: [EMAIL_ADDRESS][DOMAIN_NAME]" at bounding box center [908, 159] width 632 height 0
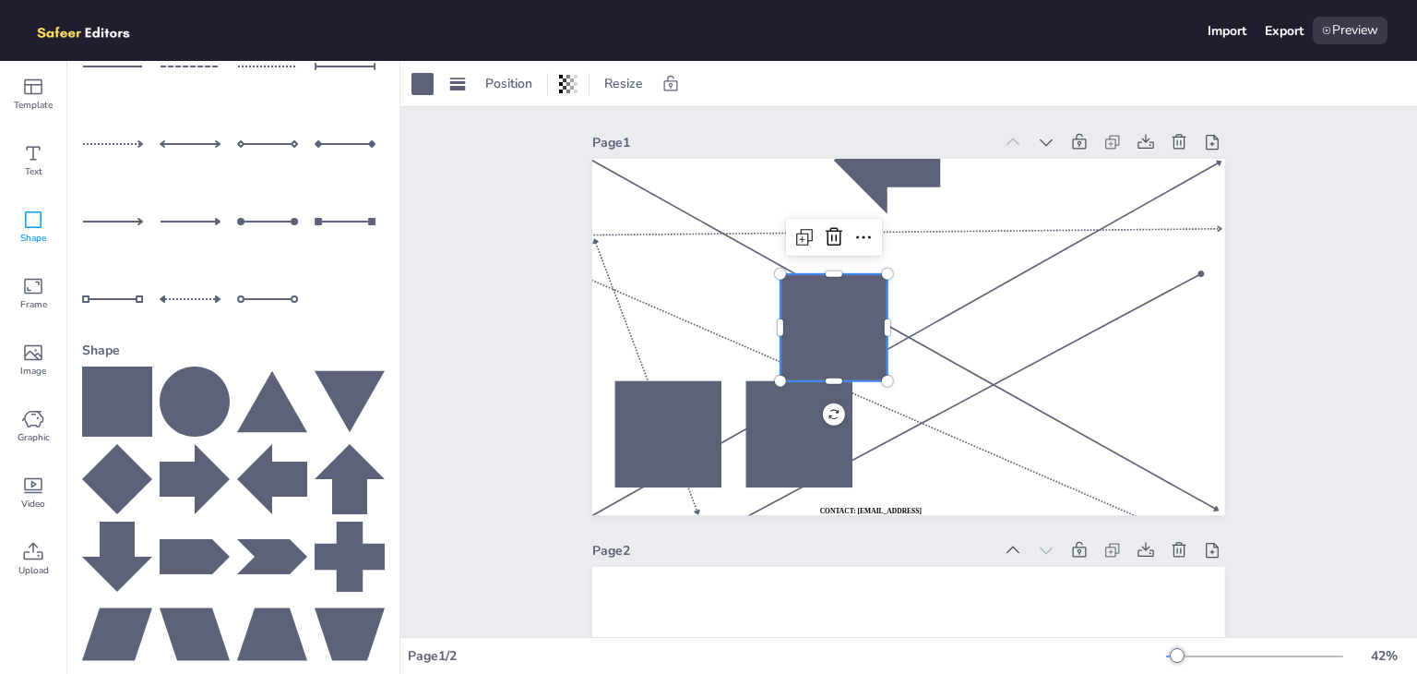
scroll to position [177, 0]
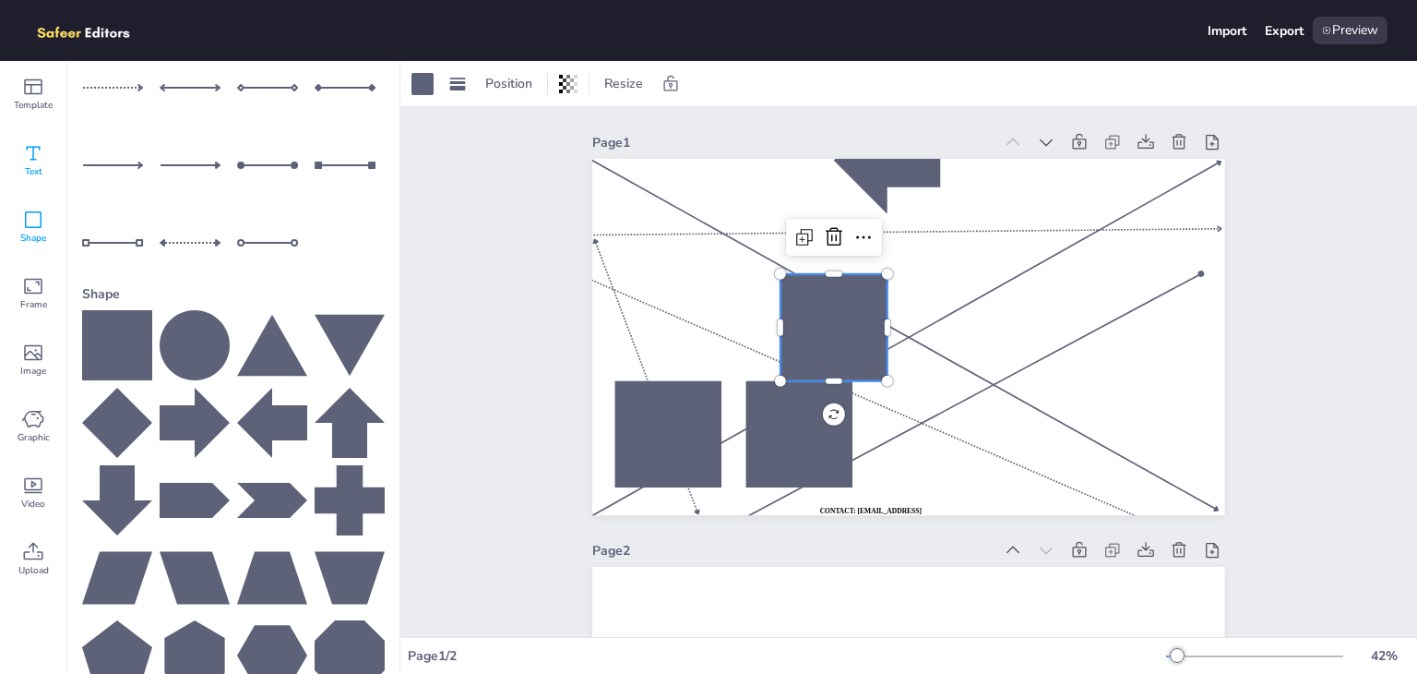
click at [17, 160] on div "Text" at bounding box center [33, 160] width 66 height 66
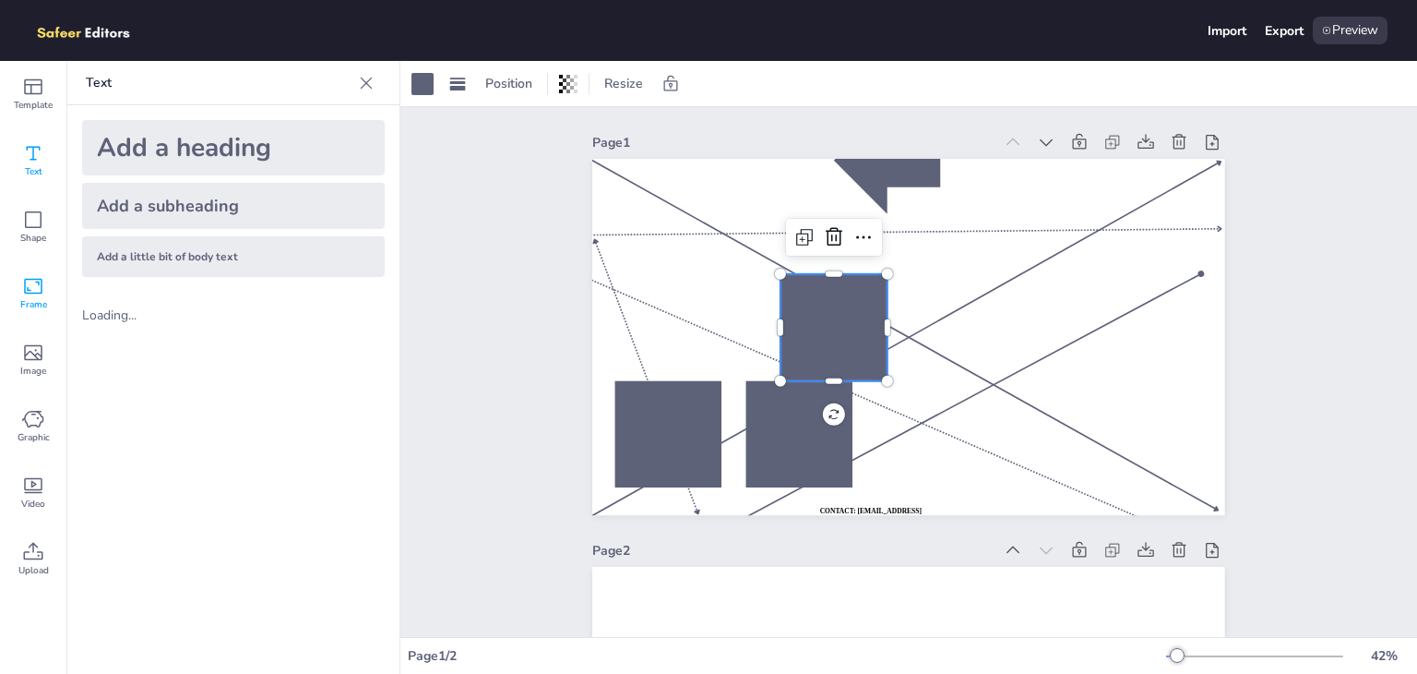
click at [52, 306] on div "Frame" at bounding box center [33, 293] width 66 height 66
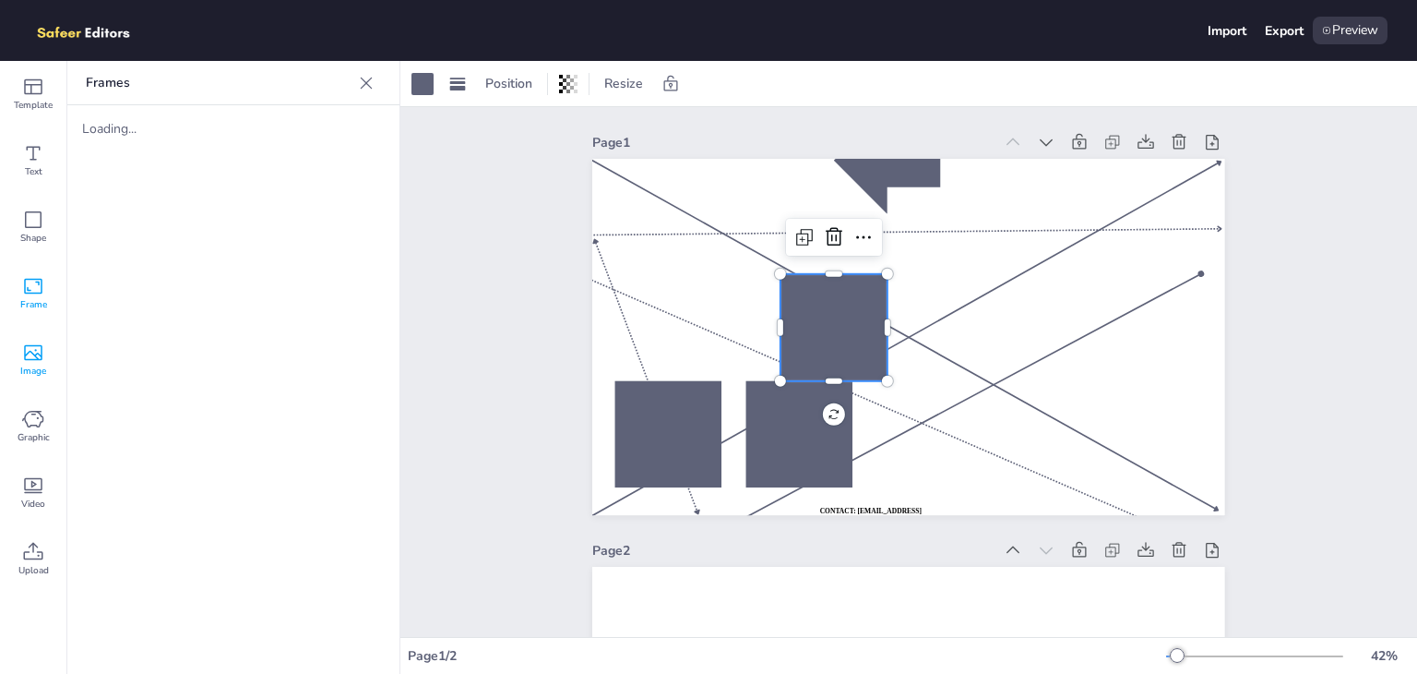
drag, startPoint x: 15, startPoint y: 339, endPoint x: 24, endPoint y: 348, distance: 13.0
click at [24, 345] on div "Image" at bounding box center [33, 360] width 66 height 66
click at [33, 423] on icon at bounding box center [33, 419] width 22 height 22
click at [33, 366] on span "Image" at bounding box center [33, 371] width 26 height 15
click at [1351, 31] on div "Preview" at bounding box center [1350, 31] width 75 height 28
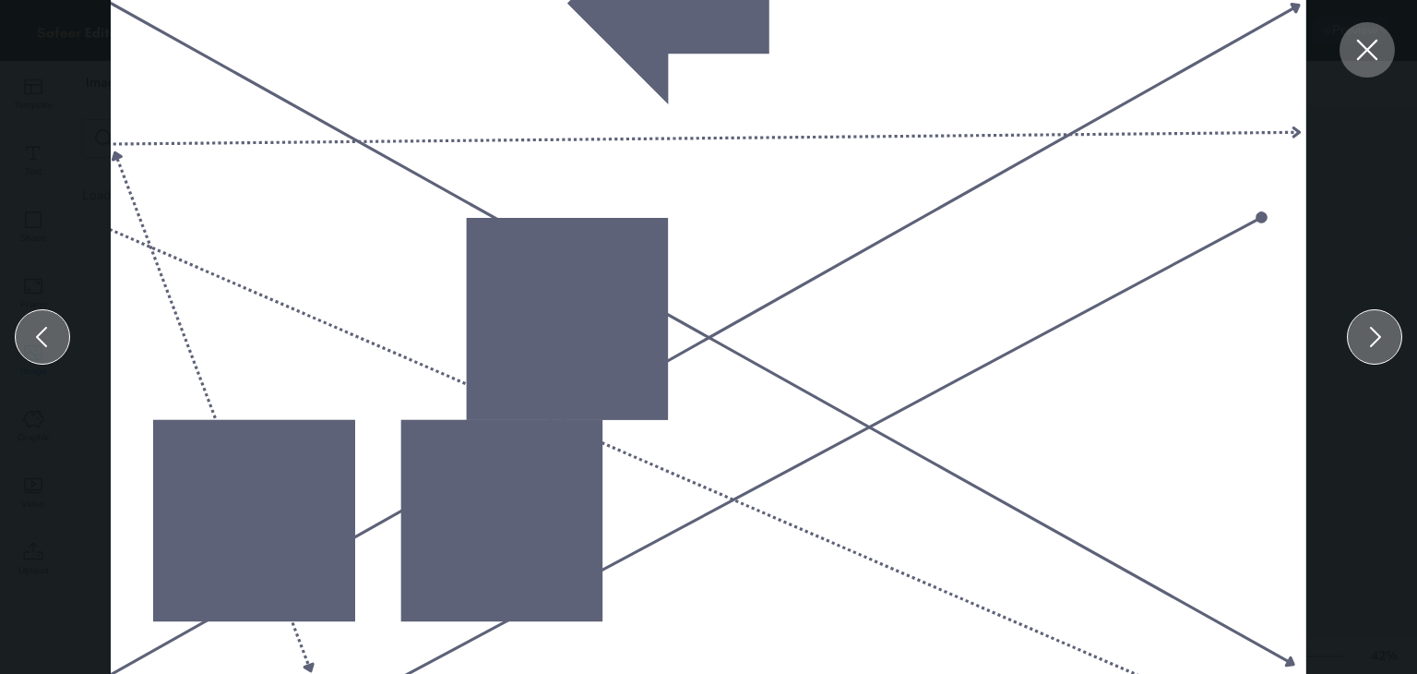
scroll to position [0, 0]
click at [1365, 48] on icon at bounding box center [1367, 50] width 21 height 21
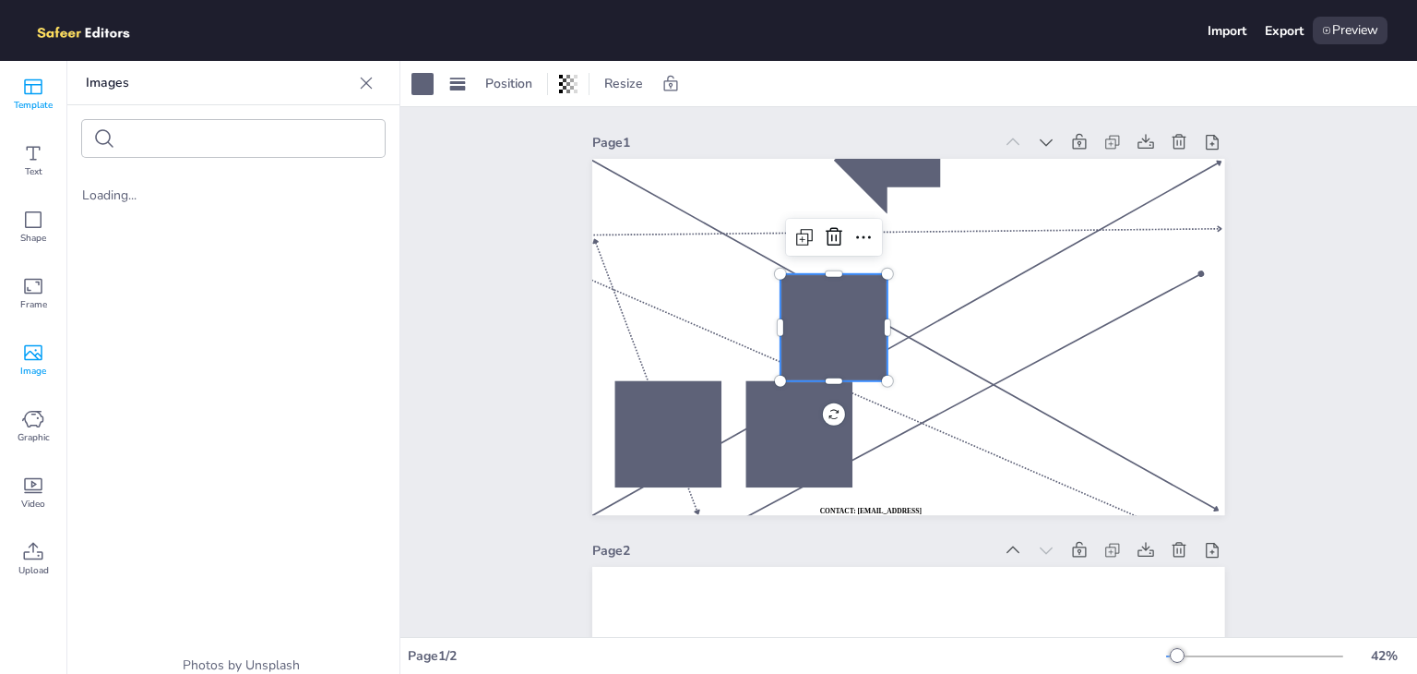
click at [30, 94] on icon at bounding box center [33, 87] width 22 height 22
click at [1181, 134] on div at bounding box center [1179, 142] width 26 height 26
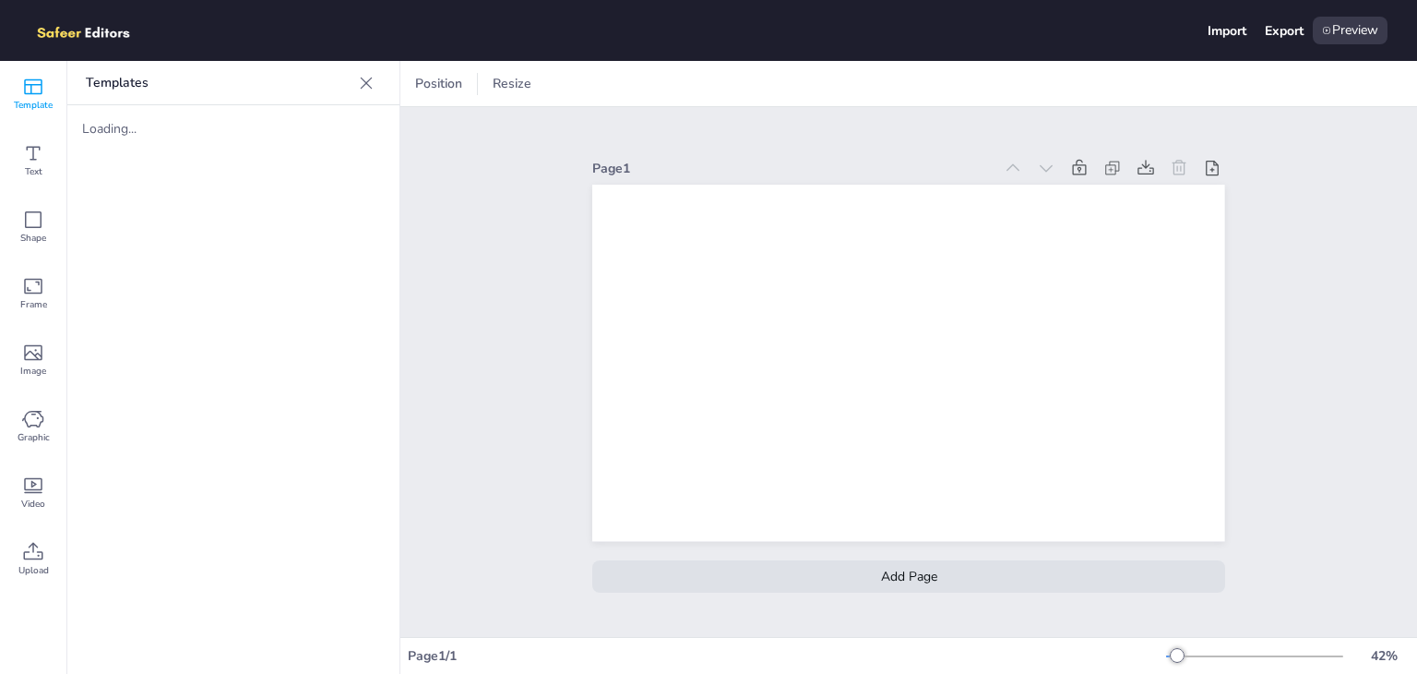
click at [109, 134] on div "Loading..." at bounding box center [156, 129] width 148 height 18
